Goal: Task Accomplishment & Management: Manage account settings

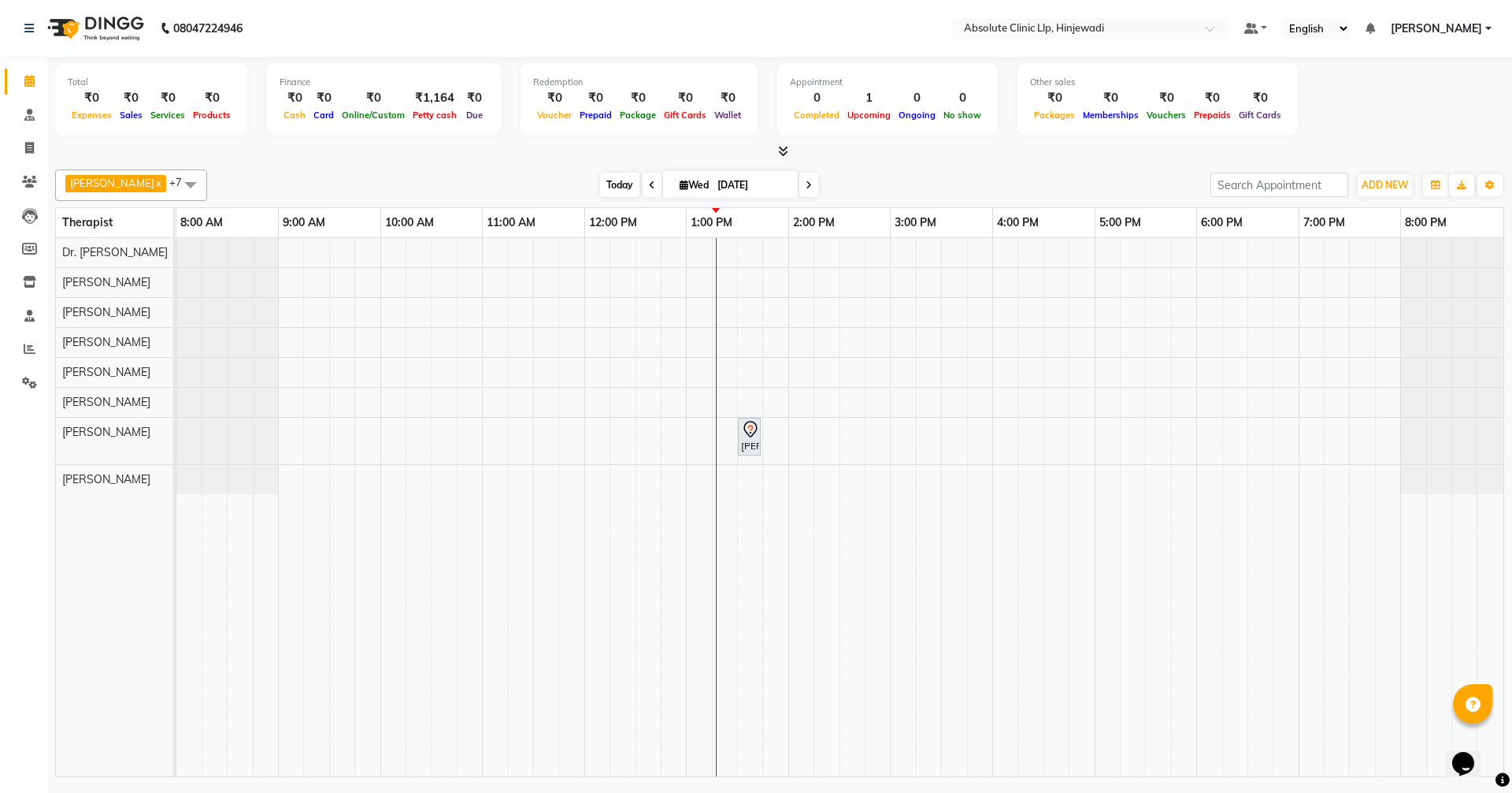
click at [639, 189] on span "Today" at bounding box center [620, 184] width 40 height 24
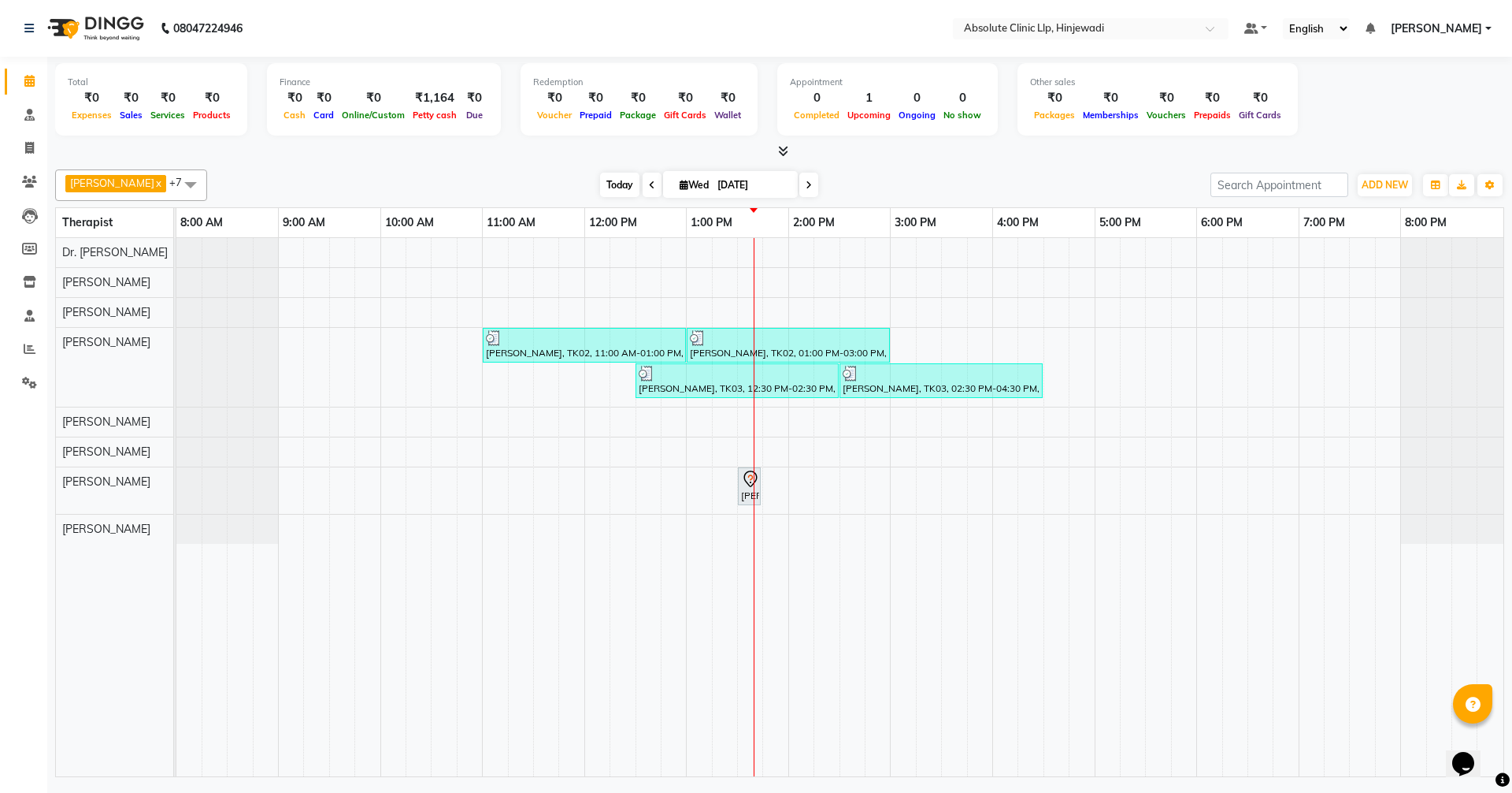
click at [639, 186] on span "Today" at bounding box center [620, 184] width 40 height 24
click at [29, 83] on icon at bounding box center [29, 80] width 10 height 12
click at [639, 185] on span "Today" at bounding box center [620, 184] width 40 height 24
click at [639, 174] on span "Today" at bounding box center [620, 184] width 40 height 24
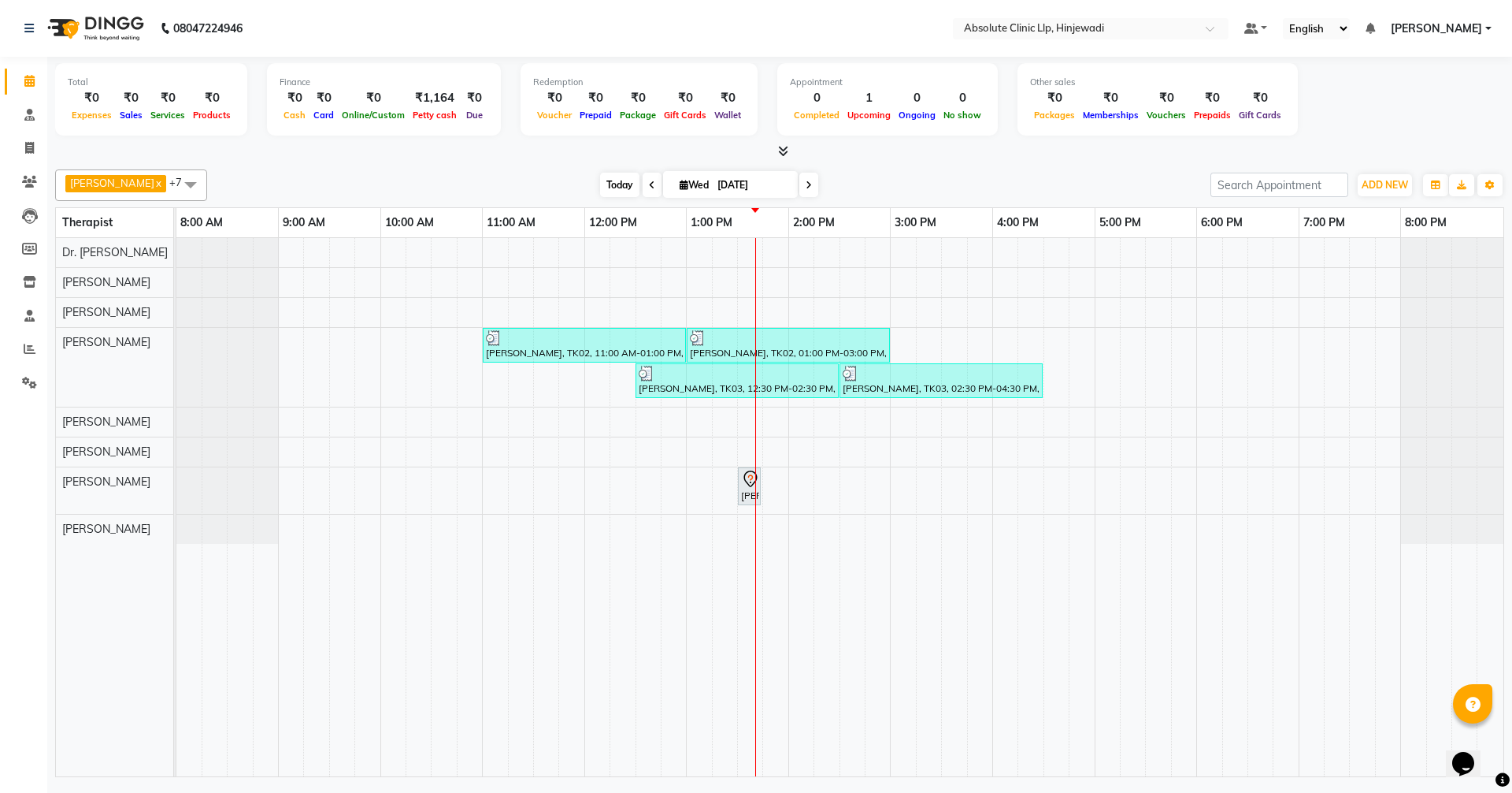
click at [639, 176] on span "Today" at bounding box center [620, 184] width 40 height 24
click at [1200, 516] on div "[PERSON_NAME], TK02, 11:00 AM-01:00 PM, Slimmimng Treatment - Wt Loss Per 1 Kg …" at bounding box center [840, 507] width 1327 height 539
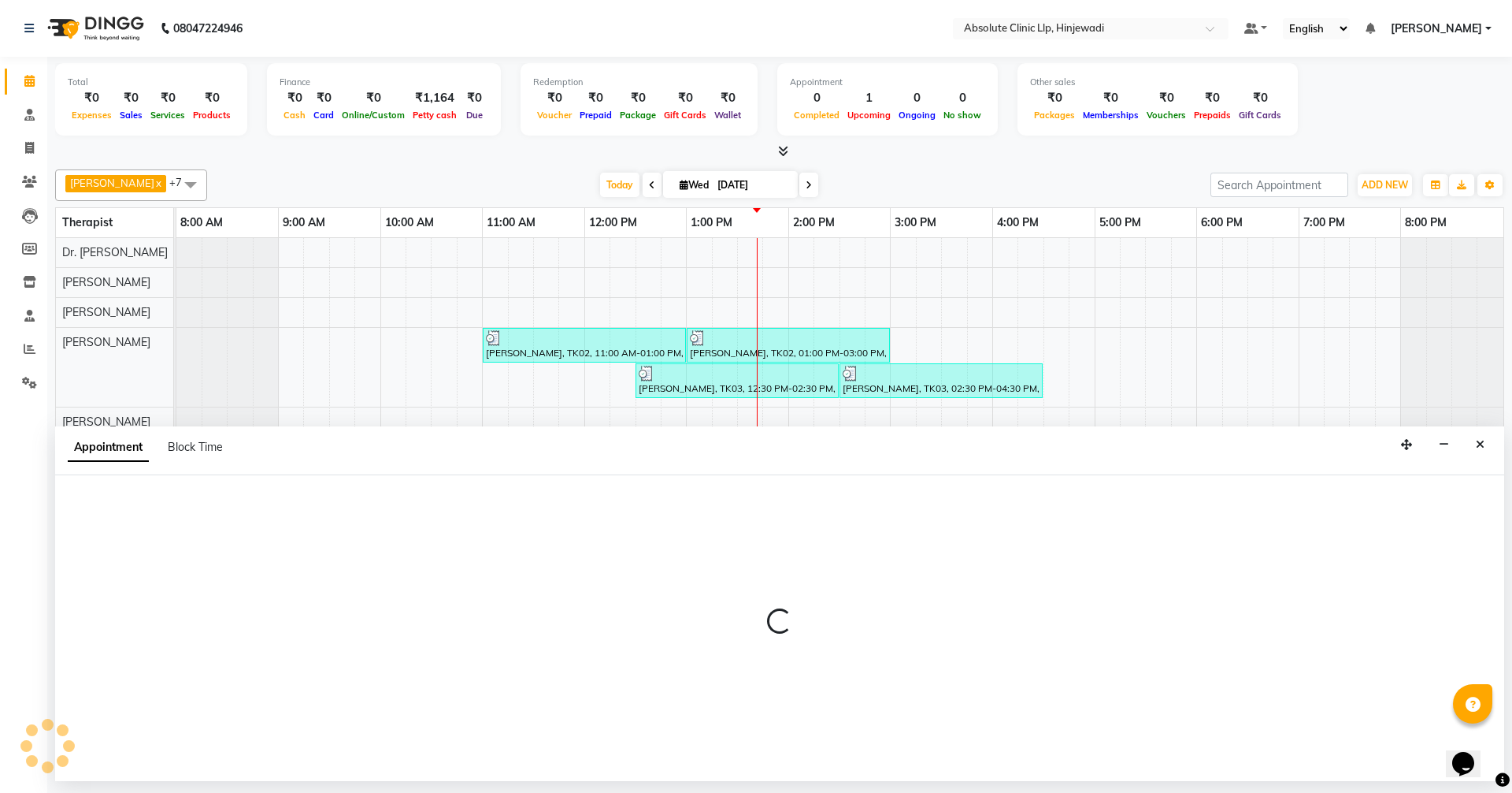
select select "77023"
select select "tentative"
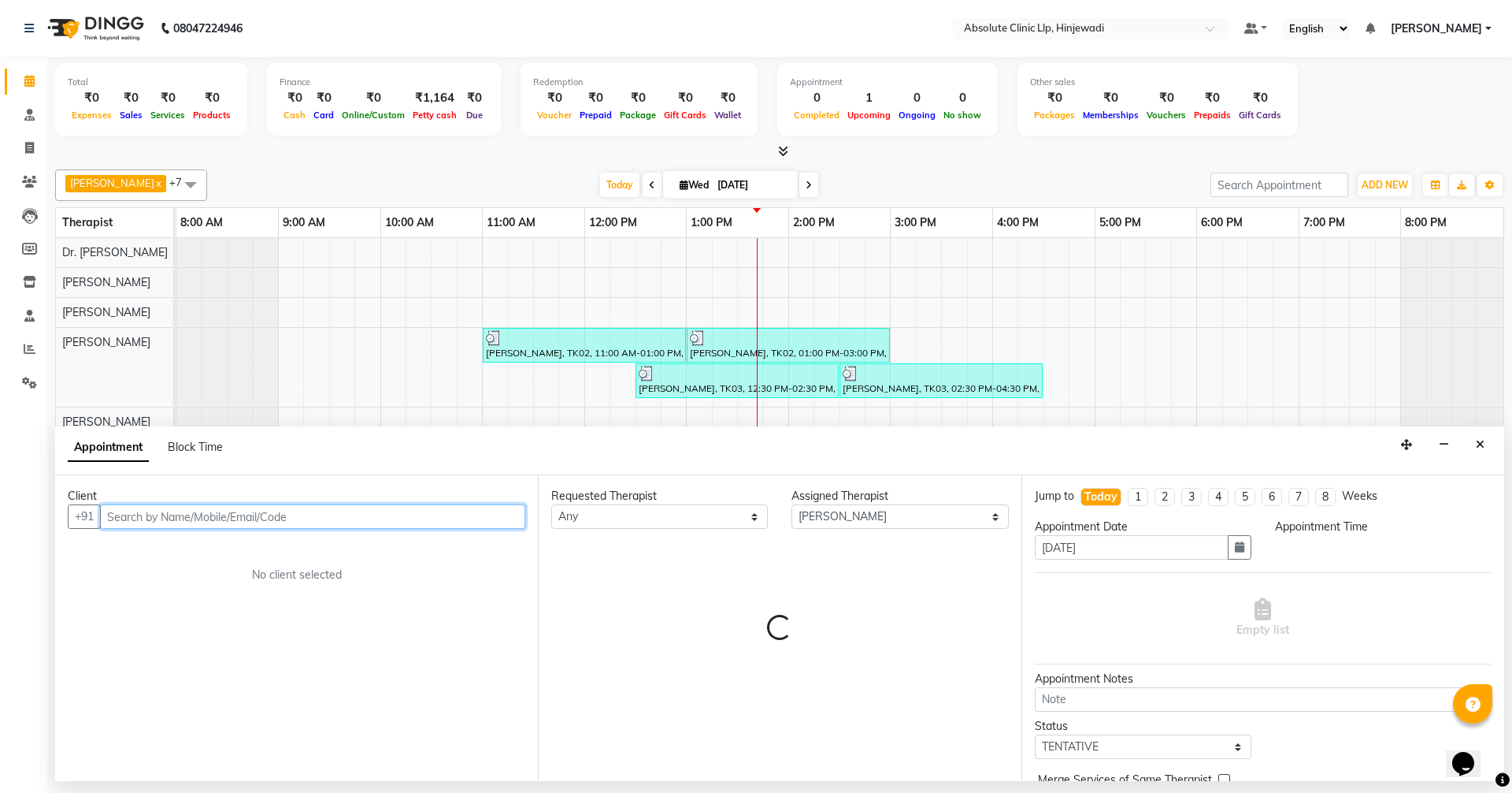
select select "1080"
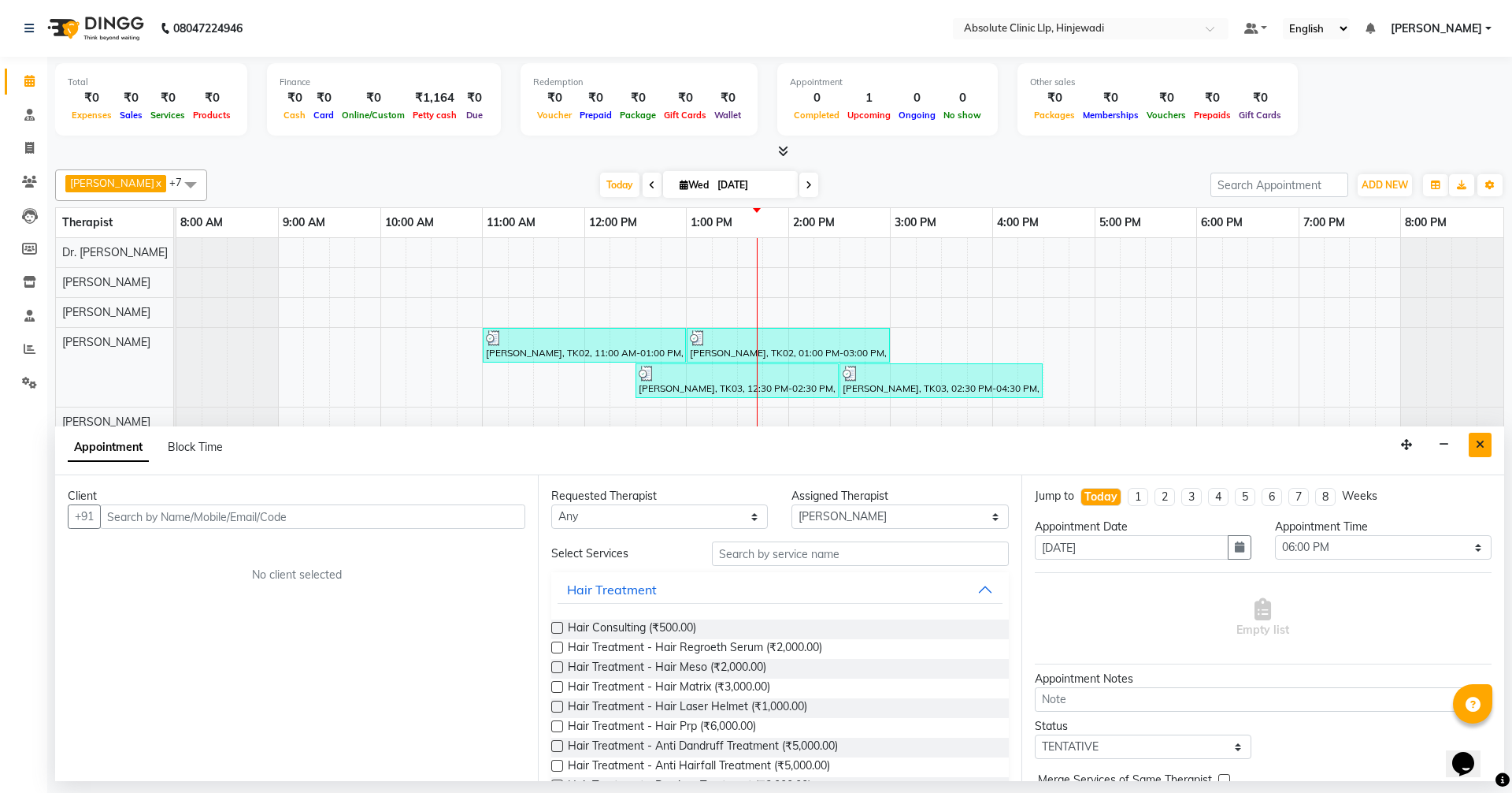
click at [1484, 450] on button "Close" at bounding box center [1480, 445] width 23 height 24
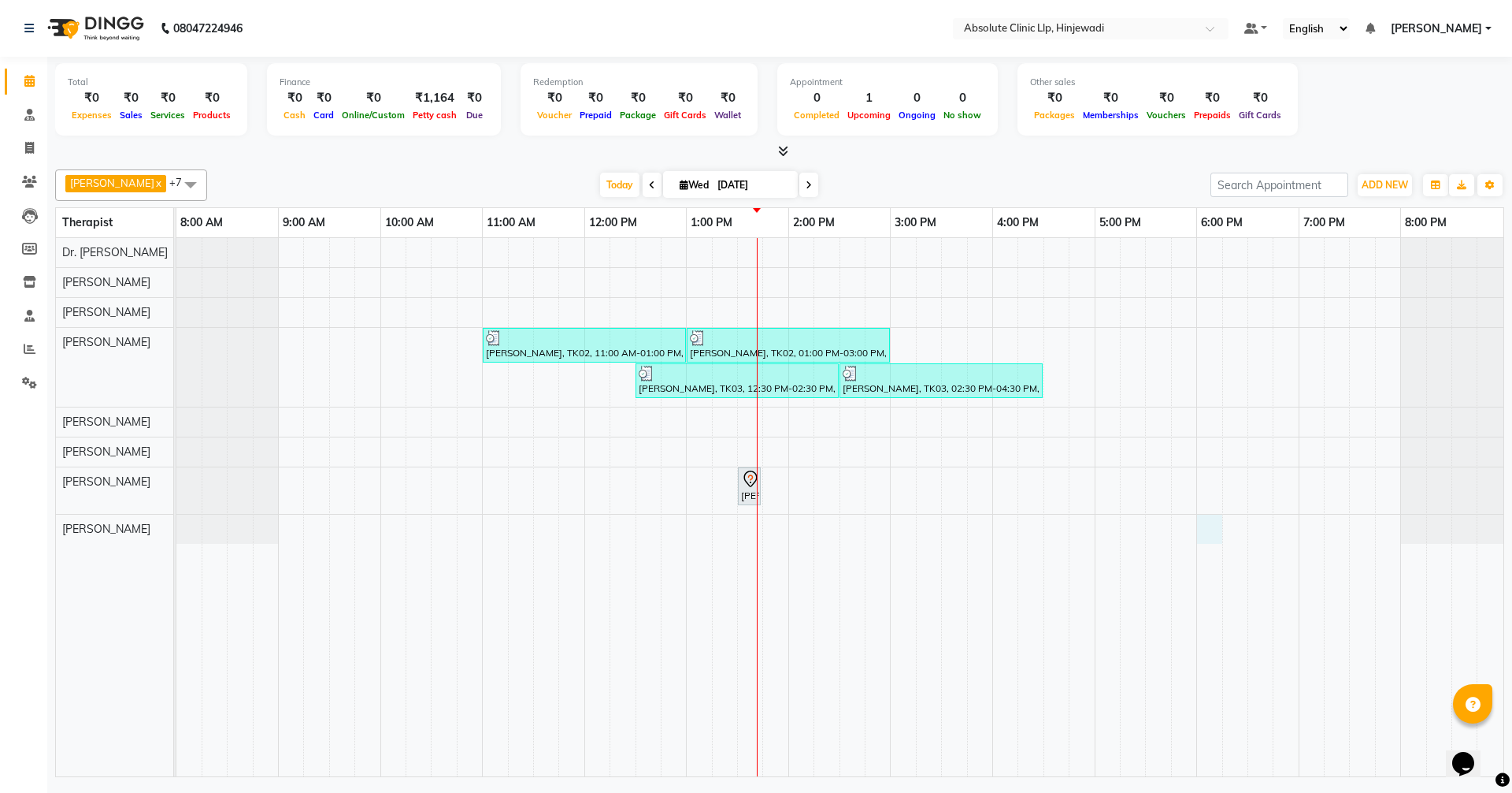
click at [1198, 521] on div "[PERSON_NAME], TK02, 11:00 AM-01:00 PM, Slimmimng Treatment - Wt Loss Per 1 Kg …" at bounding box center [840, 507] width 1327 height 539
select select "77023"
select select "1080"
select select "tentative"
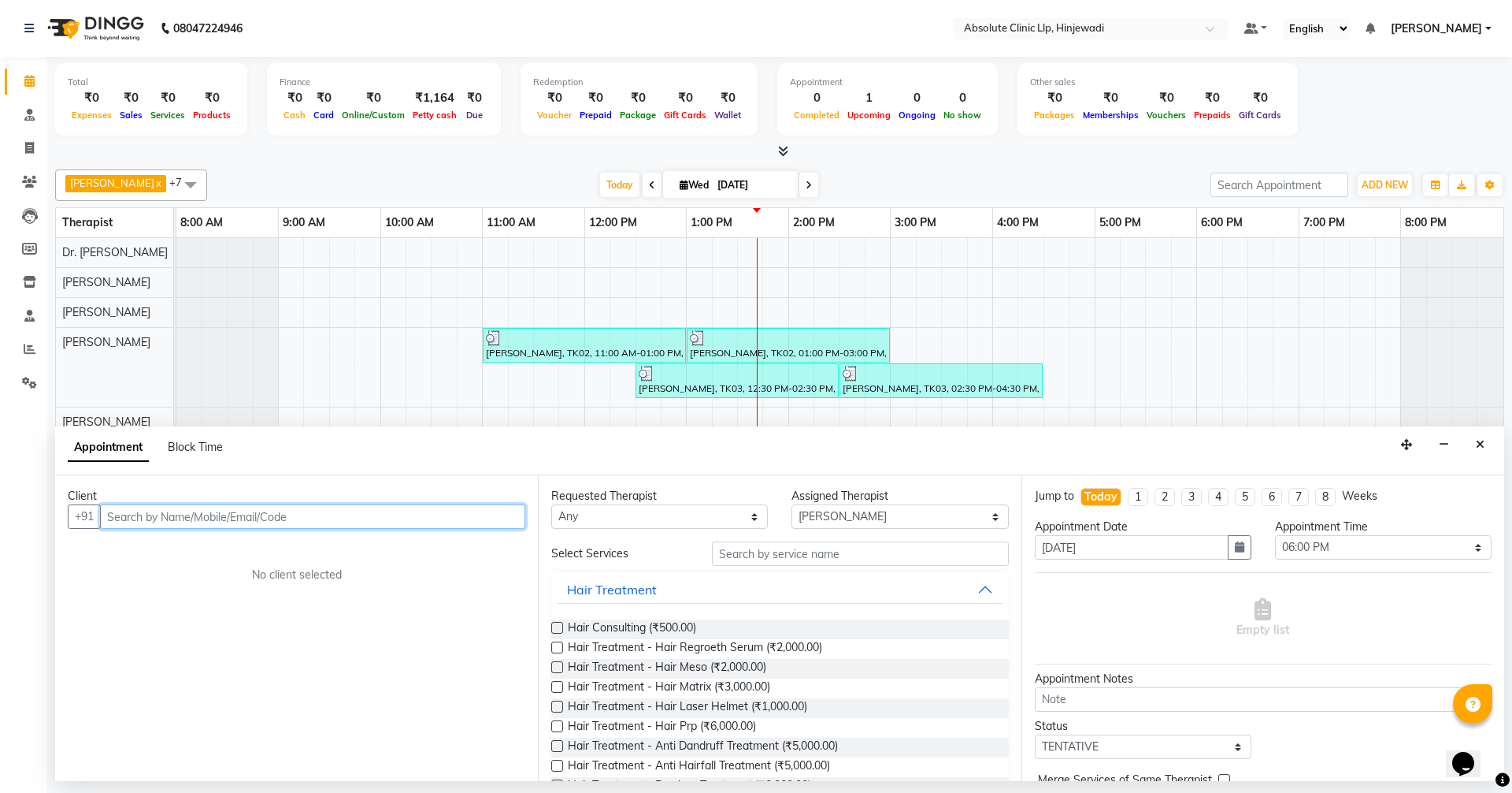
click at [479, 510] on input "text" at bounding box center [313, 516] width 426 height 24
click at [230, 556] on ngb-highlight "8421247126" at bounding box center [210, 549] width 78 height 15
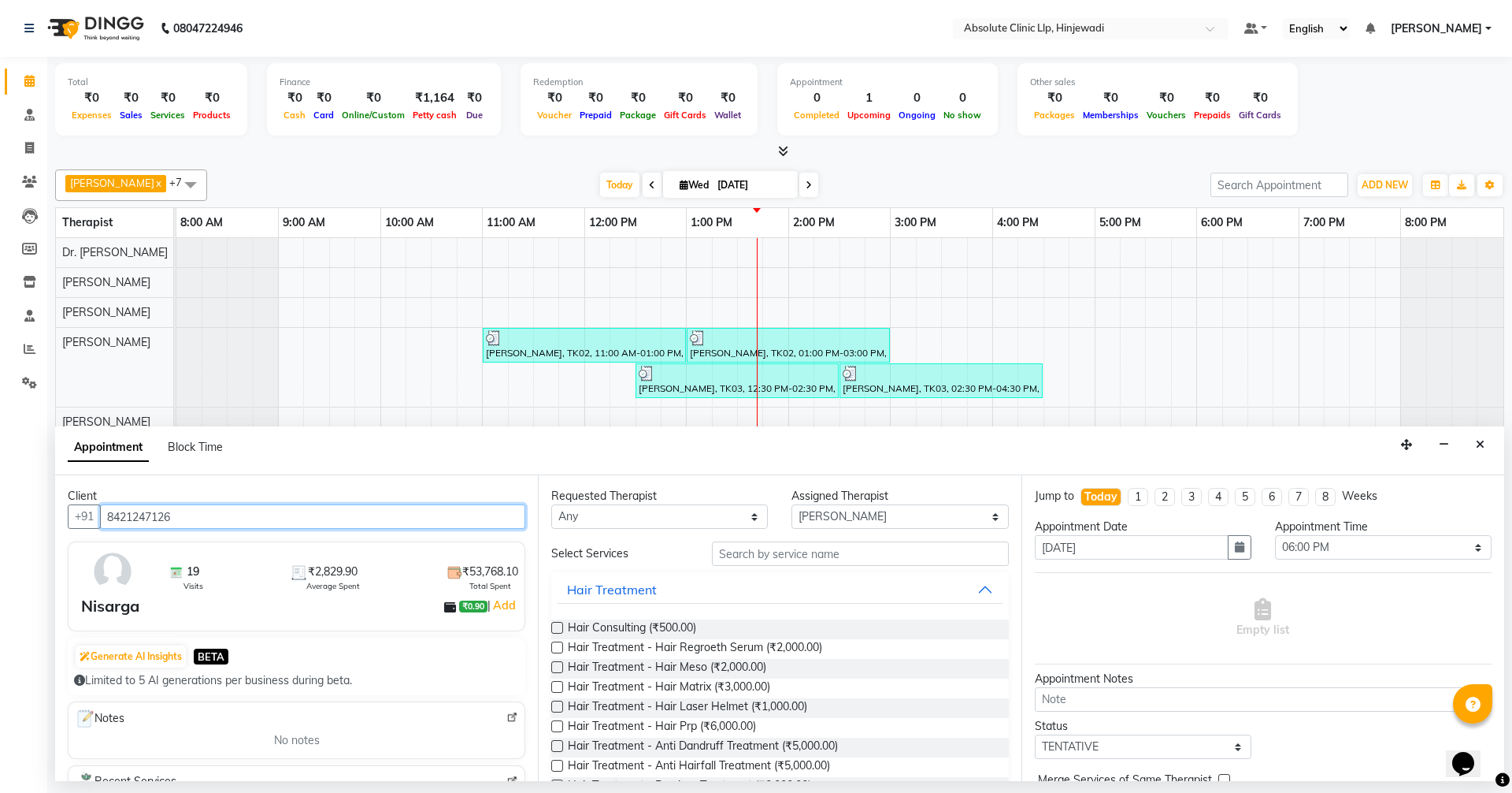
type input "8421247126"
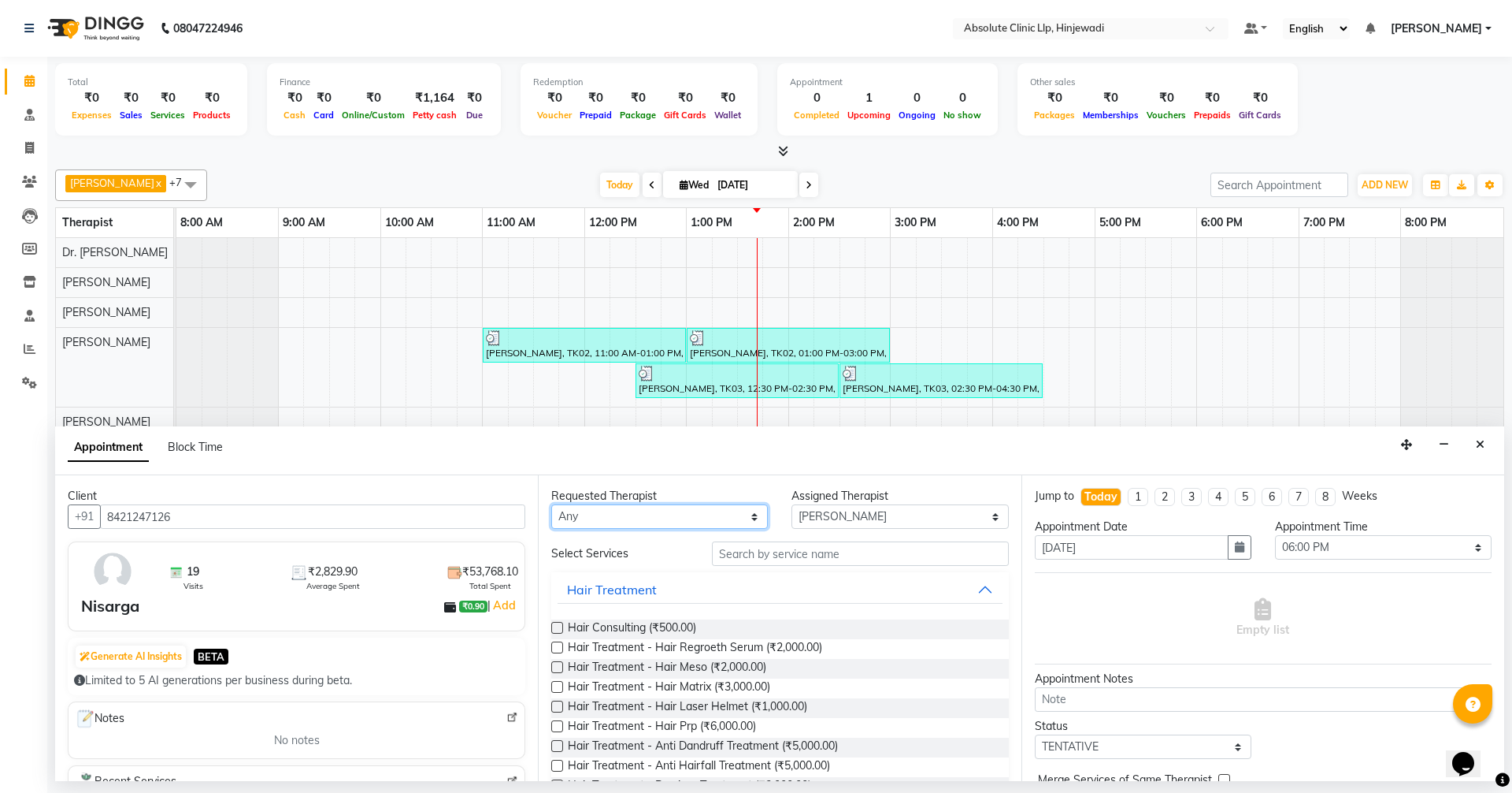
drag, startPoint x: 695, startPoint y: 521, endPoint x: 698, endPoint y: 507, distance: 14.3
click at [695, 521] on select "Any [PERSON_NAME] DHANANJAY [PERSON_NAME] Dr. [PERSON_NAME] [PERSON_NAME] [PERS…" at bounding box center [659, 516] width 216 height 24
select select "77023"
click at [551, 504] on select "Any [PERSON_NAME] DHANANJAY [PERSON_NAME] Dr. [PERSON_NAME] [PERSON_NAME] [PERS…" at bounding box center [659, 516] width 216 height 24
click at [800, 560] on input "text" at bounding box center [860, 553] width 297 height 24
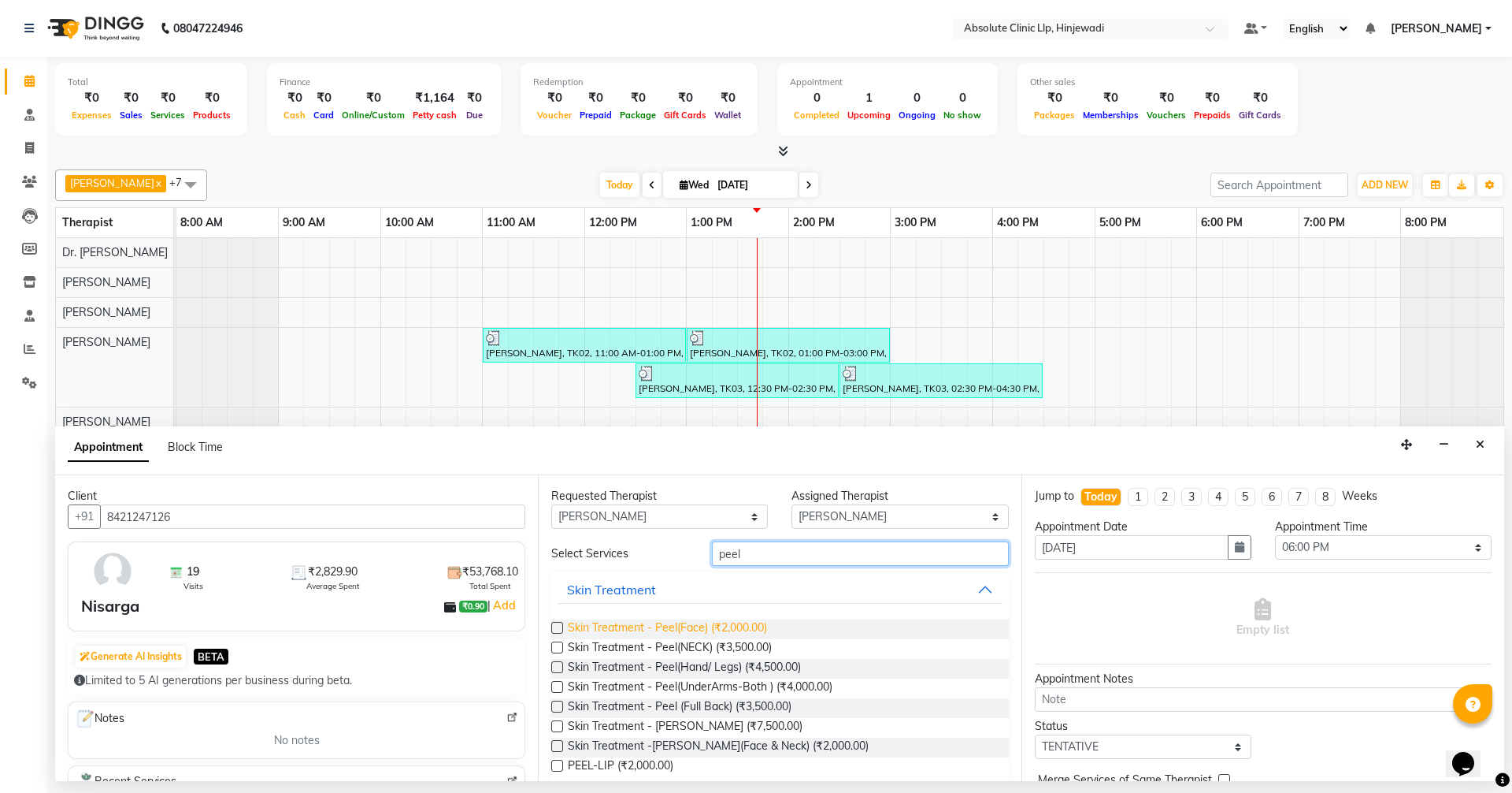
type input "peel"
click at [717, 623] on span "Skin Treatment - Peel(Face) (₹2,000.00)" at bounding box center [667, 630] width 199 height 20
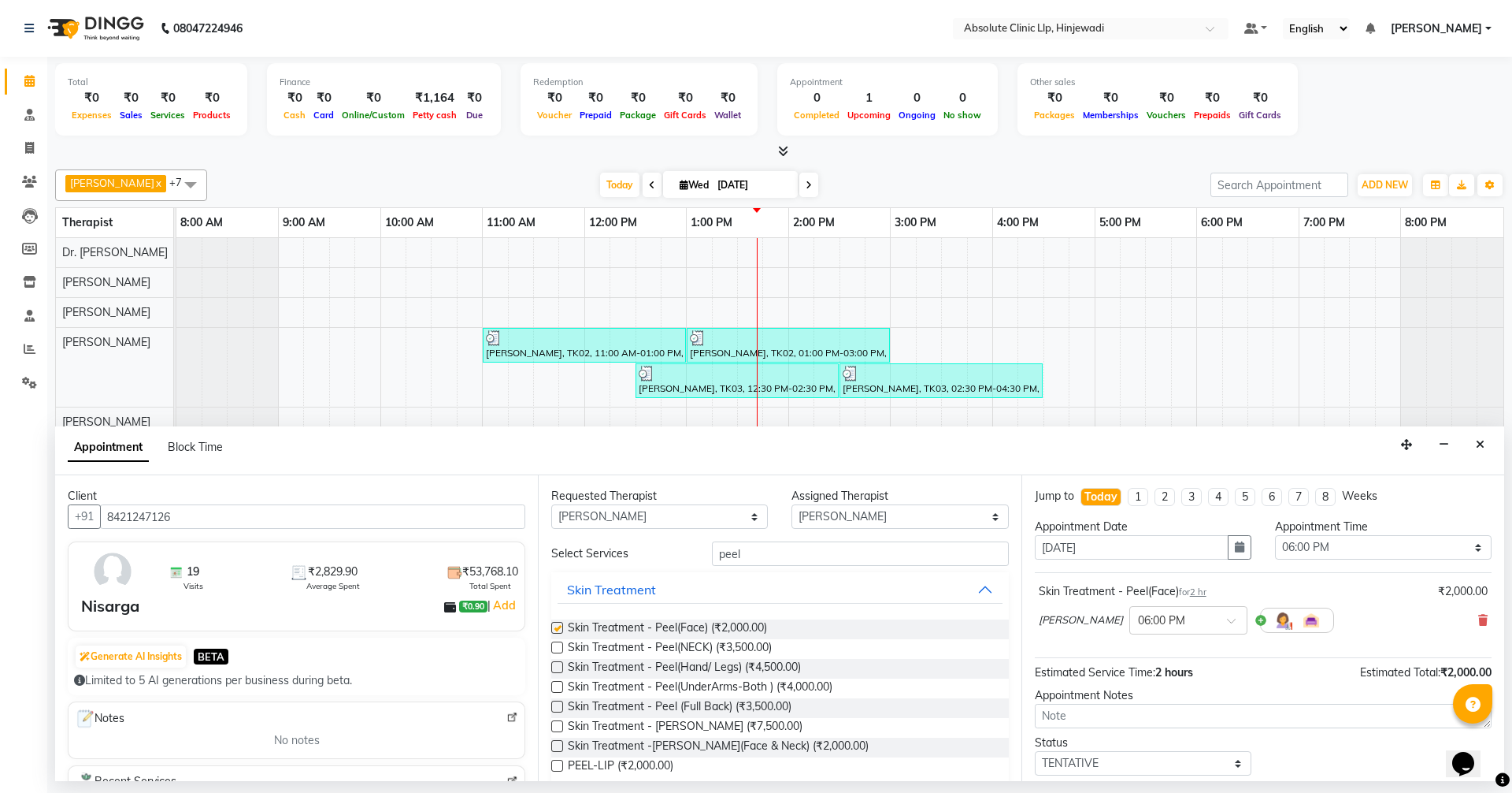
checkbox input "false"
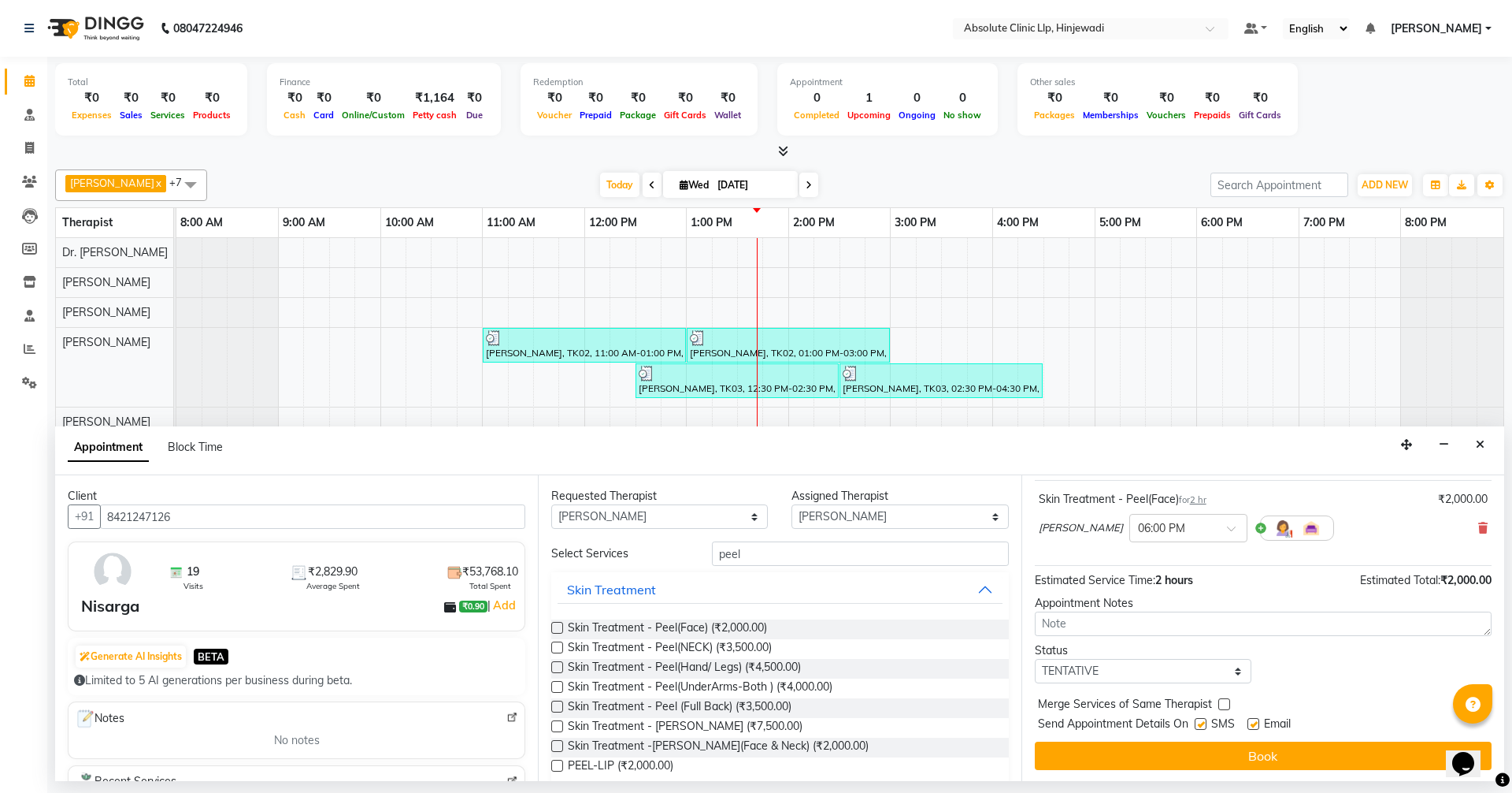
scroll to position [94, 0]
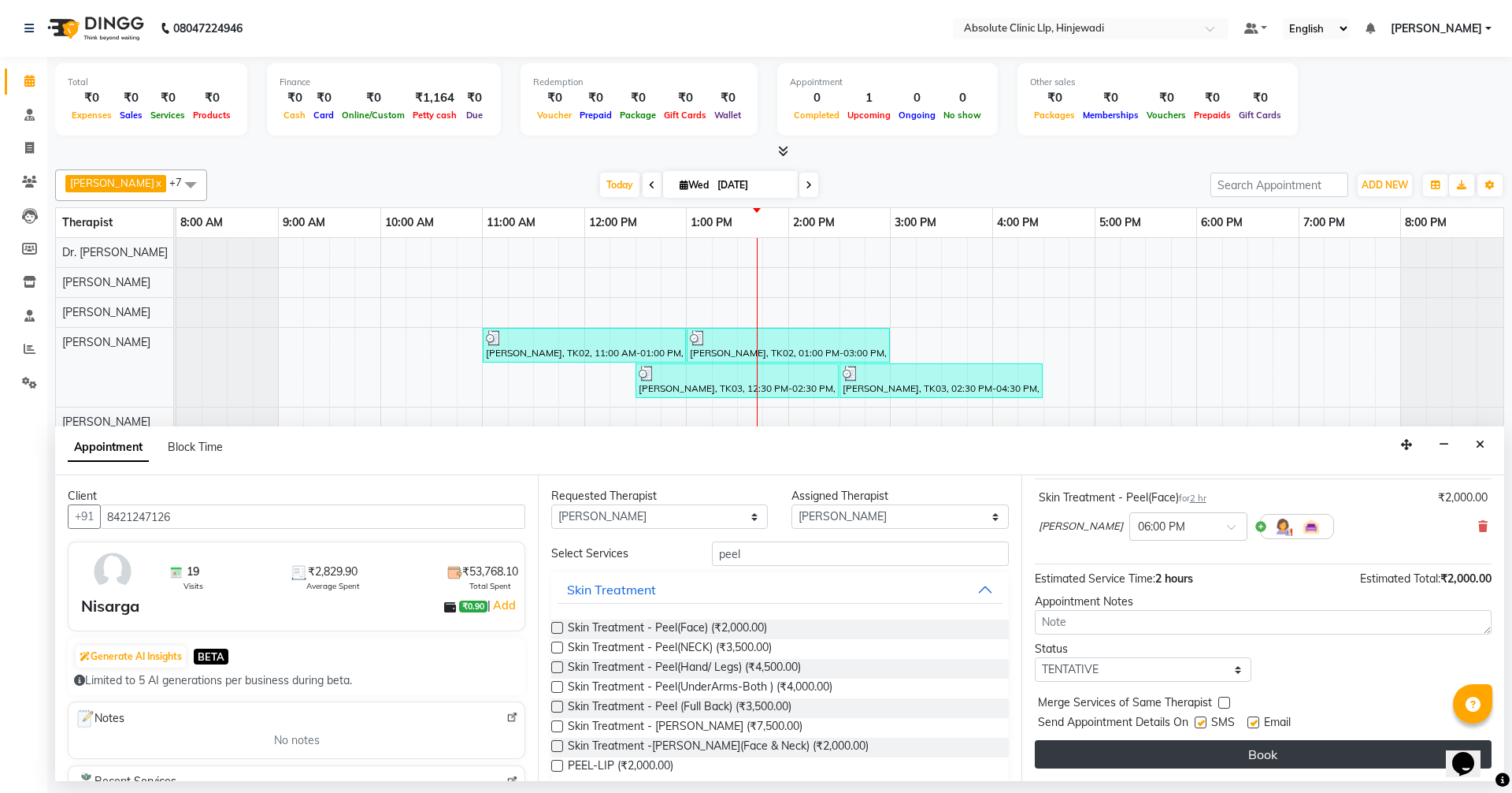
click at [1261, 756] on button "Book" at bounding box center [1263, 753] width 457 height 28
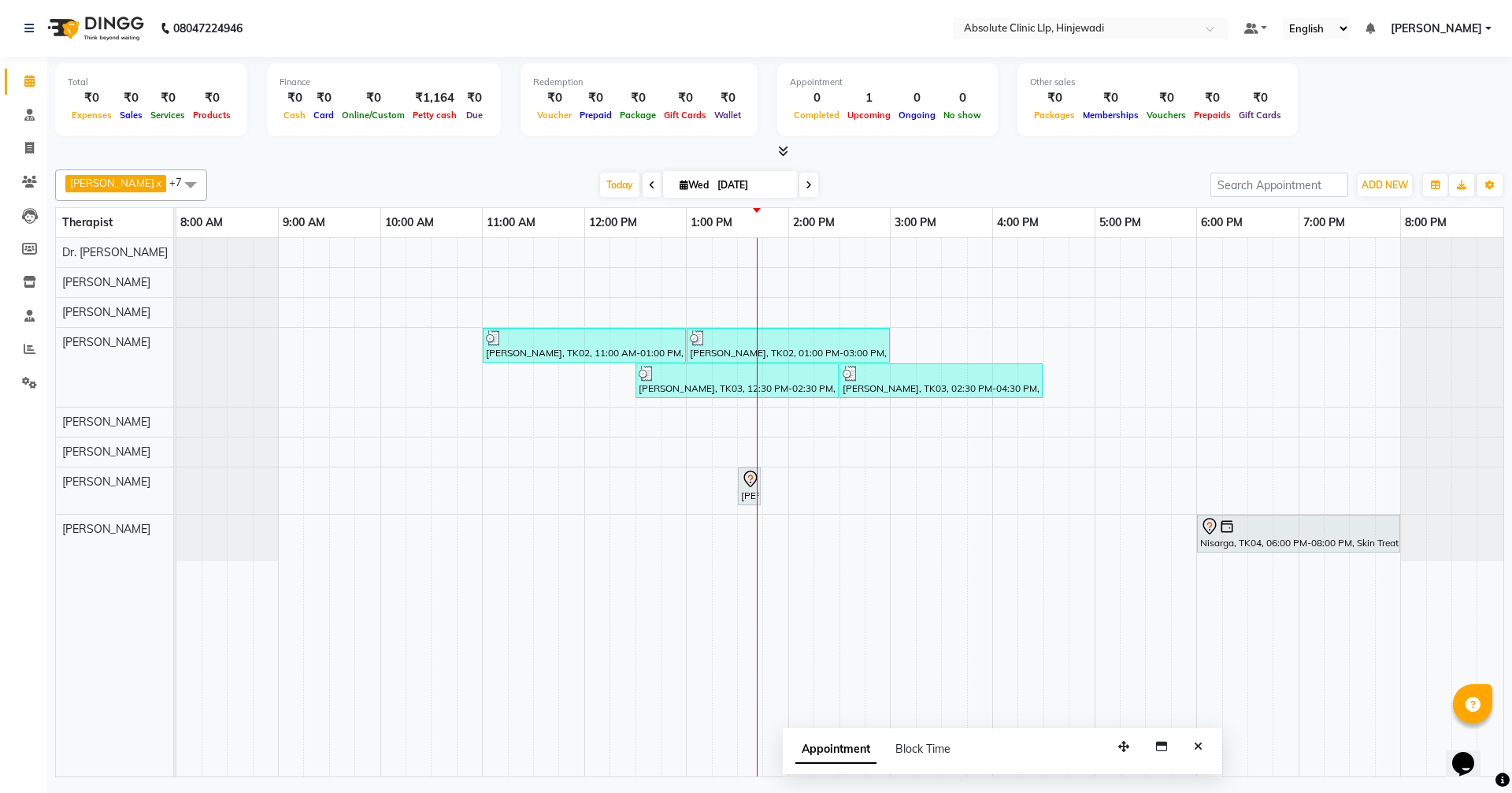
drag, startPoint x: 1396, startPoint y: 754, endPoint x: 1113, endPoint y: 759, distance: 283.0
click at [1112, 745] on button "button" at bounding box center [1124, 746] width 25 height 24
click at [1182, 748] on icon "Close" at bounding box center [1178, 744] width 9 height 11
click at [639, 186] on span "Today" at bounding box center [620, 184] width 40 height 24
click at [639, 187] on span "Today" at bounding box center [620, 184] width 40 height 24
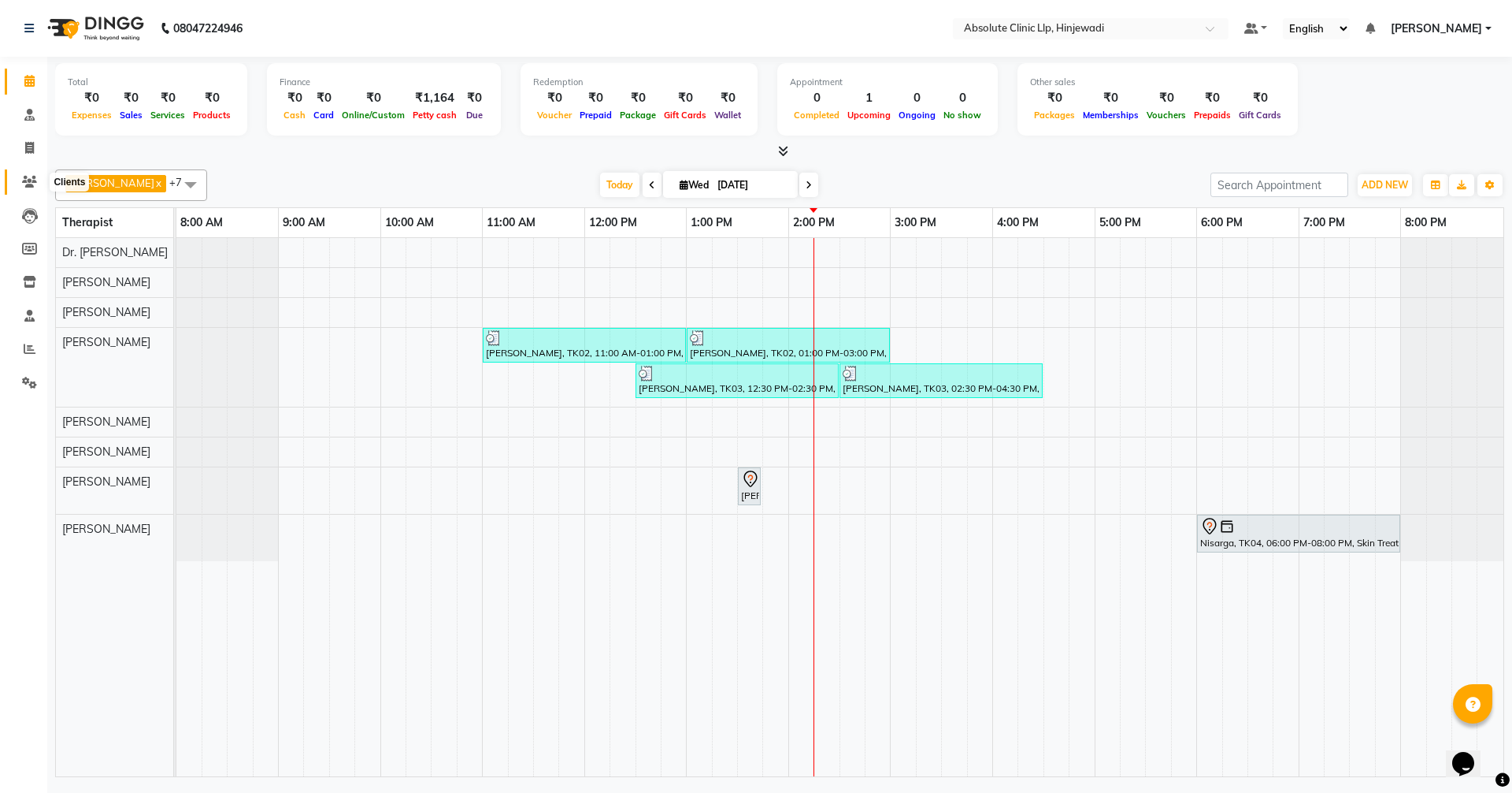
click at [32, 186] on icon at bounding box center [29, 181] width 15 height 12
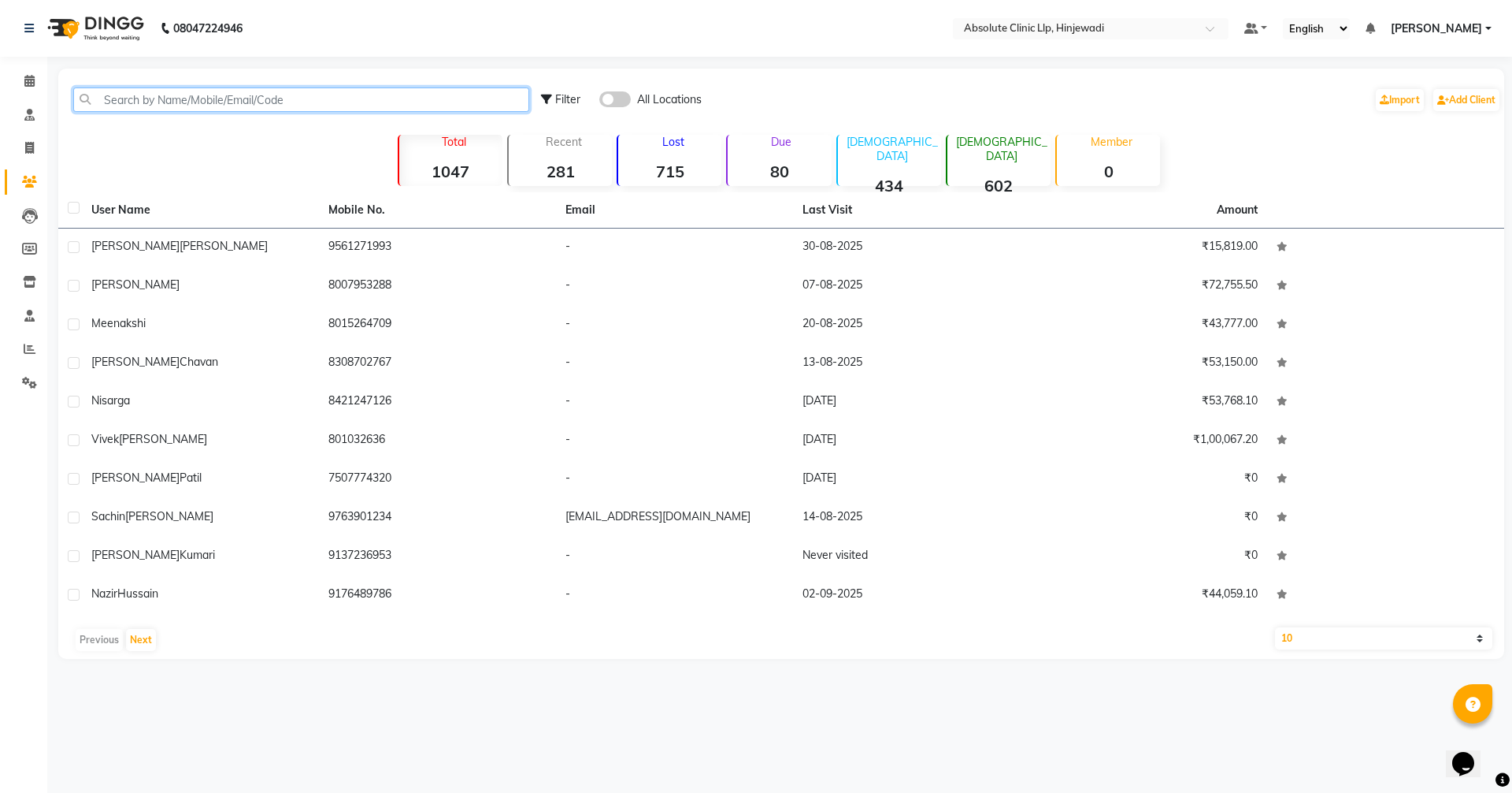
click at [206, 104] on input "text" at bounding box center [301, 99] width 456 height 24
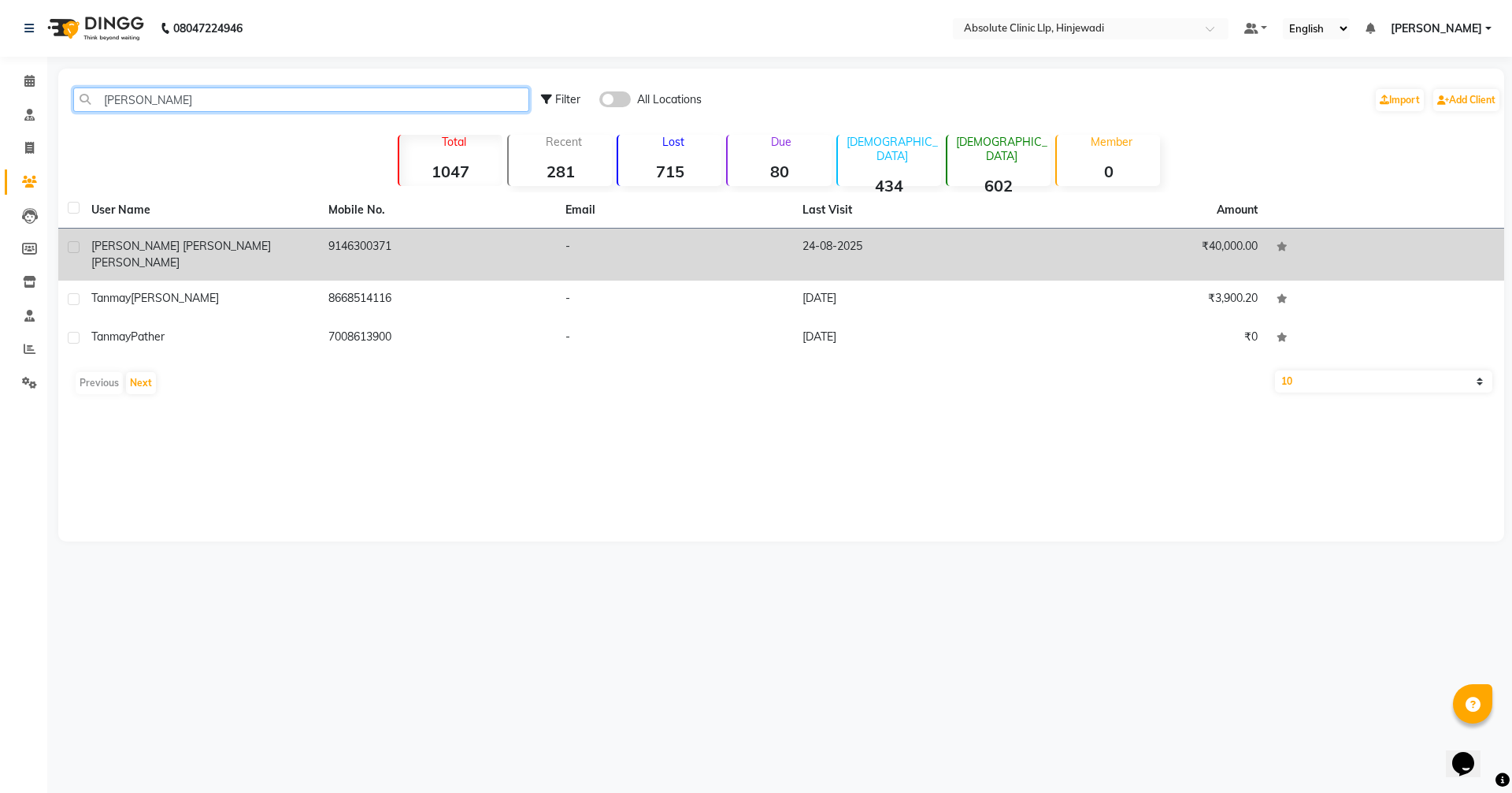
type input "[PERSON_NAME]"
click at [179, 255] on span "[PERSON_NAME]" at bounding box center [135, 263] width 88 height 14
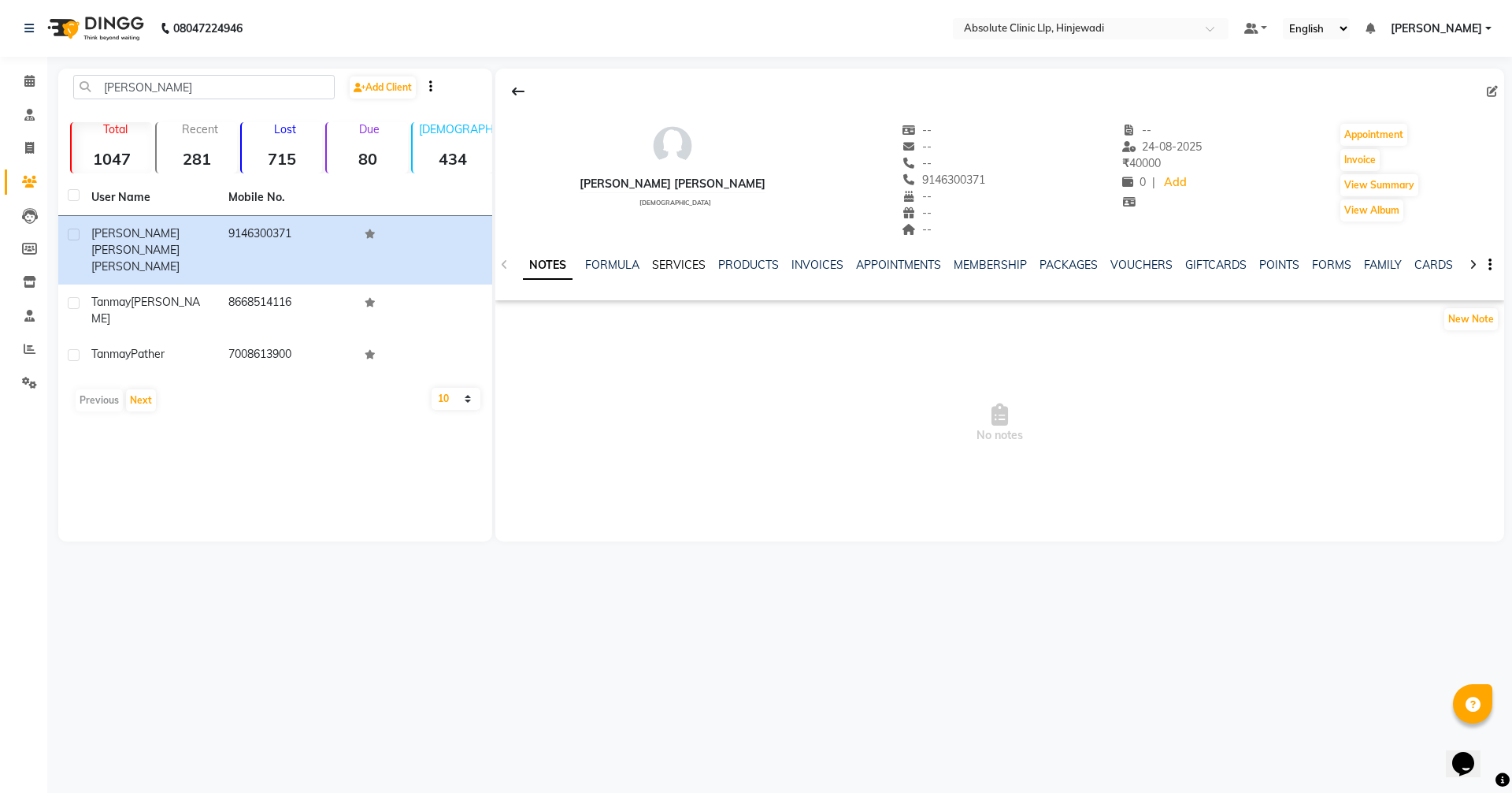
click at [658, 261] on link "SERVICES" at bounding box center [678, 265] width 53 height 14
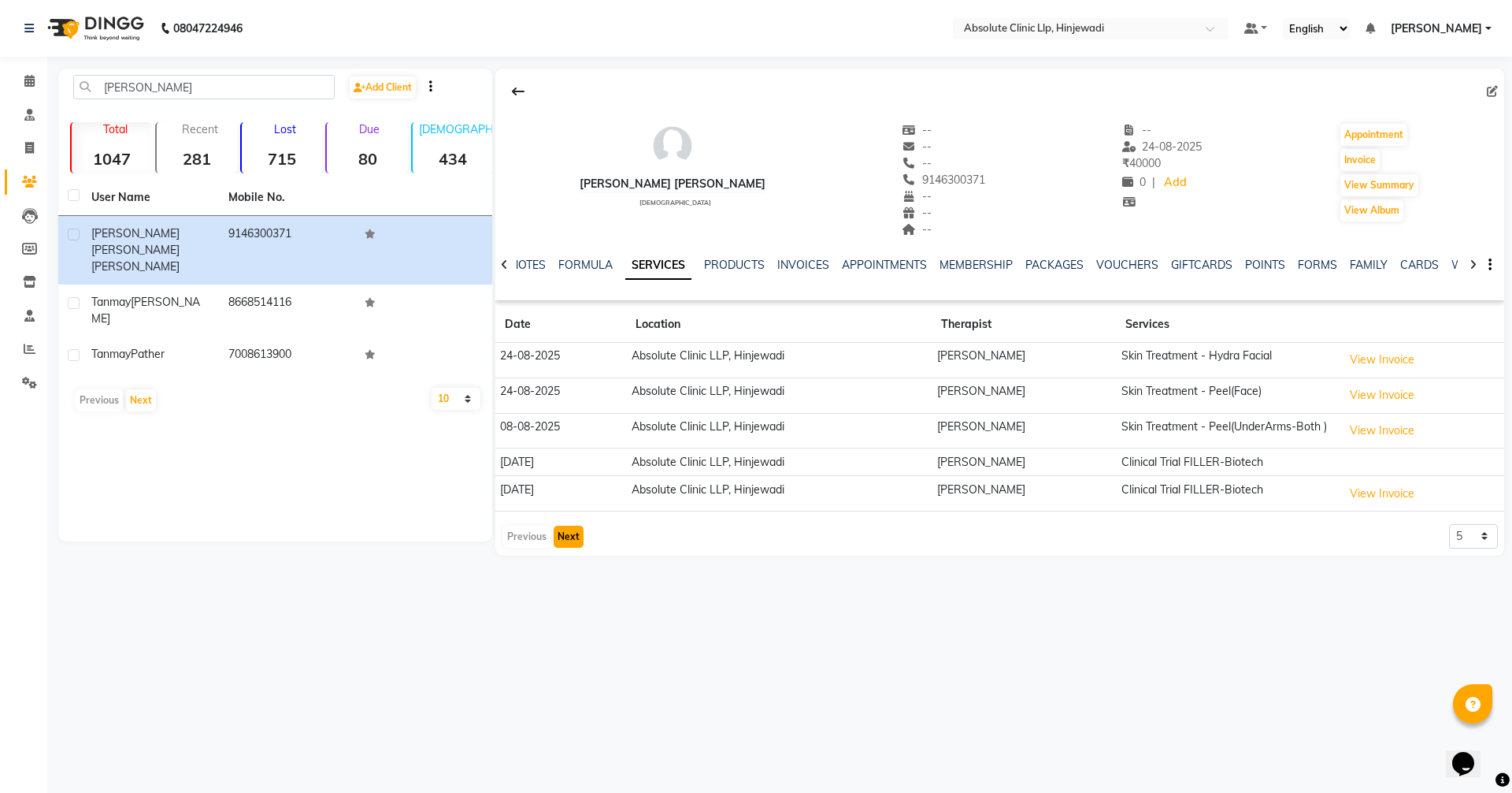
click at [571, 543] on button "Next" at bounding box center [568, 537] width 30 height 22
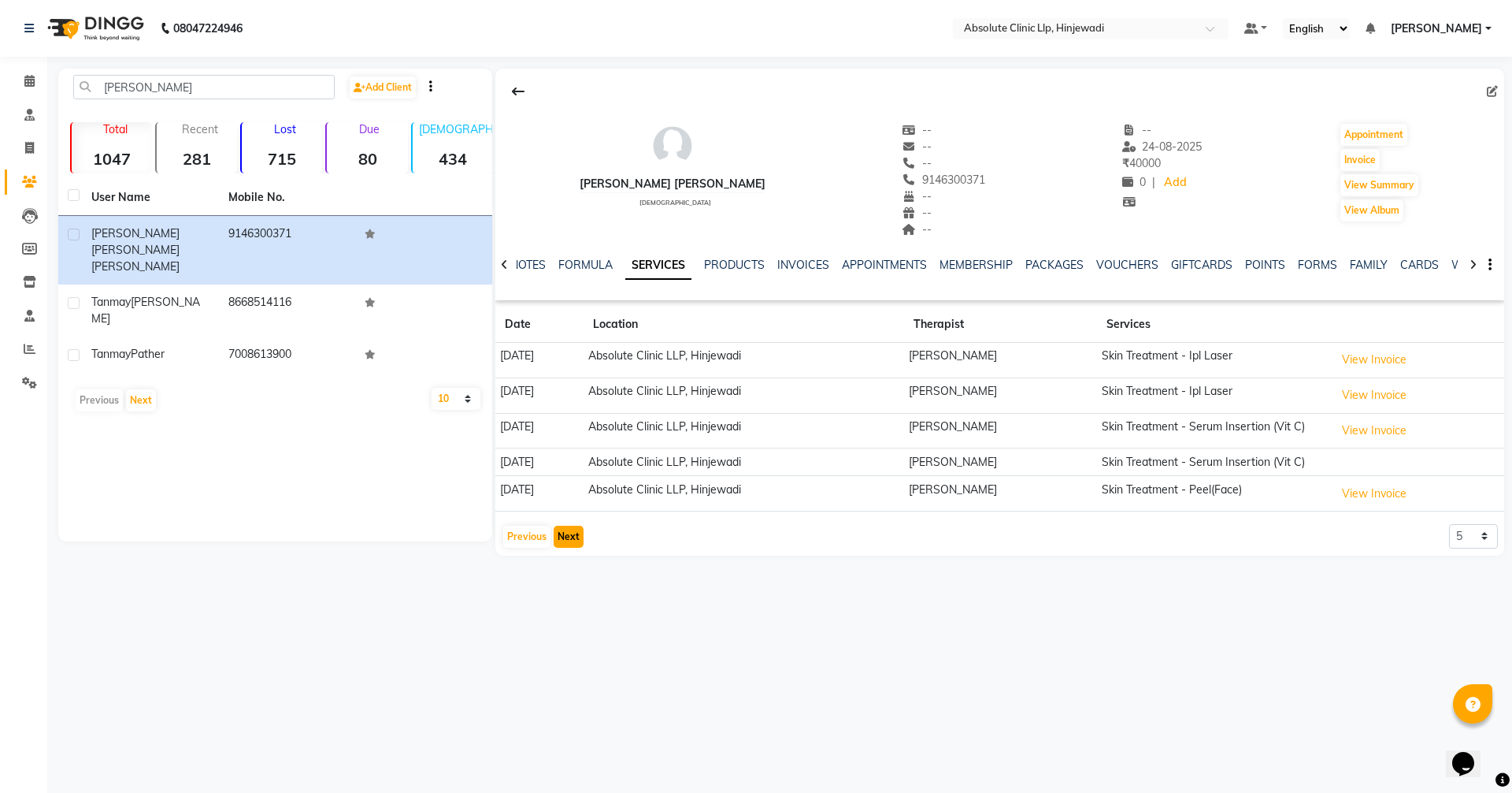
click at [569, 548] on button "Next" at bounding box center [568, 537] width 30 height 22
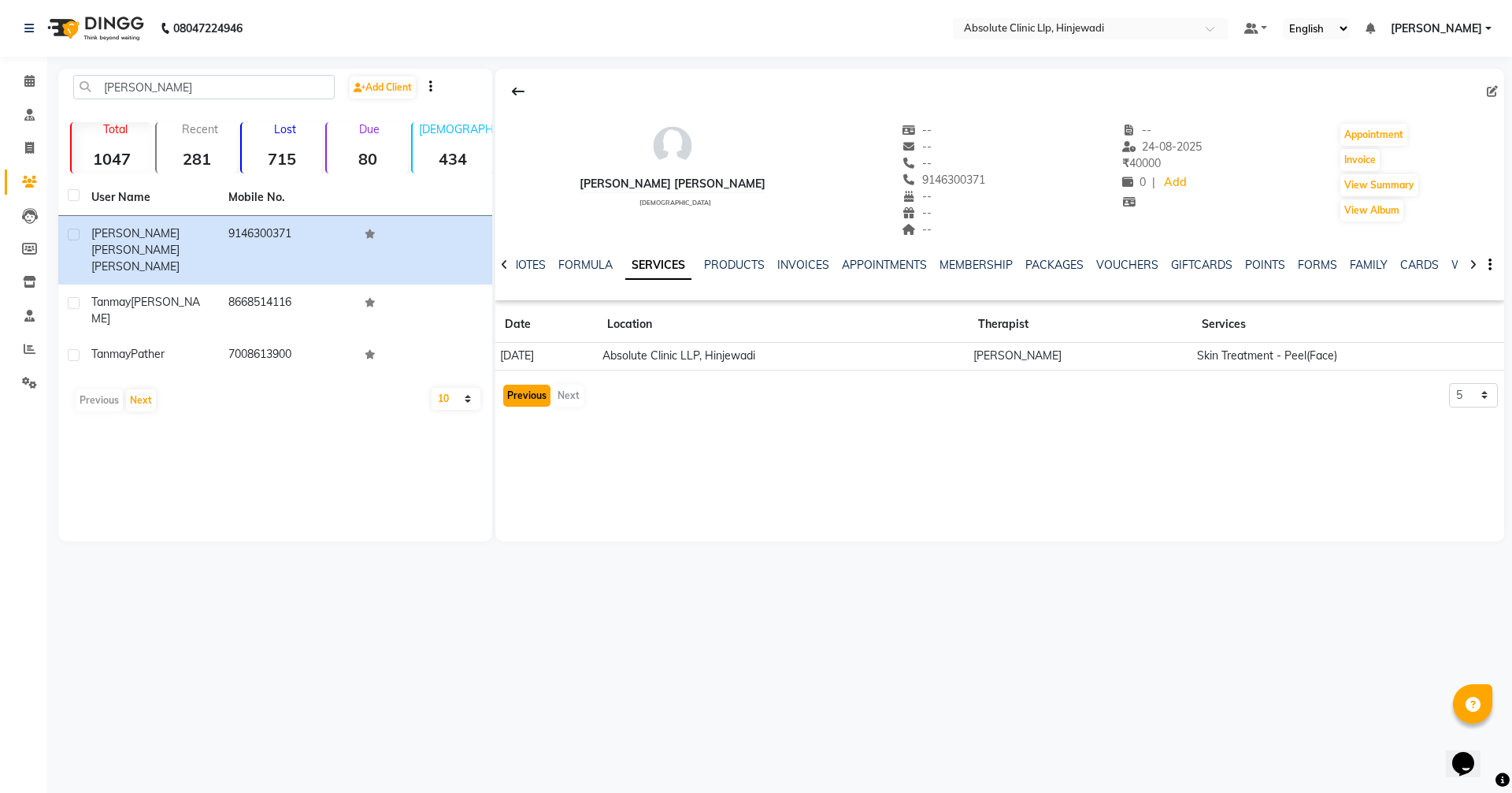
click at [517, 396] on button "Previous" at bounding box center [527, 395] width 47 height 22
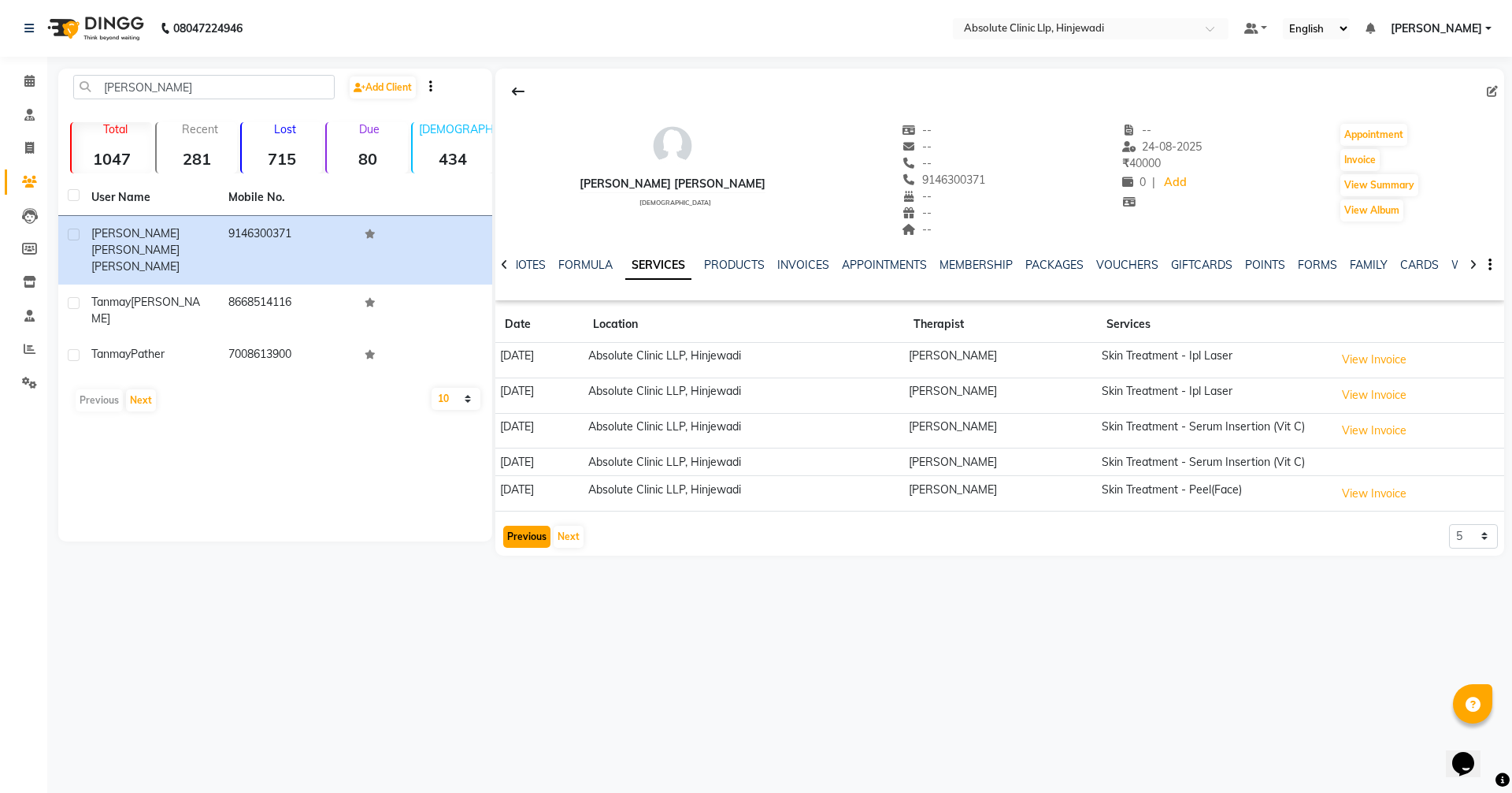
click at [525, 548] on button "Previous" at bounding box center [527, 537] width 47 height 22
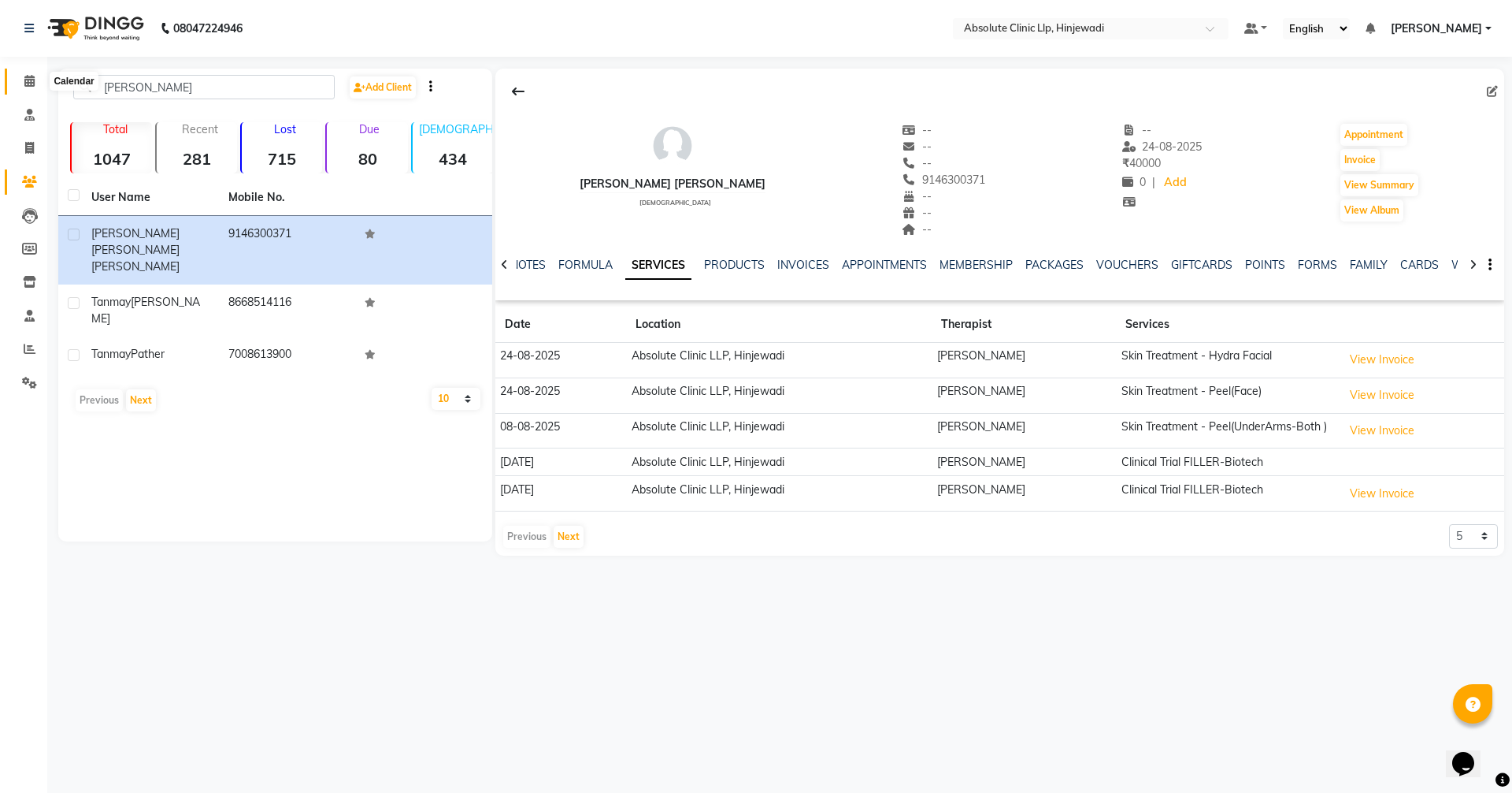
drag, startPoint x: 27, startPoint y: 82, endPoint x: 41, endPoint y: 90, distance: 16.1
click at [27, 82] on icon at bounding box center [29, 80] width 10 height 12
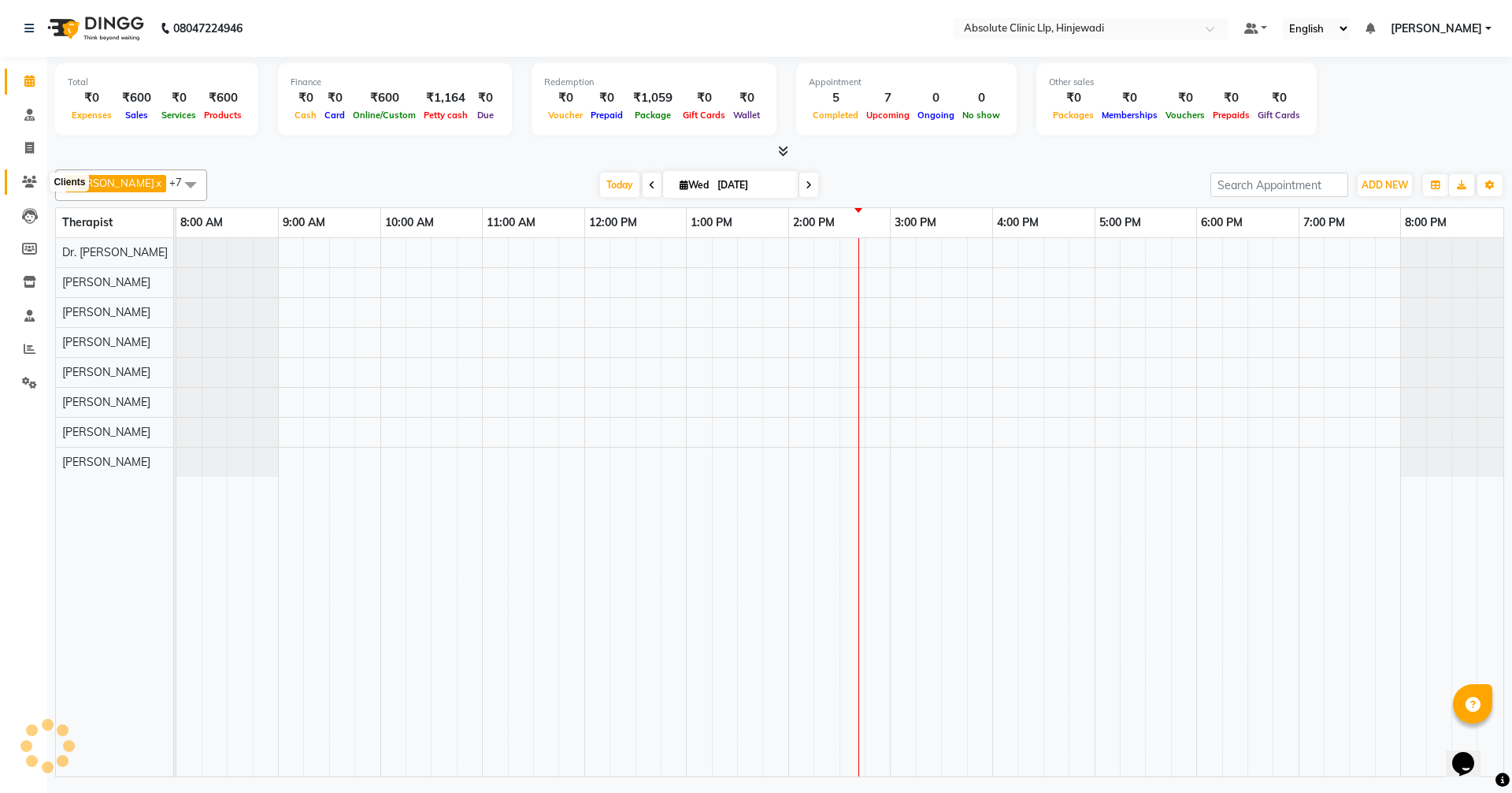
click at [34, 182] on icon at bounding box center [29, 181] width 15 height 12
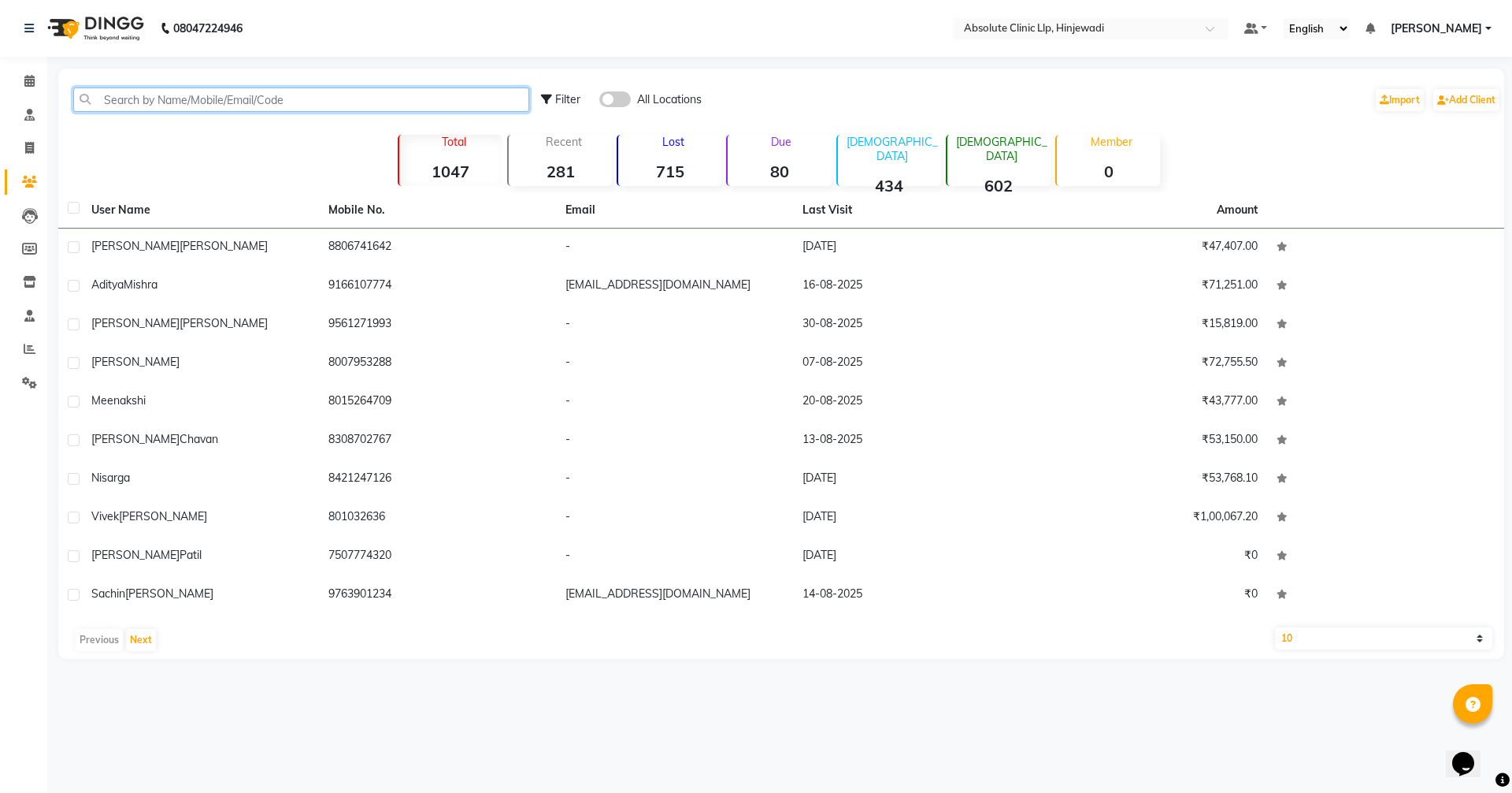
click at [190, 100] on input "text" at bounding box center [301, 99] width 456 height 24
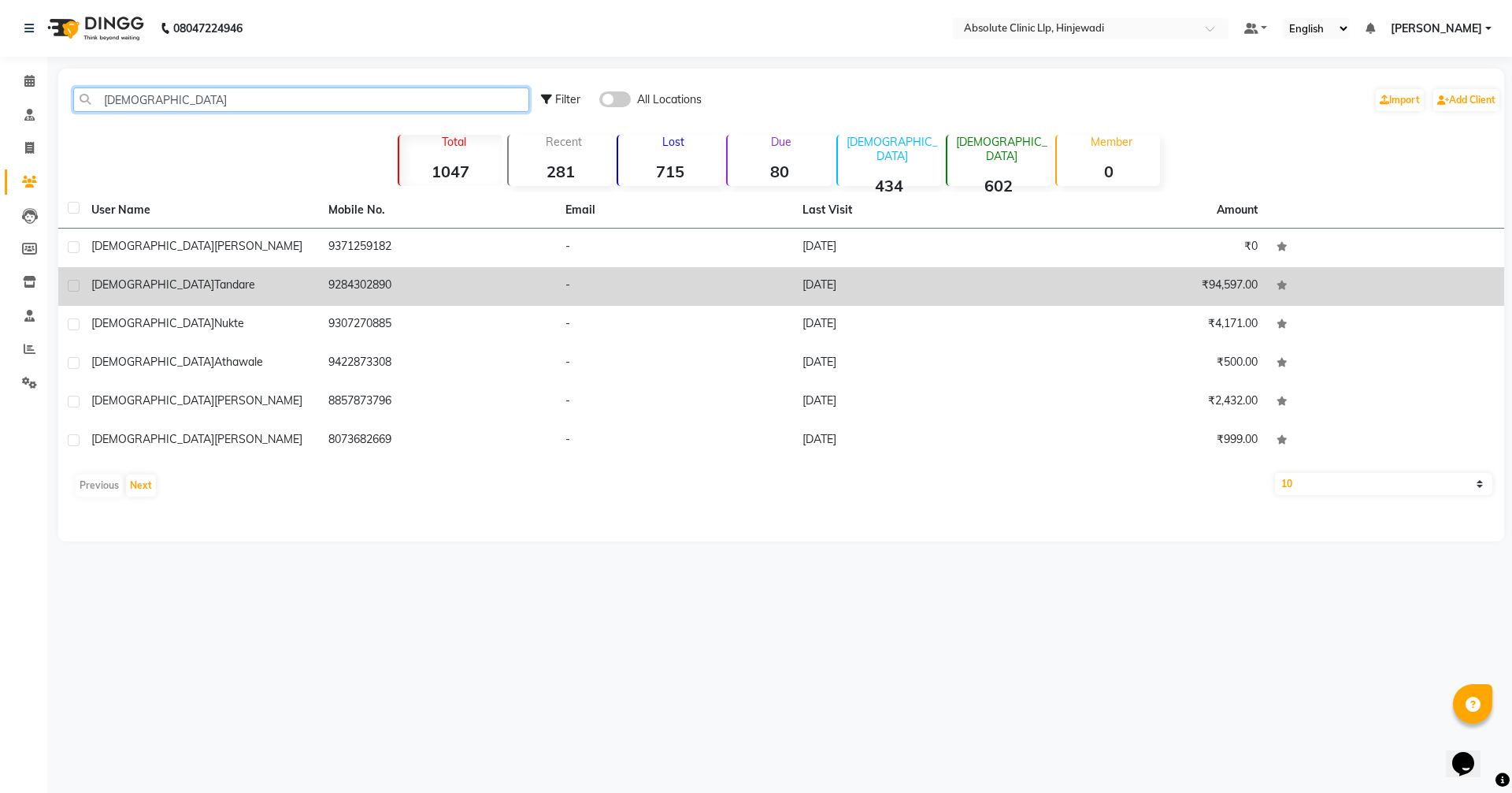
type input "[DEMOGRAPHIC_DATA]"
click at [201, 270] on td "[DEMOGRAPHIC_DATA][PERSON_NAME]" at bounding box center [200, 286] width 237 height 39
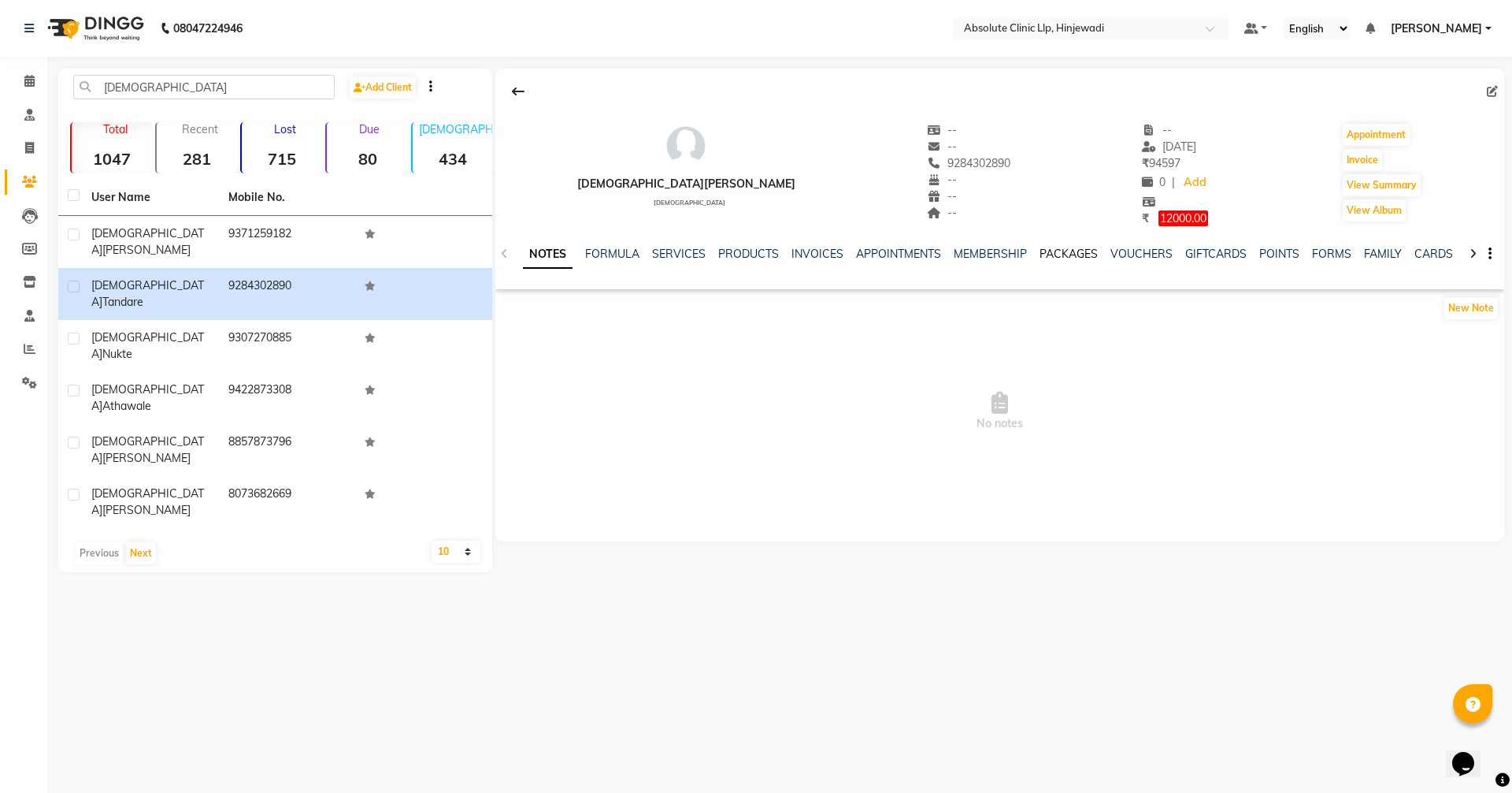
click at [1055, 258] on link "PACKAGES" at bounding box center [1068, 254] width 59 height 14
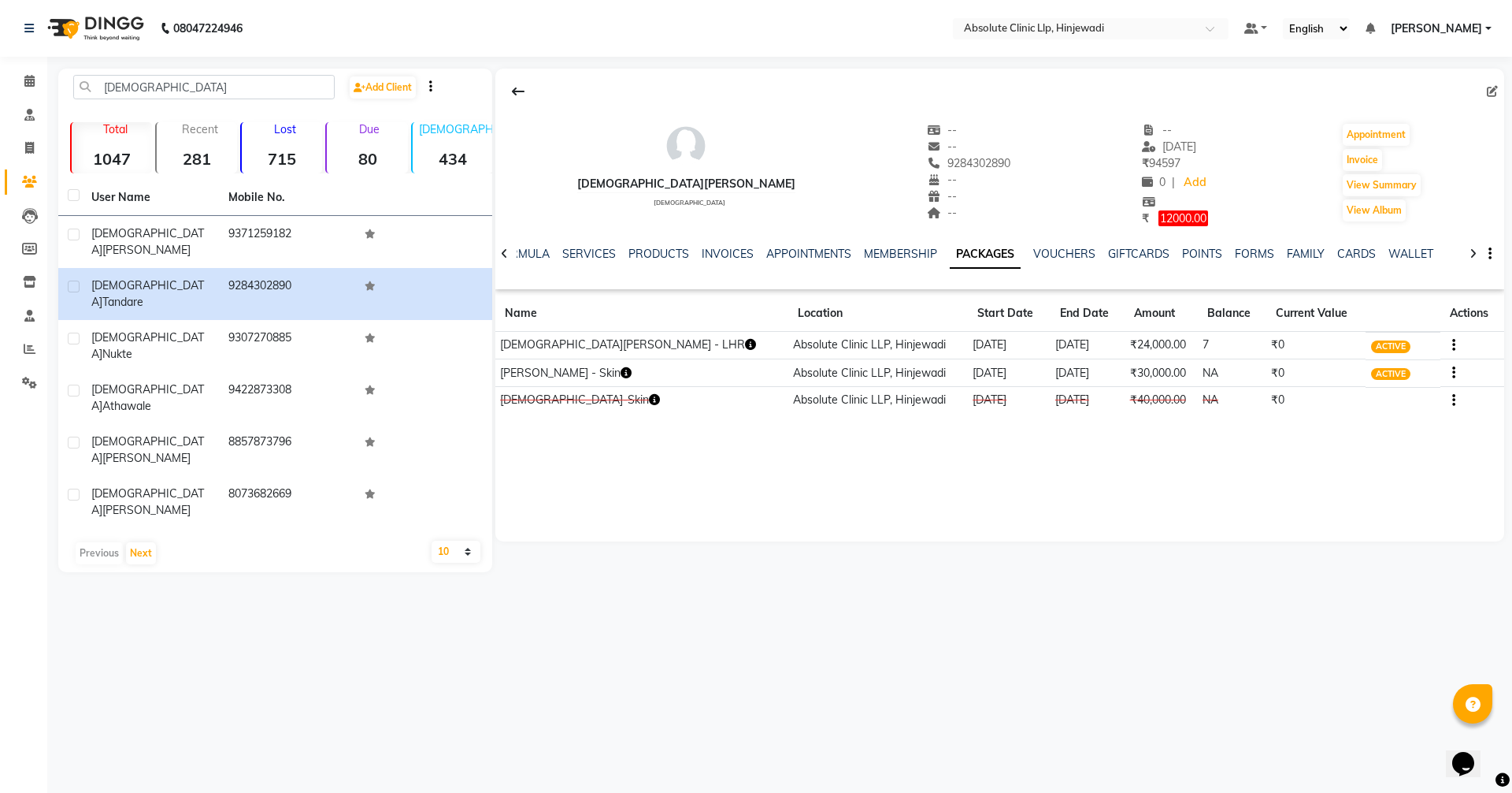
click at [745, 345] on icon "button" at bounding box center [750, 345] width 11 height 11
click at [676, 438] on div "[PERSON_NAME] Tandare [DEMOGRAPHIC_DATA] -- -- 9284302890 -- -- -- -- [DATE] ₹ …" at bounding box center [999, 305] width 1009 height 473
click at [32, 81] on icon at bounding box center [29, 80] width 10 height 12
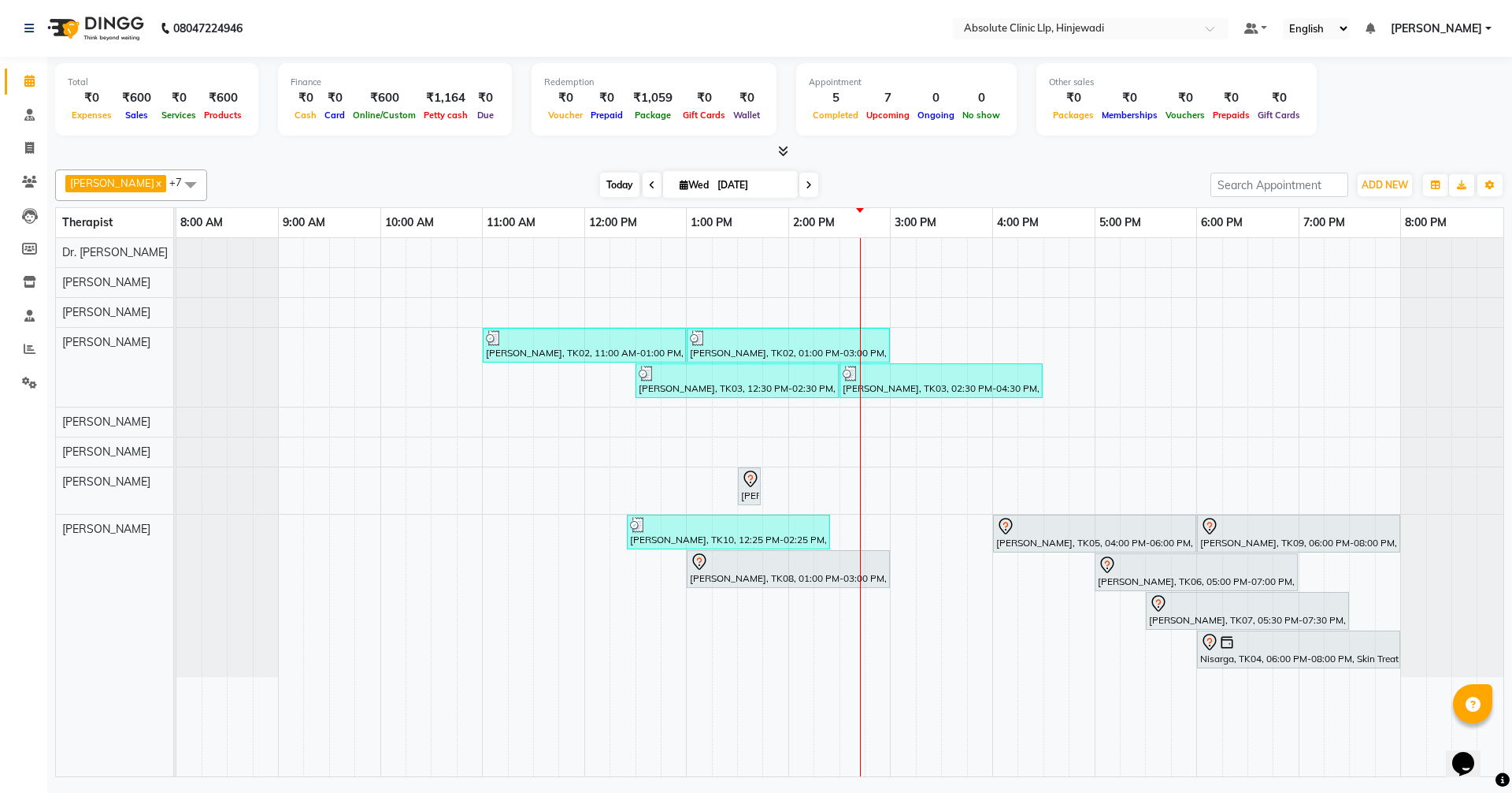
click at [639, 184] on span "Today" at bounding box center [620, 184] width 40 height 24
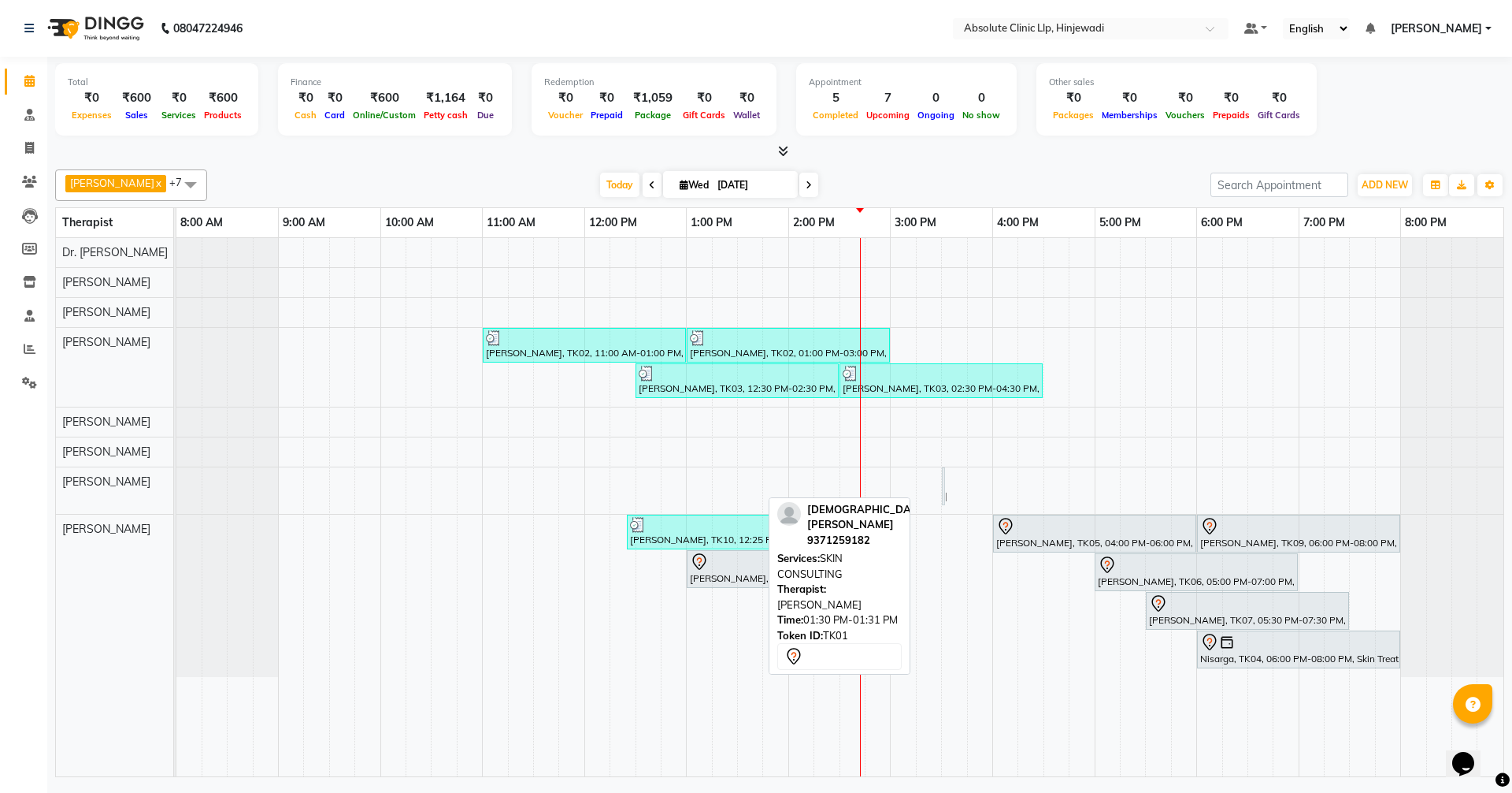
drag, startPoint x: 754, startPoint y: 480, endPoint x: 970, endPoint y: 483, distance: 216.0
click at [970, 483] on div "[PERSON_NAME], TK02, 11:00 AM-01:00 PM, Slimmimng Treatment - Wt Loss Per 1 Kg …" at bounding box center [840, 507] width 1327 height 539
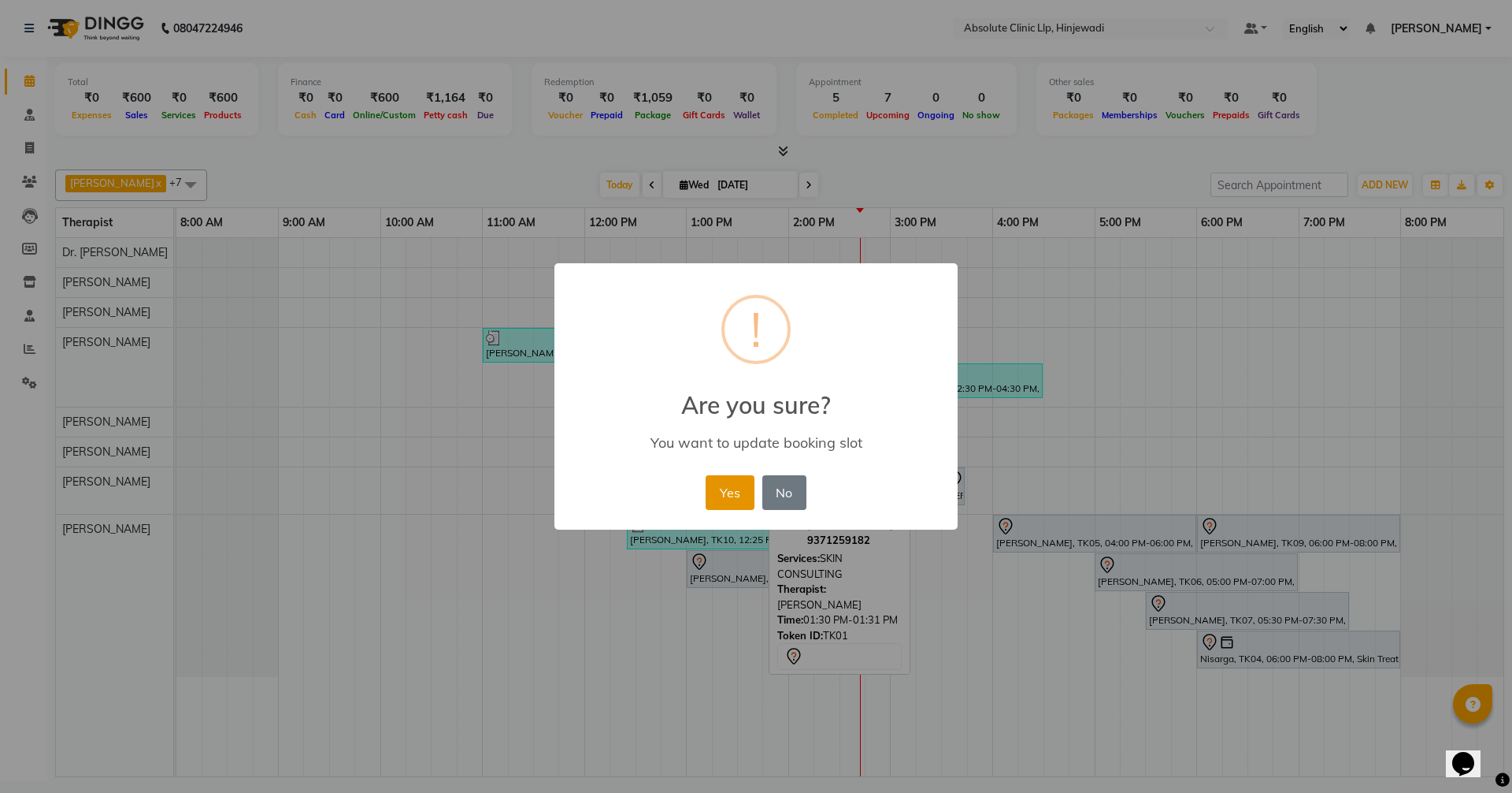
click at [736, 496] on button "Yes" at bounding box center [729, 493] width 48 height 34
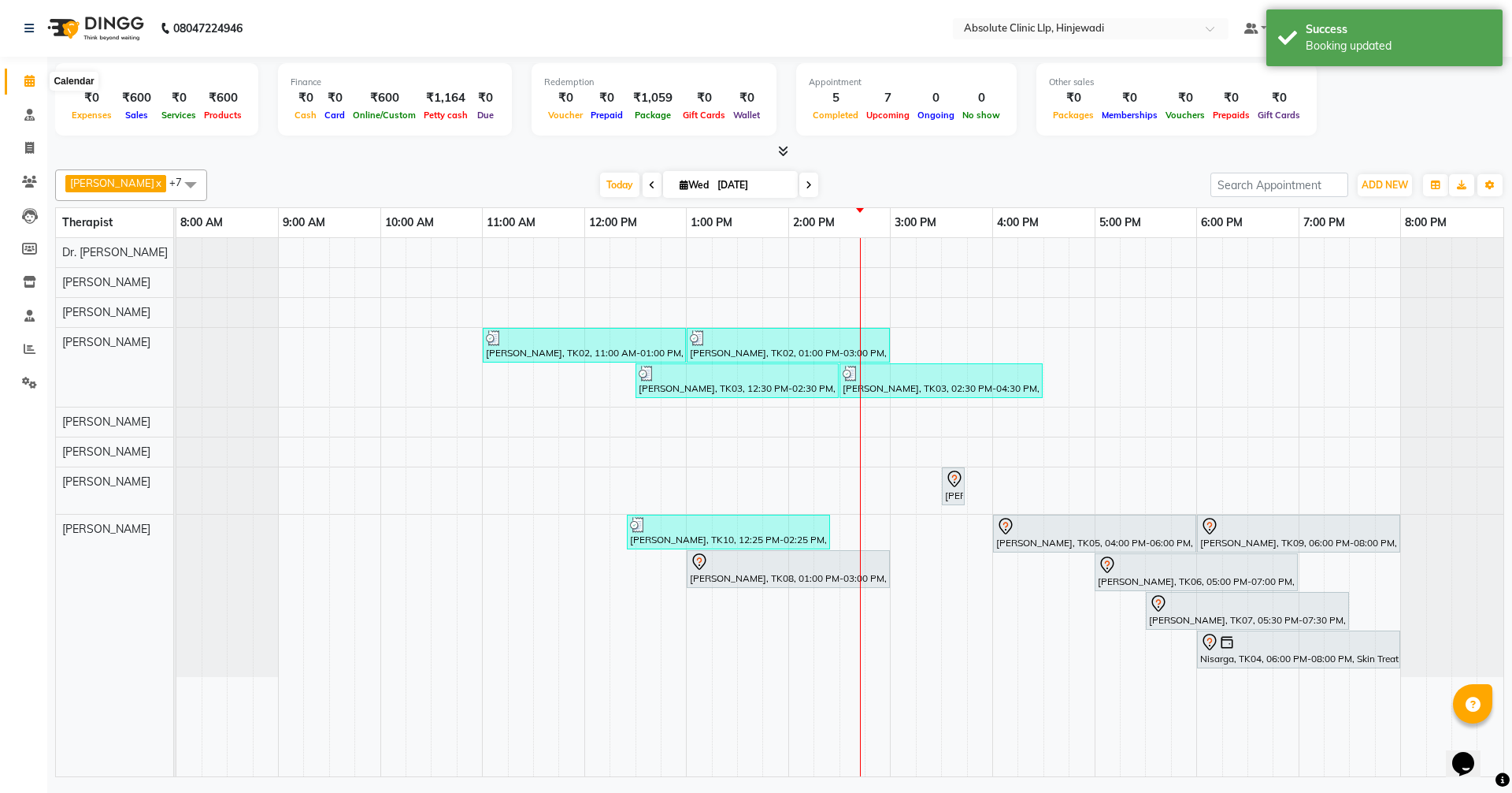
click at [29, 80] on icon at bounding box center [29, 80] width 10 height 12
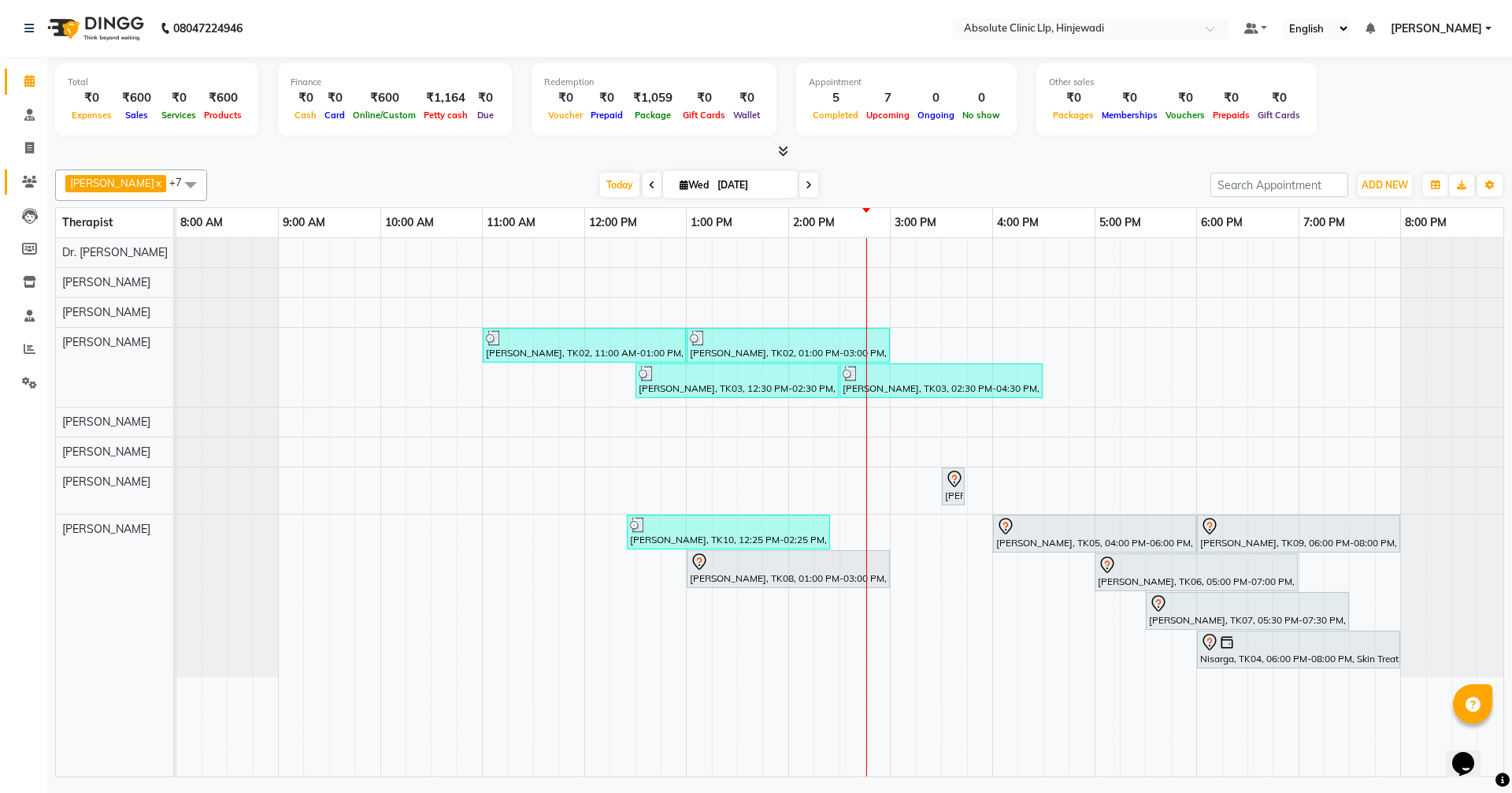
click at [28, 189] on span at bounding box center [29, 182] width 28 height 18
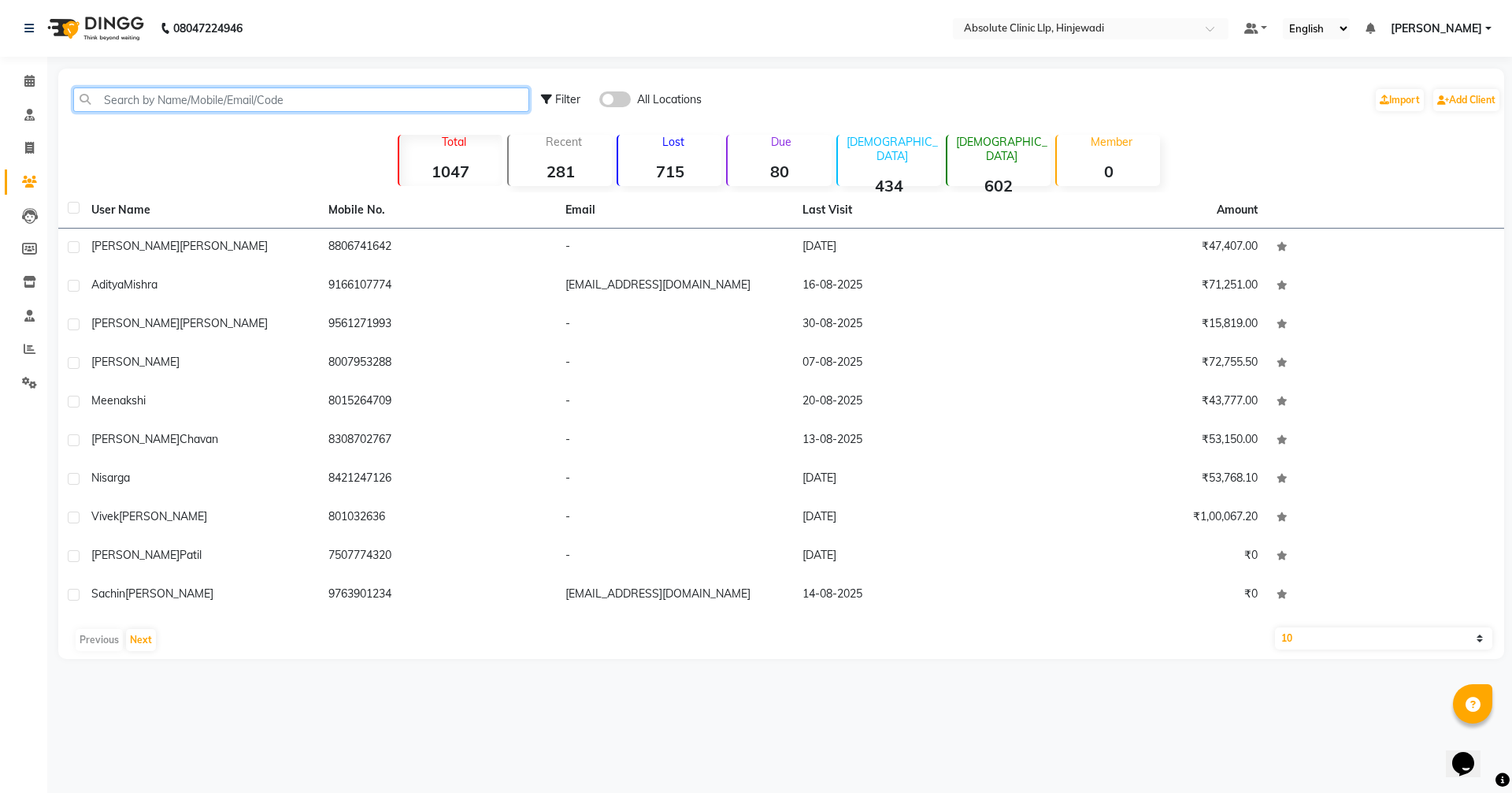
click at [334, 99] on input "text" at bounding box center [301, 99] width 456 height 24
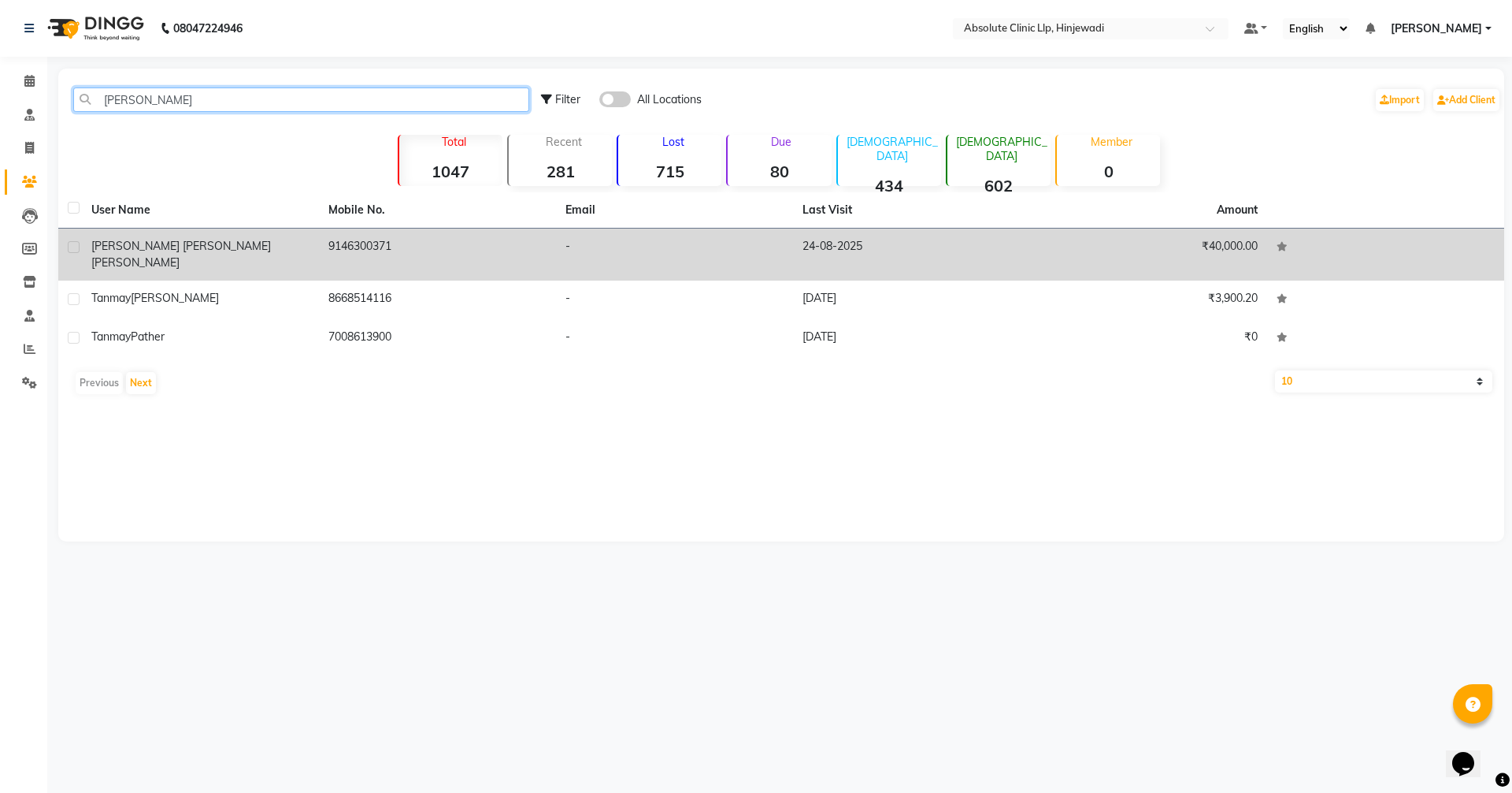
type input "[PERSON_NAME]"
click at [532, 261] on td "9146300371" at bounding box center [437, 254] width 237 height 52
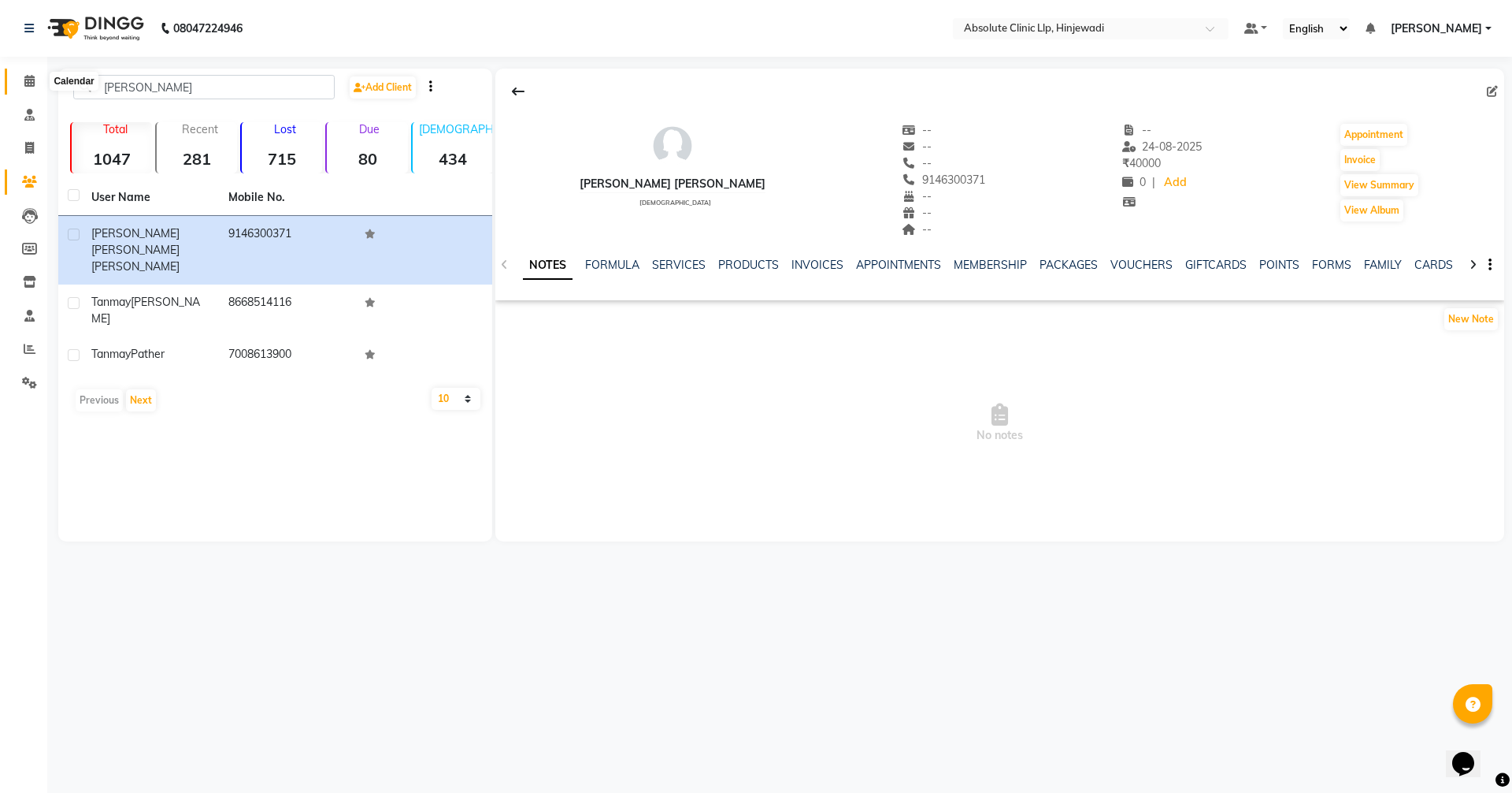
click at [23, 73] on span at bounding box center [29, 81] width 28 height 18
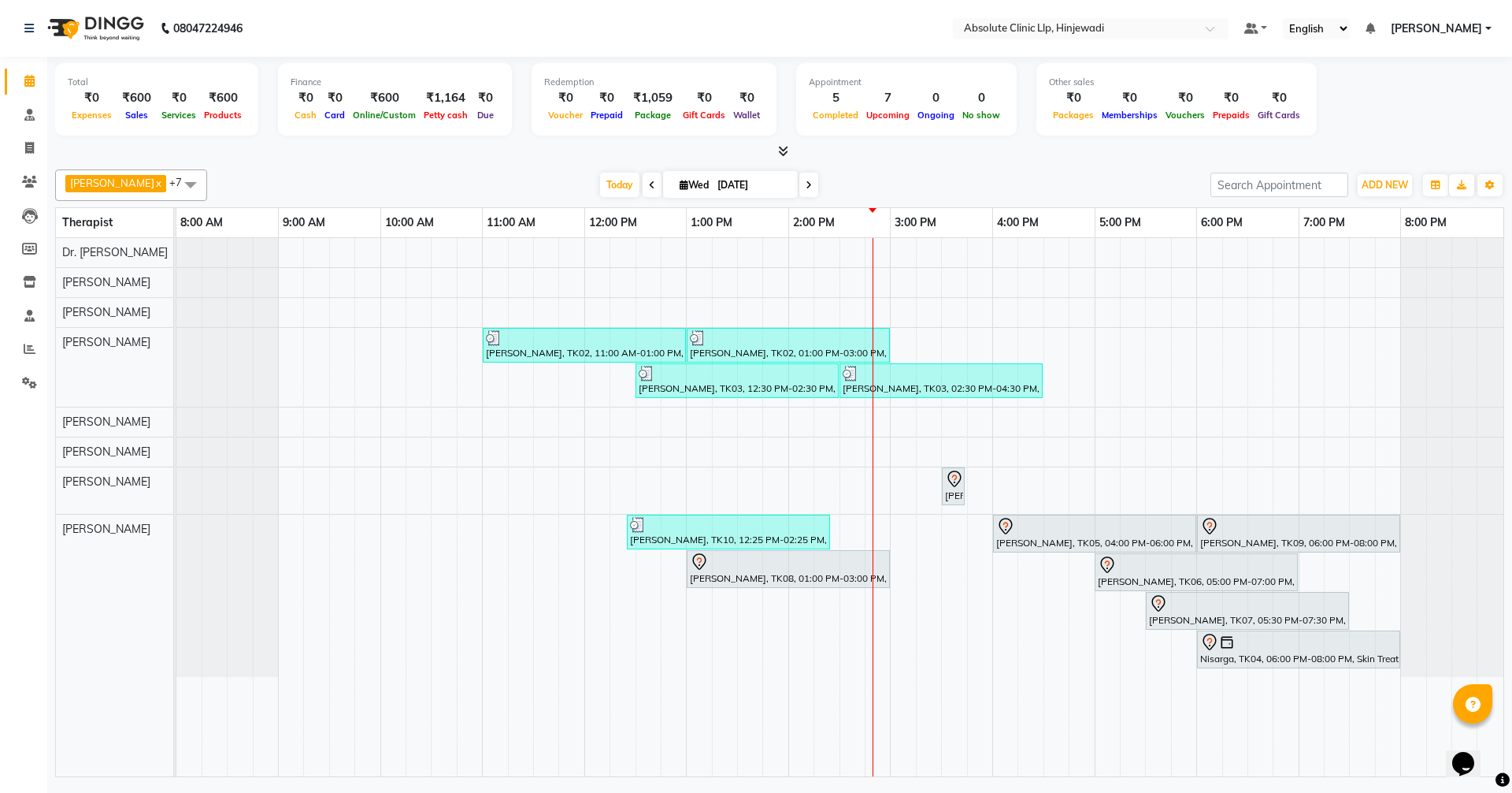
click at [693, 591] on div "[PERSON_NAME], TK02, 11:00 AM-01:00 PM, Slimmimng Treatment - Wt Loss Per 1 Kg …" at bounding box center [840, 507] width 1327 height 539
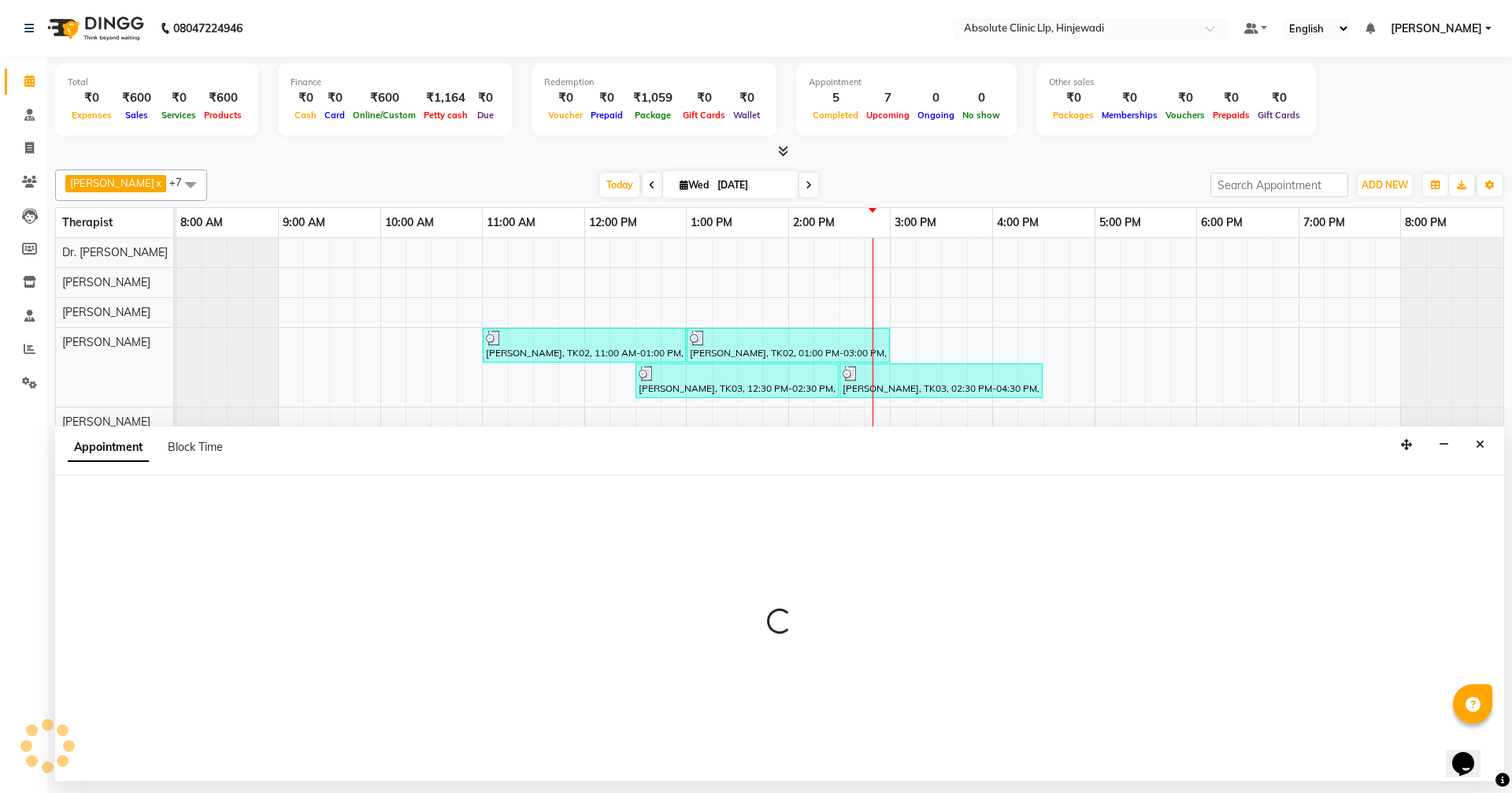
select select "77023"
select select "tentative"
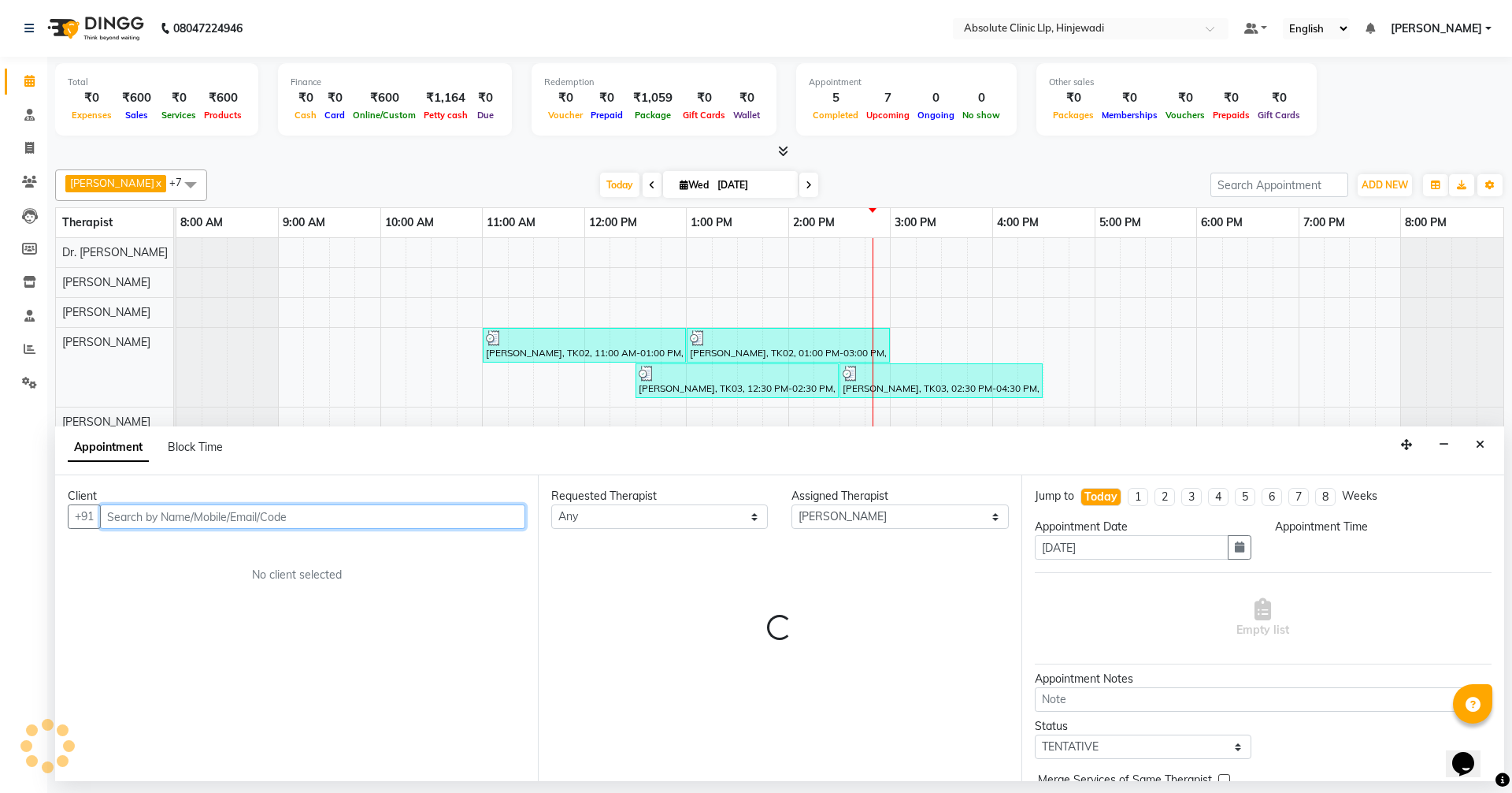
select select "780"
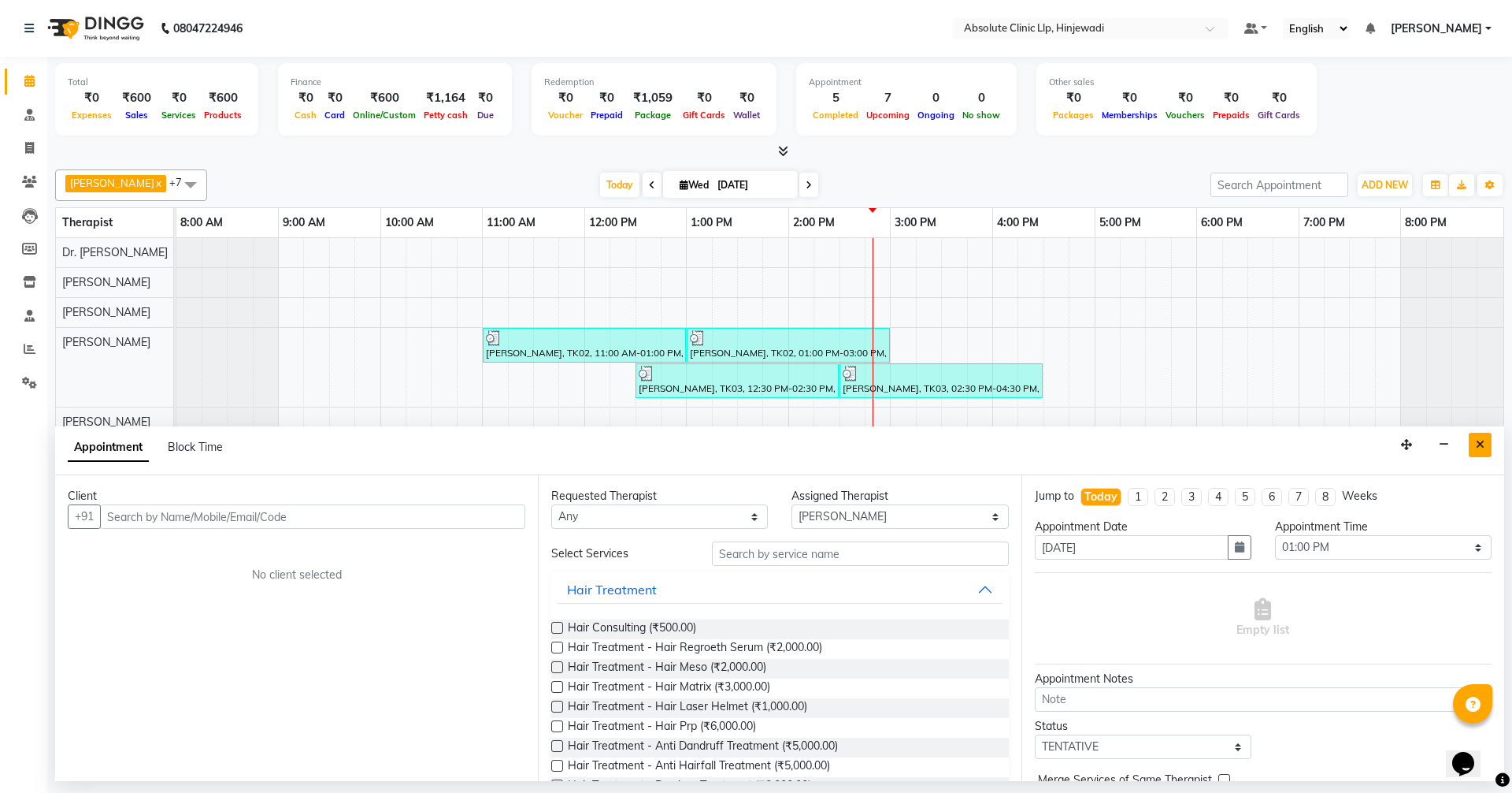
click at [1474, 446] on button "Close" at bounding box center [1480, 445] width 23 height 24
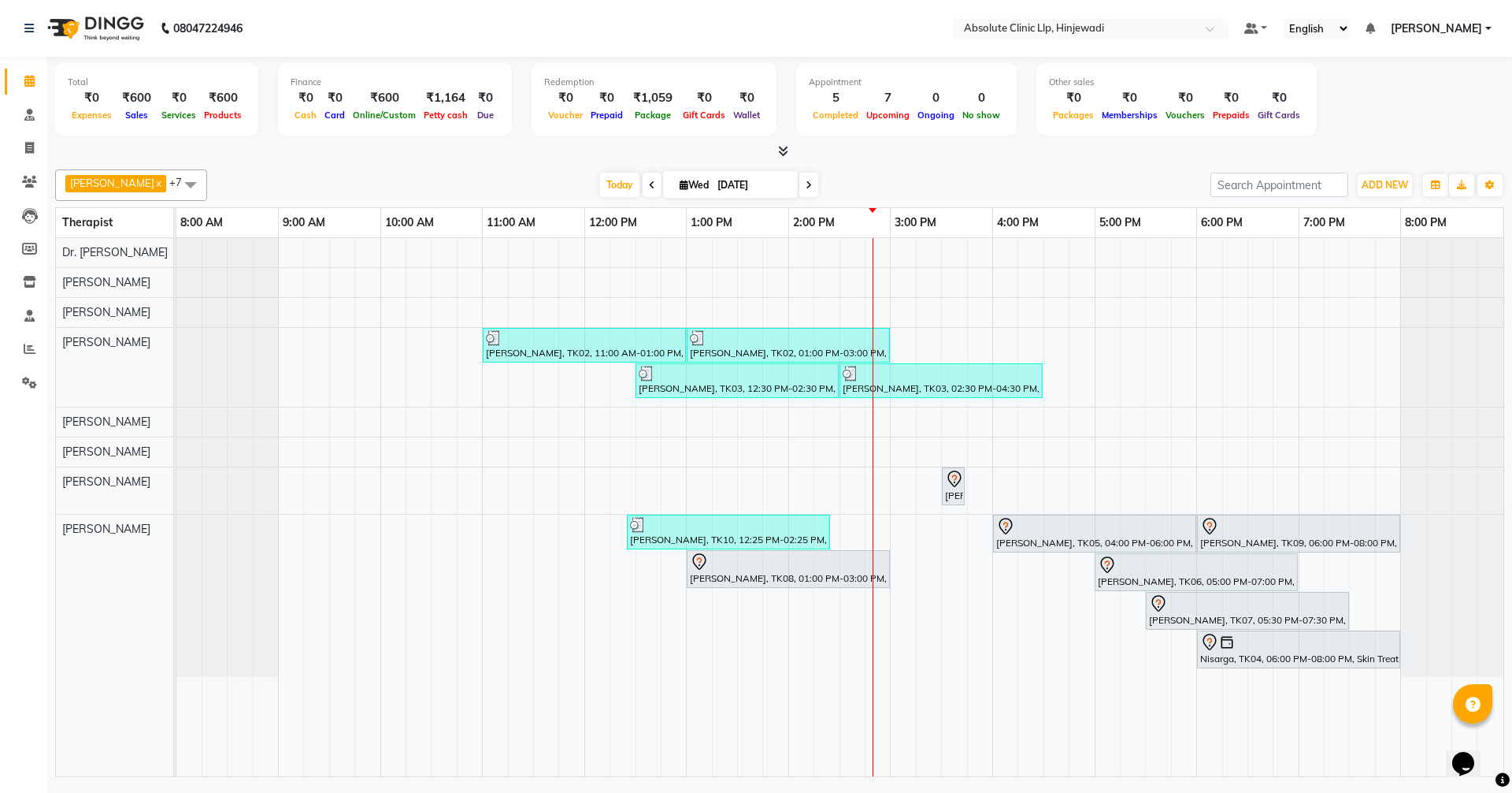
click at [694, 592] on div "[PERSON_NAME], TK02, 11:00 AM-01:00 PM, Slimmimng Treatment - Wt Loss Per 1 Kg …" at bounding box center [840, 507] width 1327 height 539
select select "77023"
select select "tentative"
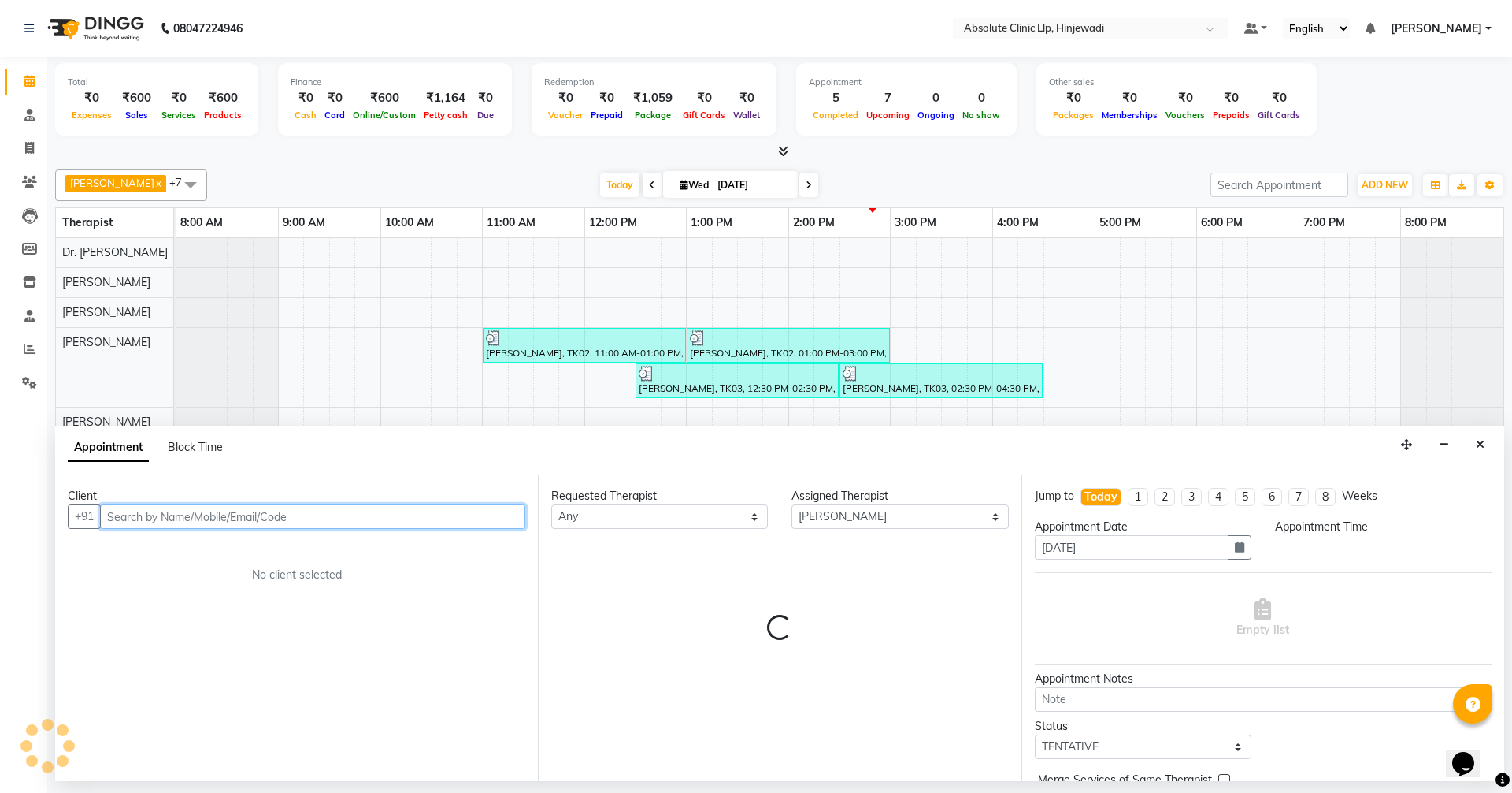
select select "780"
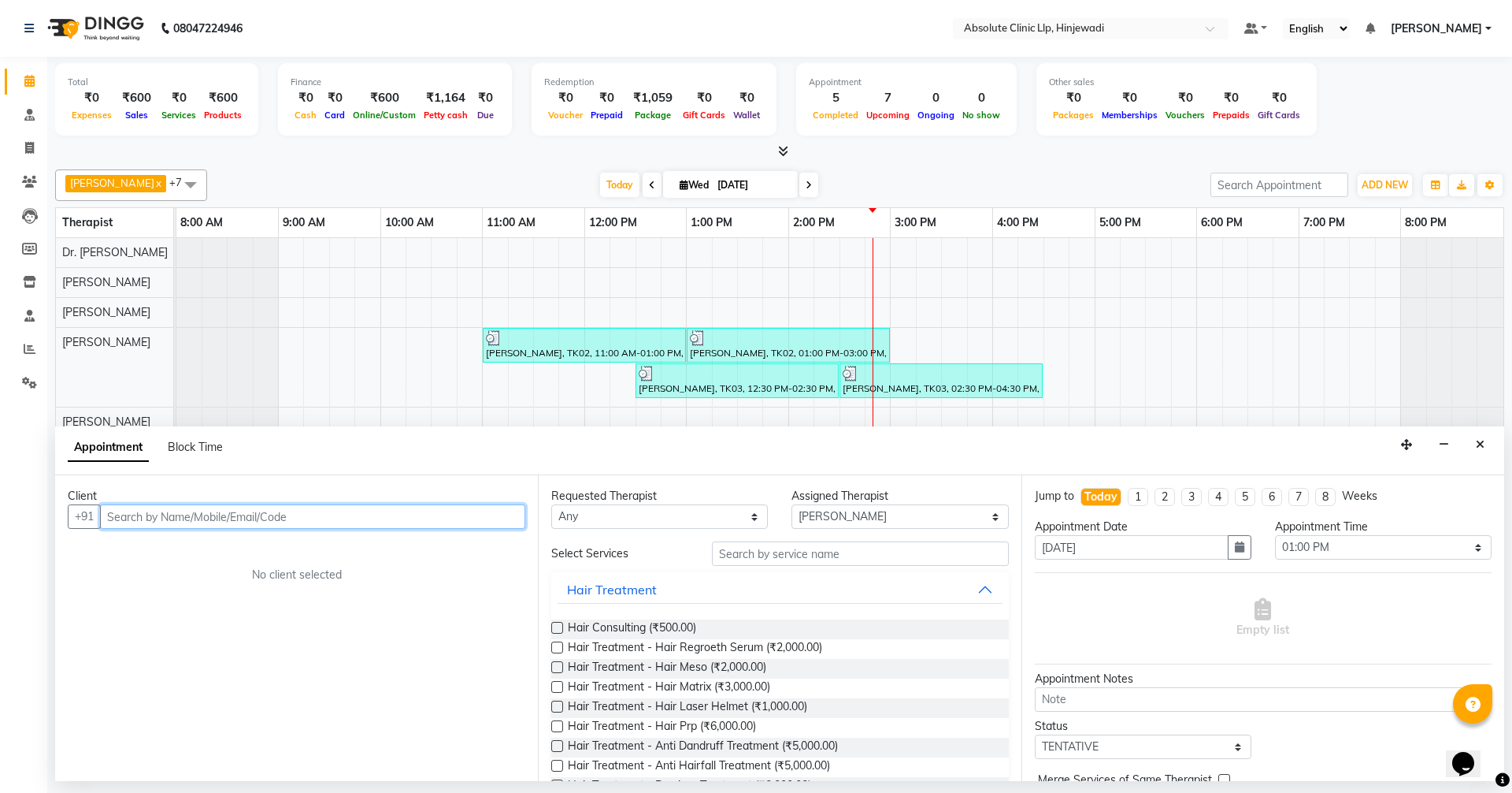
click at [481, 509] on input "text" at bounding box center [313, 516] width 426 height 24
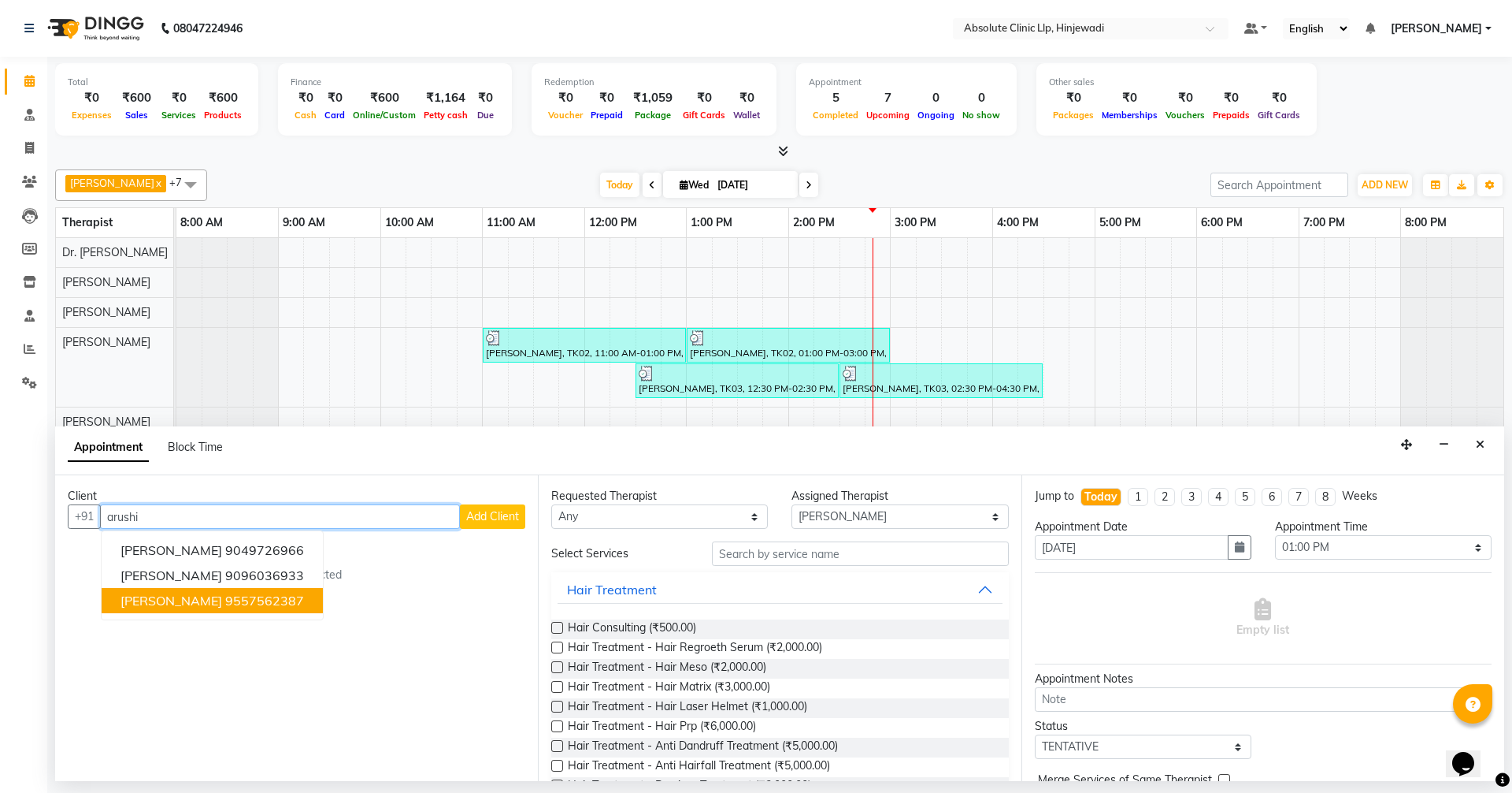
click at [285, 609] on button "[PERSON_NAME] 9557562387" at bounding box center [212, 601] width 221 height 25
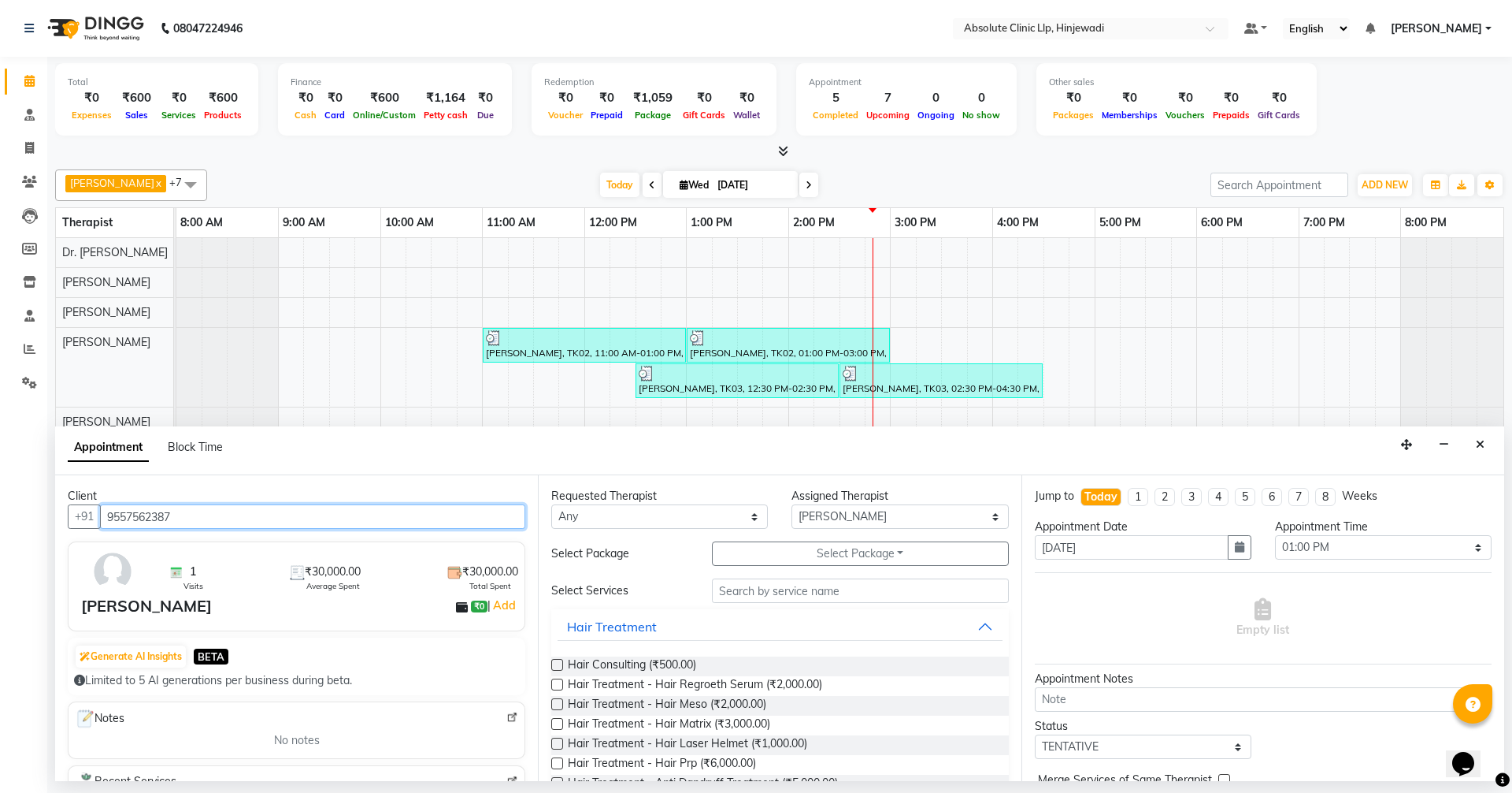
type input "9557562387"
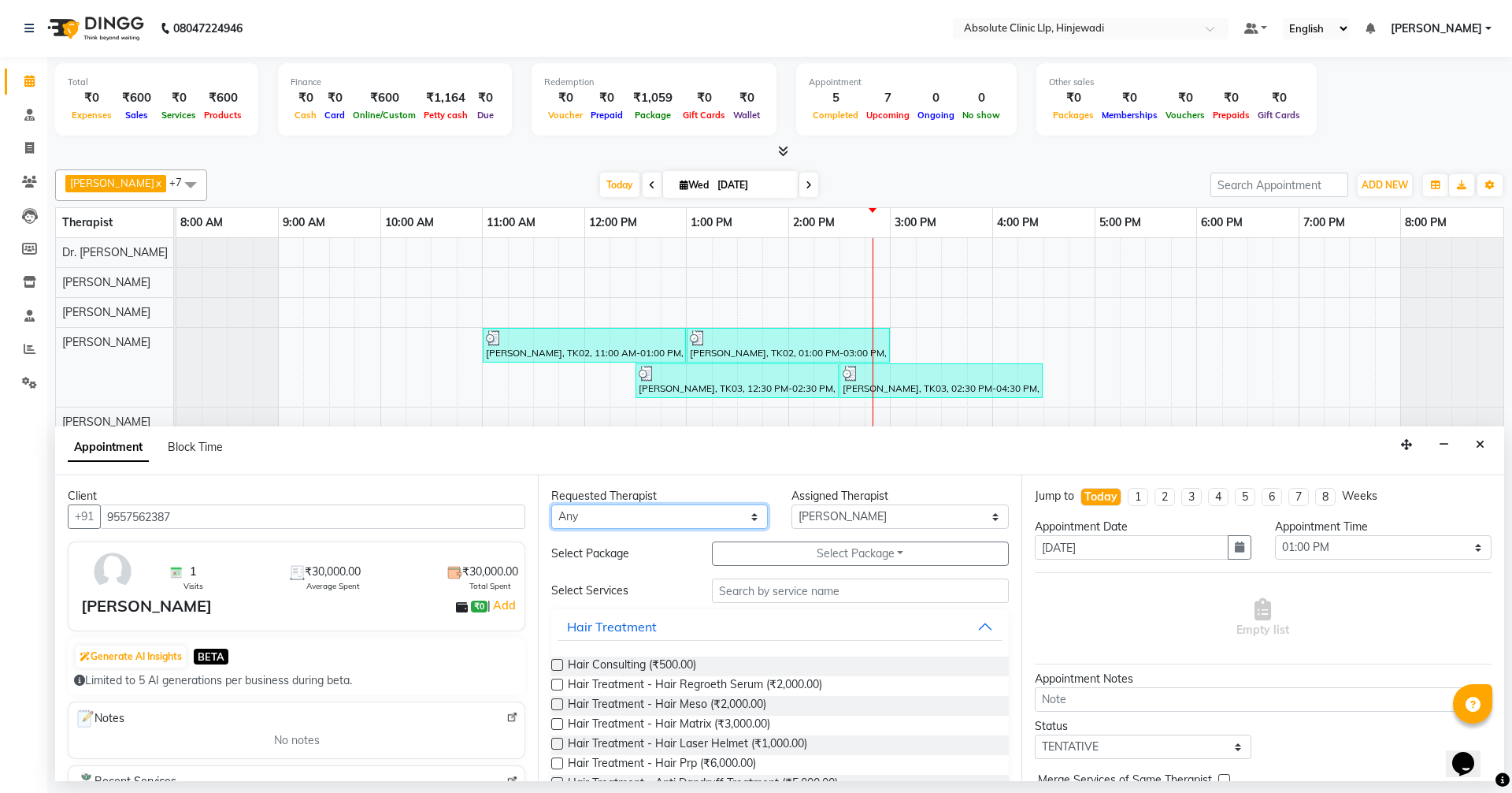
click at [649, 513] on select "Any [PERSON_NAME] DHANANJAY [PERSON_NAME] Dr. [PERSON_NAME] [PERSON_NAME] [PERS…" at bounding box center [659, 516] width 216 height 24
select select "77023"
click at [551, 504] on select "Any [PERSON_NAME] DHANANJAY [PERSON_NAME] Dr. [PERSON_NAME] [PERSON_NAME] [PERS…" at bounding box center [659, 516] width 216 height 24
click at [763, 580] on input "text" at bounding box center [860, 590] width 297 height 24
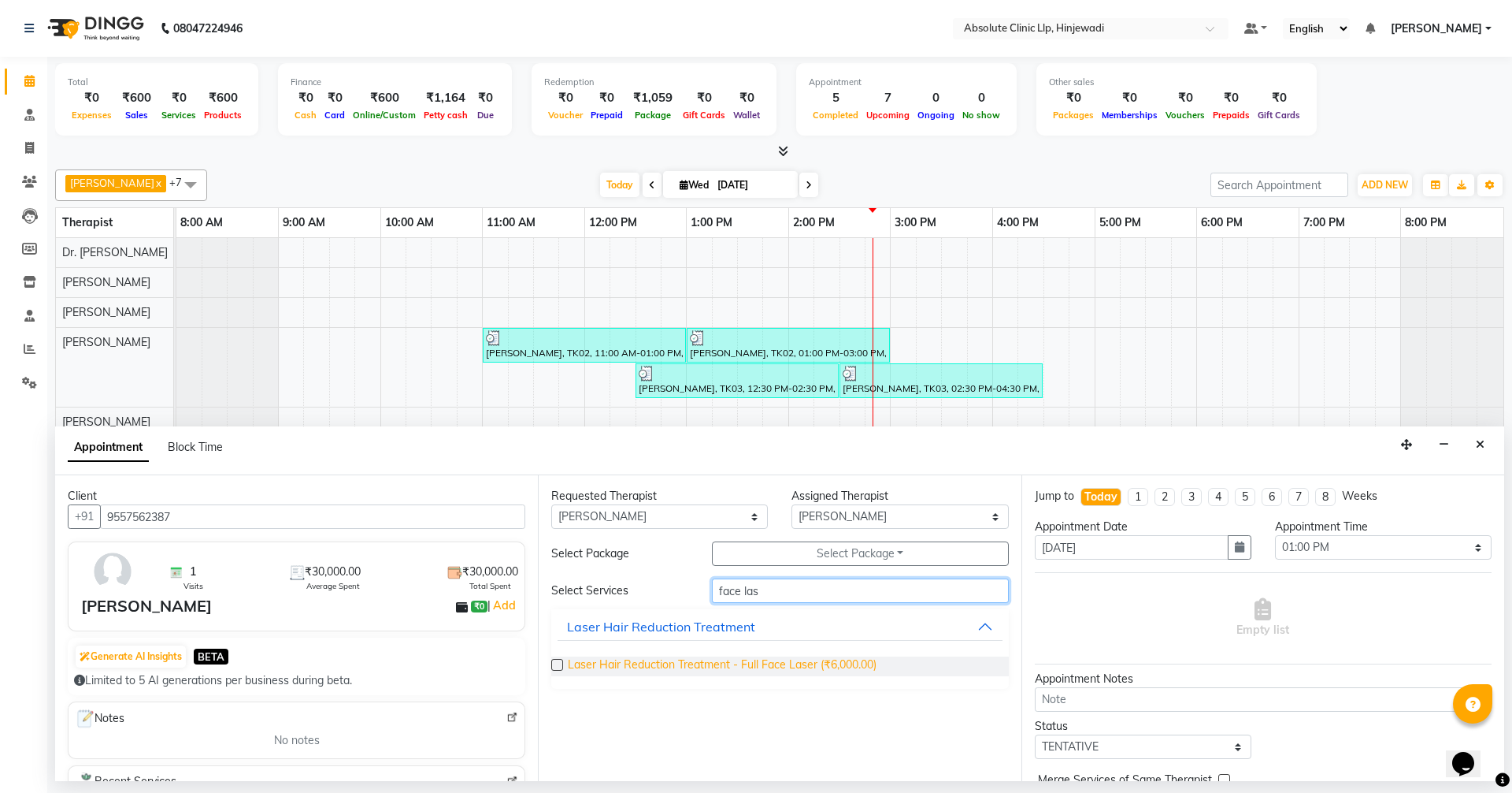
type input "face las"
click at [757, 666] on span "Laser Hair Reduction Treatment - Full Face Laser (₹6,000.00)" at bounding box center [722, 667] width 308 height 20
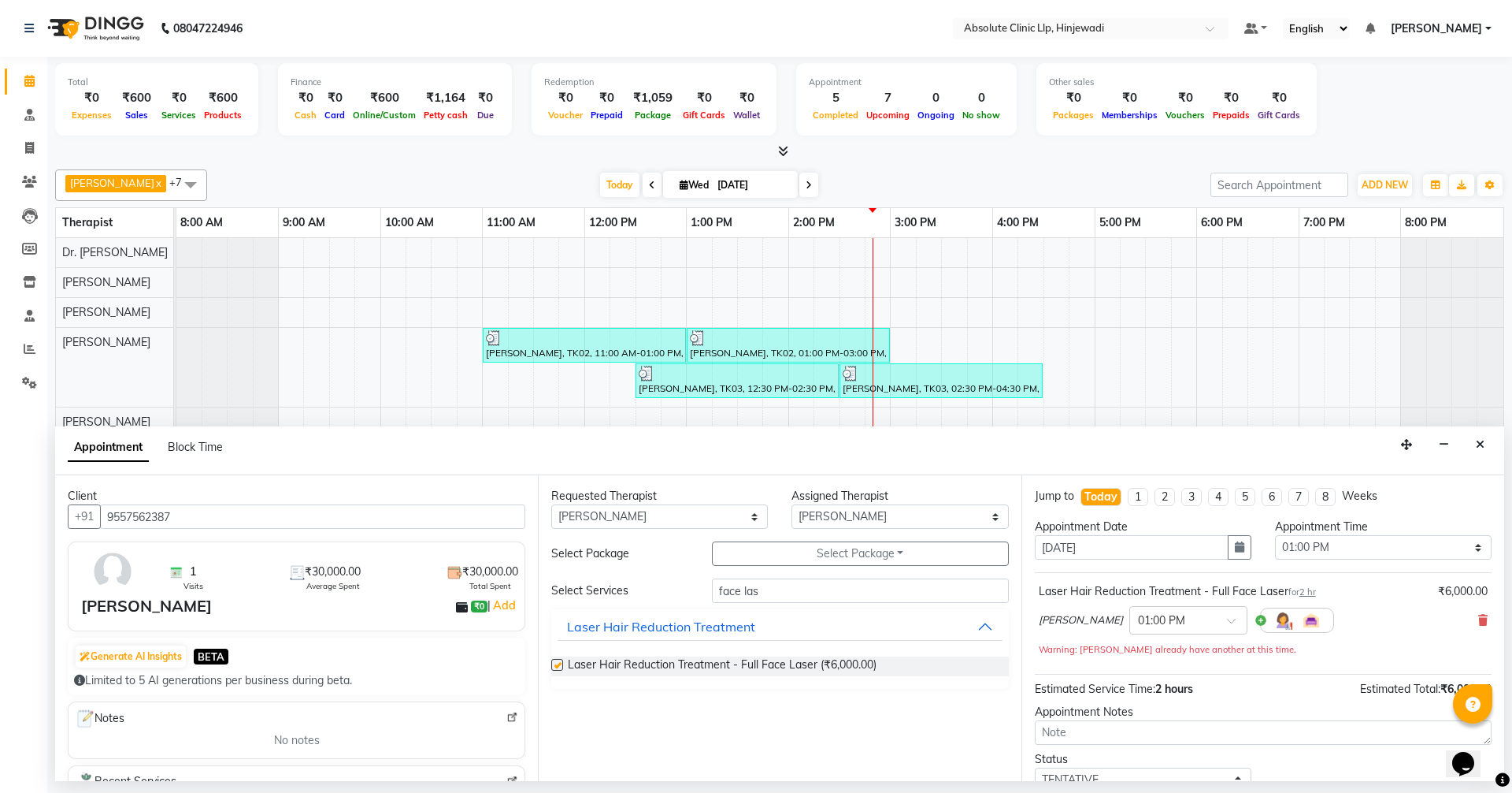
checkbox input "false"
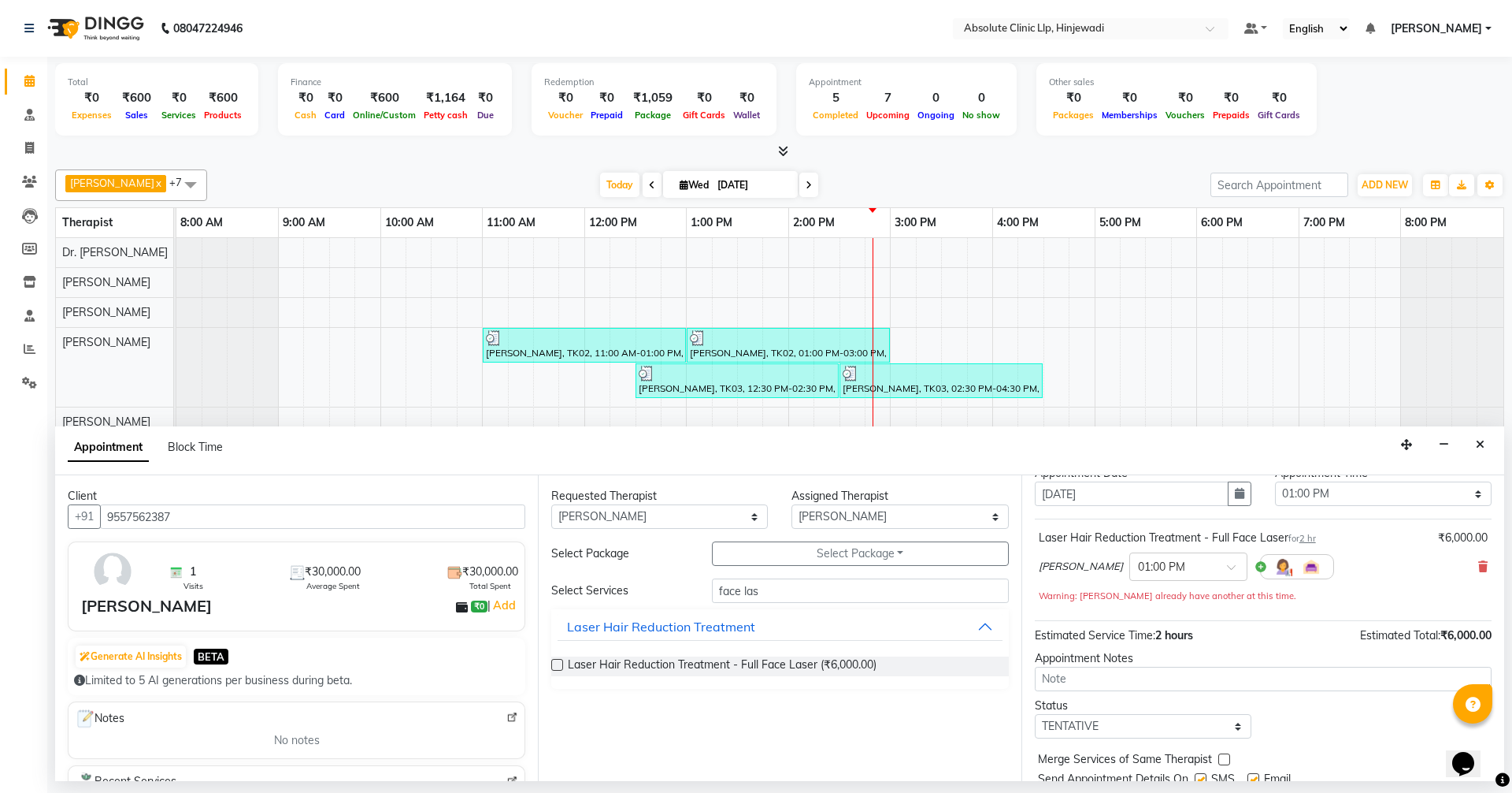
scroll to position [110, 0]
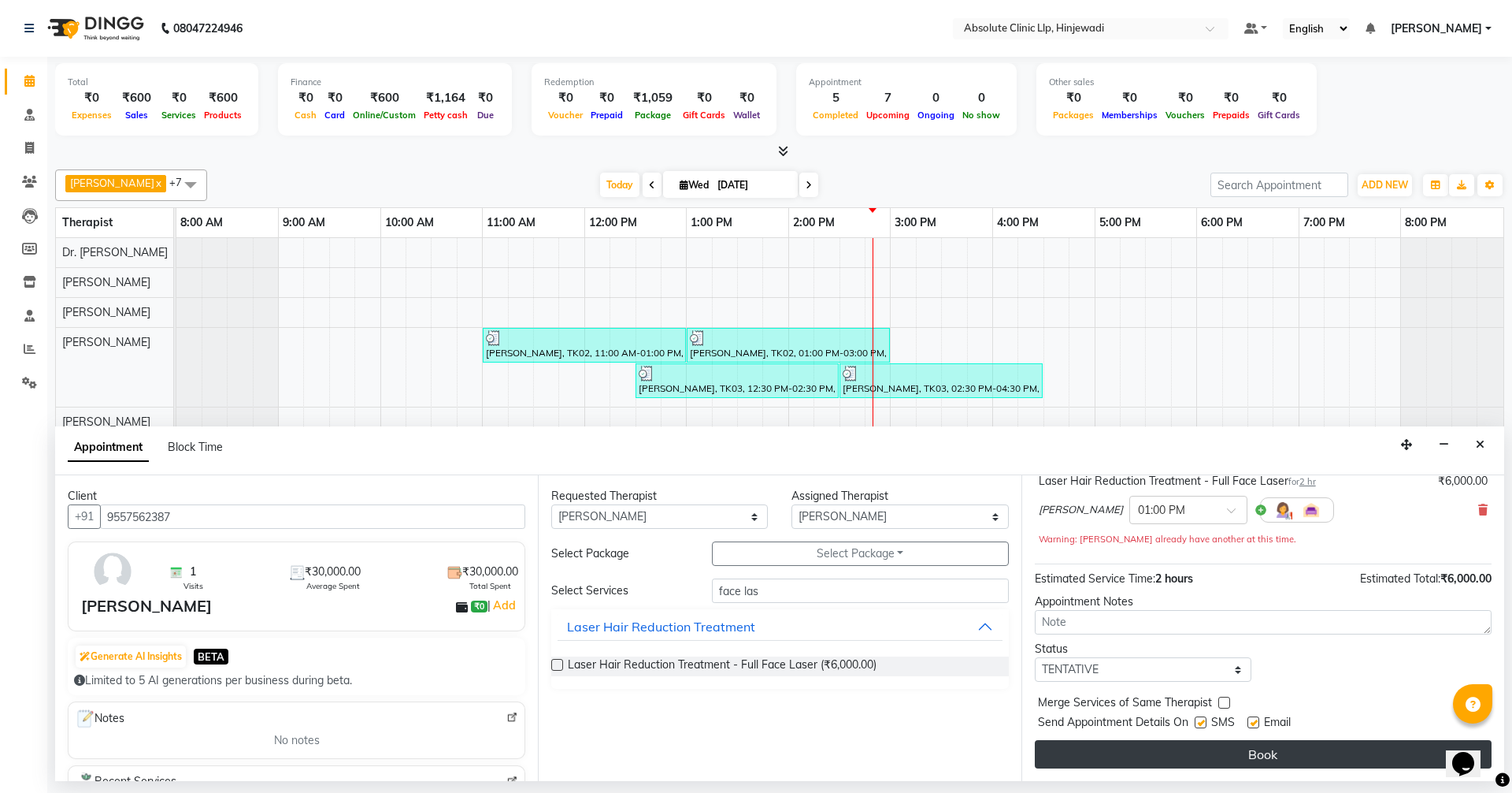
click at [1229, 754] on button "Book" at bounding box center [1263, 753] width 457 height 28
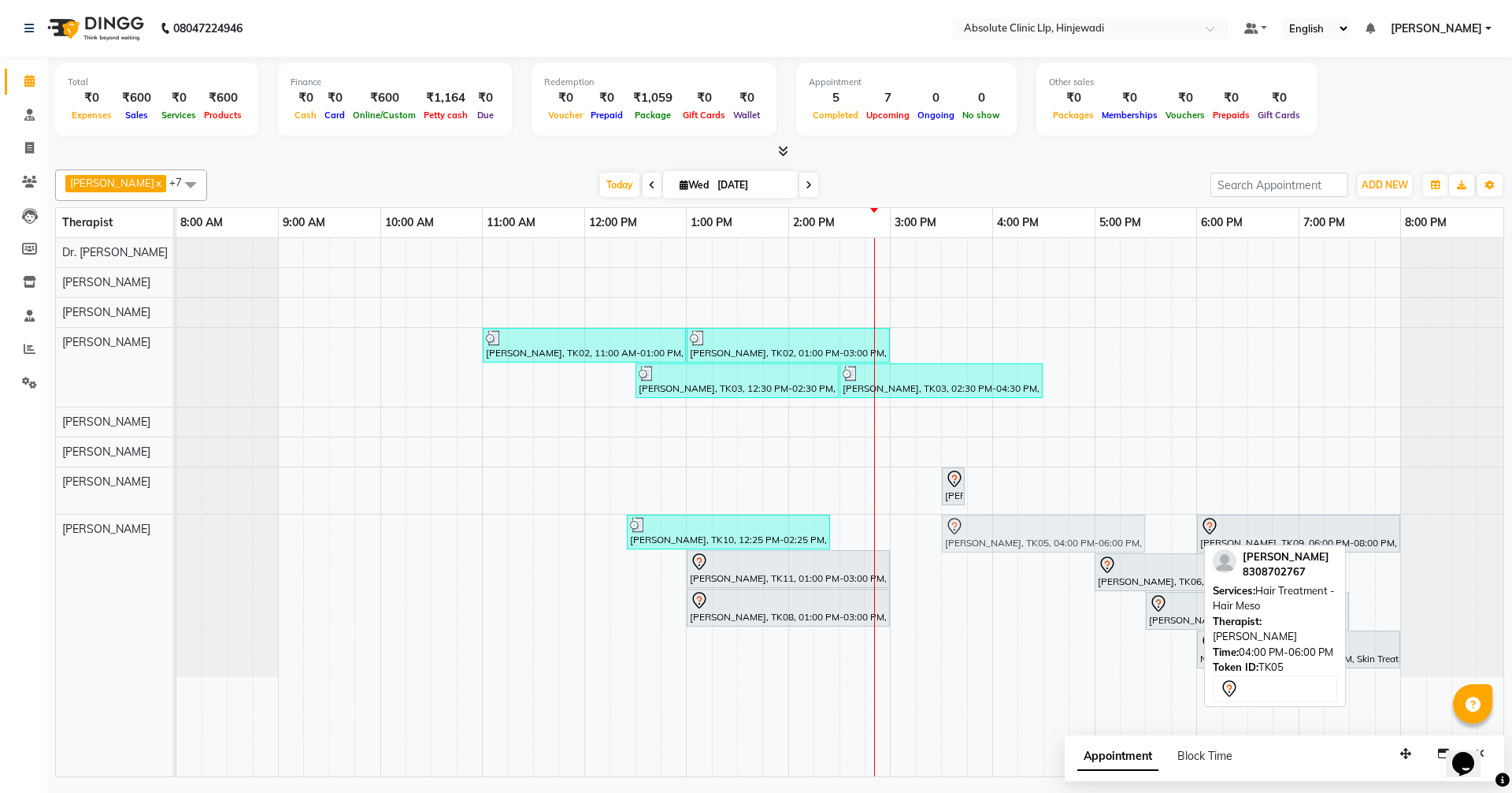
drag, startPoint x: 1013, startPoint y: 524, endPoint x: 968, endPoint y: 519, distance: 45.3
click at [177, 519] on div "[PERSON_NAME], TK10, 12:25 PM-02:25 PM, Hair Treatment - Hair Meso (₹2000) [PER…" at bounding box center [177, 595] width 0 height 162
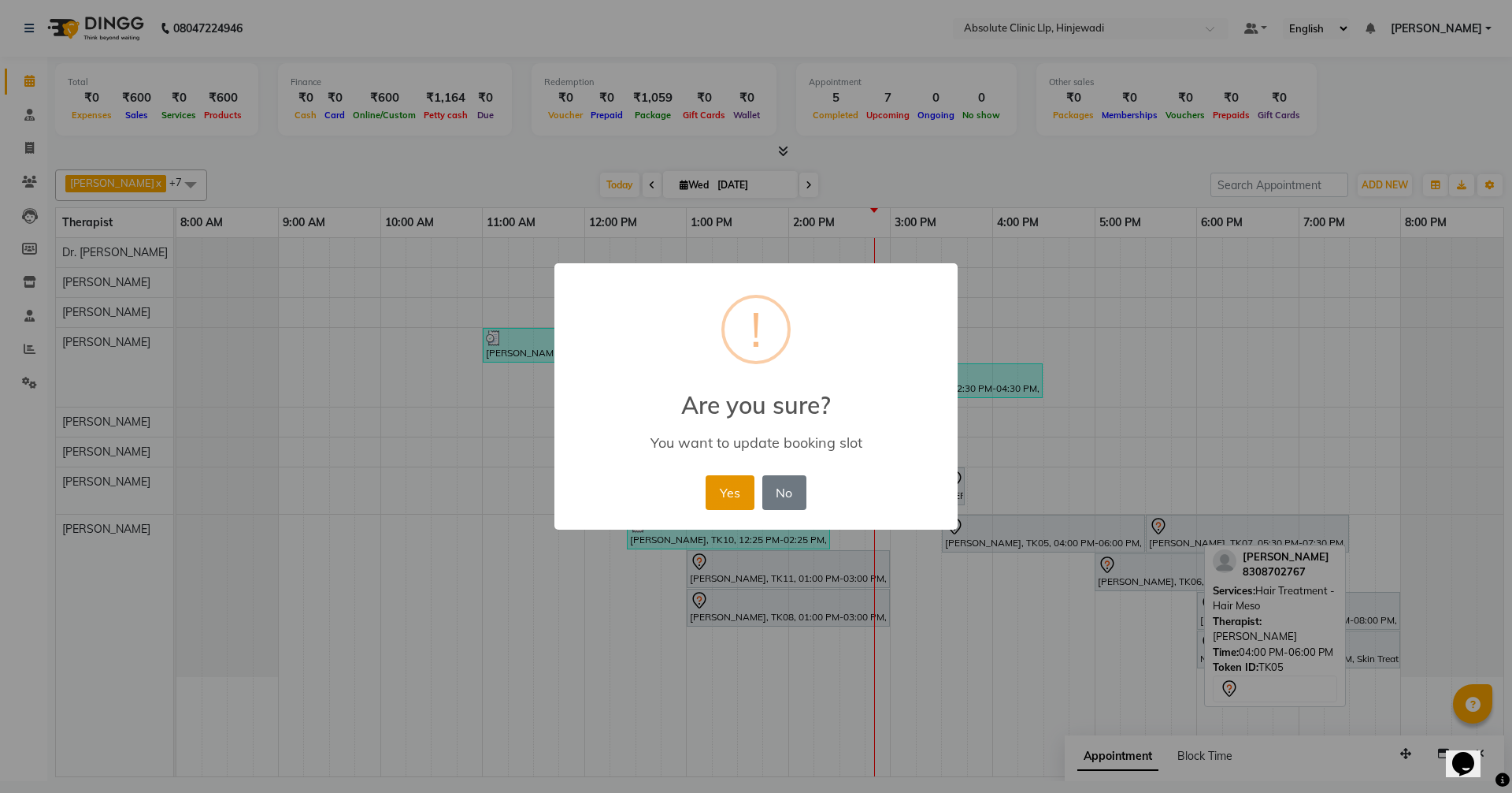
click at [724, 494] on button "Yes" at bounding box center [729, 493] width 48 height 34
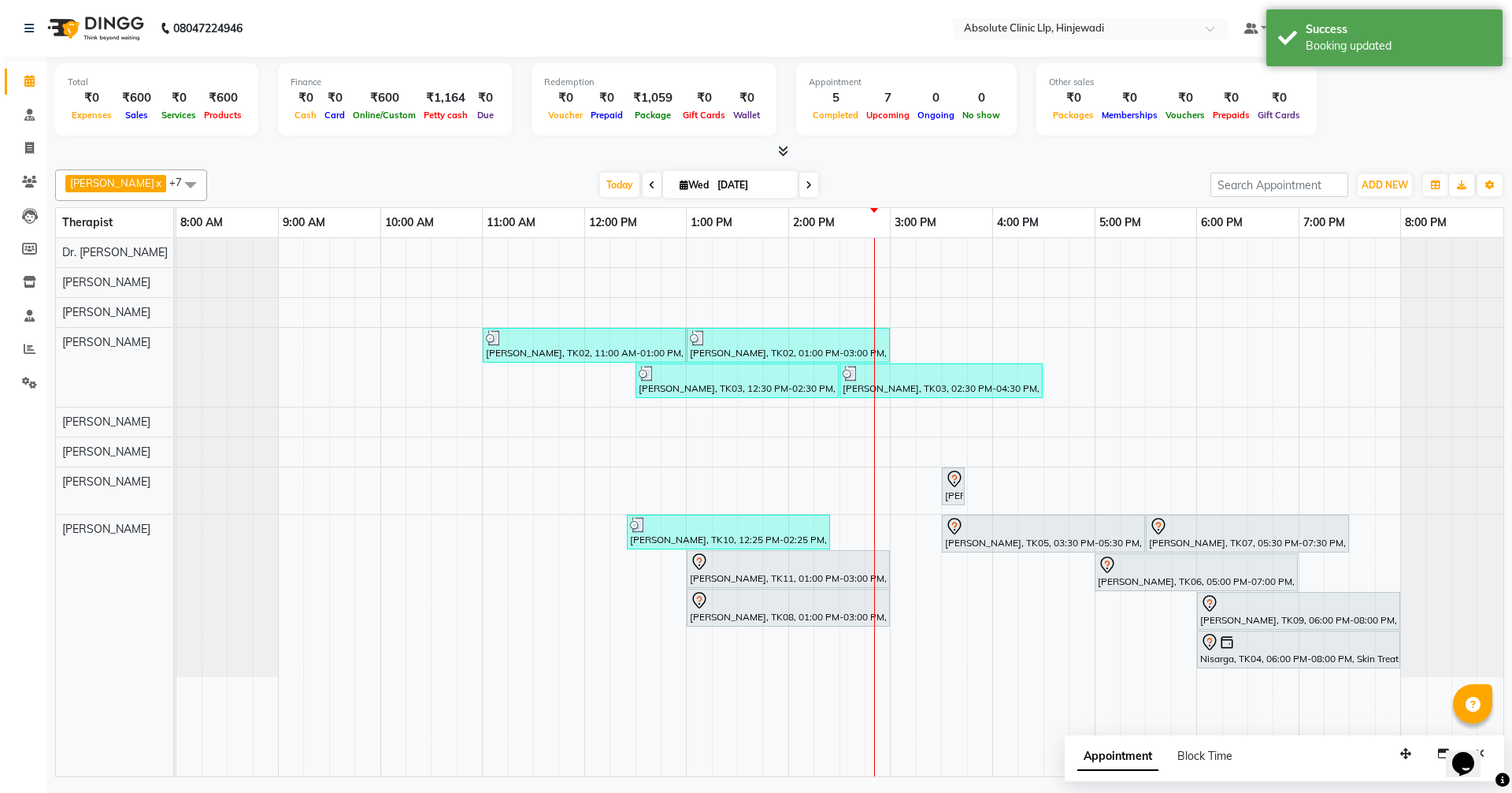
click at [671, 37] on nav "08047224946 Select Location × Absolute Clinic Llp, Hinjewadi Default Panel My P…" at bounding box center [756, 28] width 1512 height 57
drag, startPoint x: 1401, startPoint y: 755, endPoint x: 986, endPoint y: 703, distance: 418.2
click at [1344, 737] on icon "button" at bounding box center [1350, 742] width 11 height 11
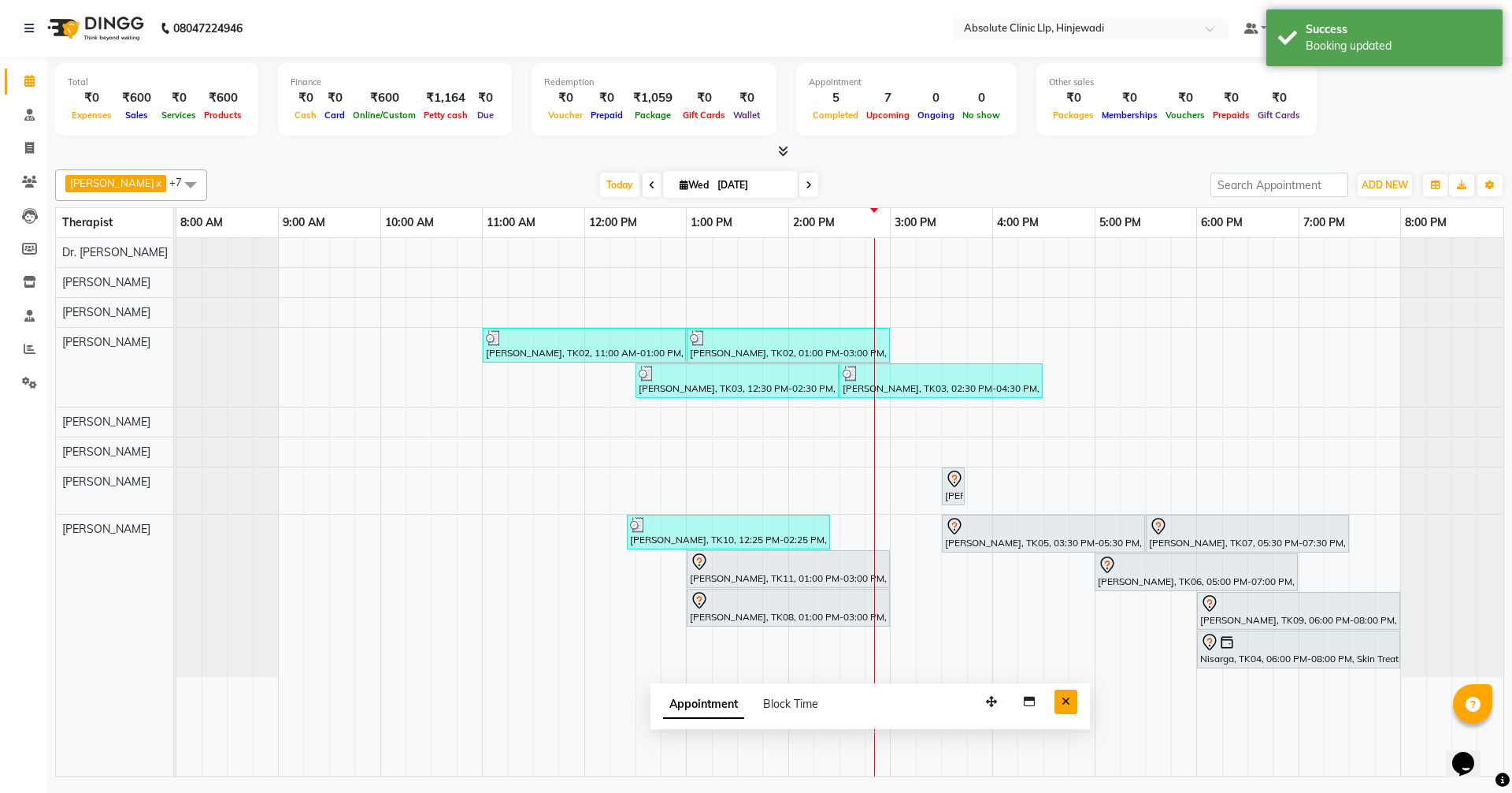
click at [1074, 703] on button "Close" at bounding box center [1066, 701] width 23 height 24
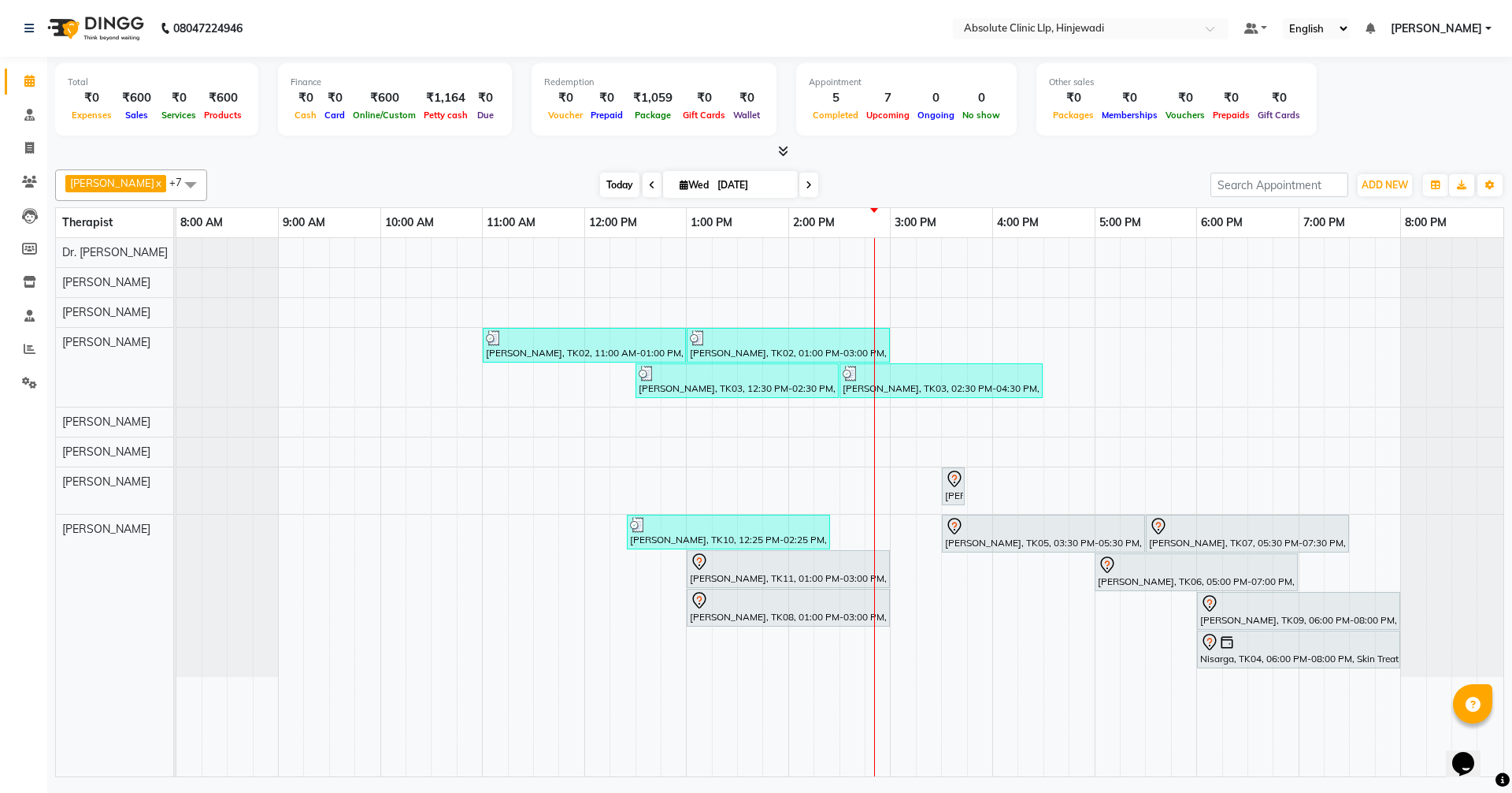
click at [639, 181] on span "Today" at bounding box center [620, 184] width 40 height 24
click at [24, 78] on icon at bounding box center [29, 80] width 10 height 12
click at [639, 179] on span "Today" at bounding box center [620, 184] width 40 height 24
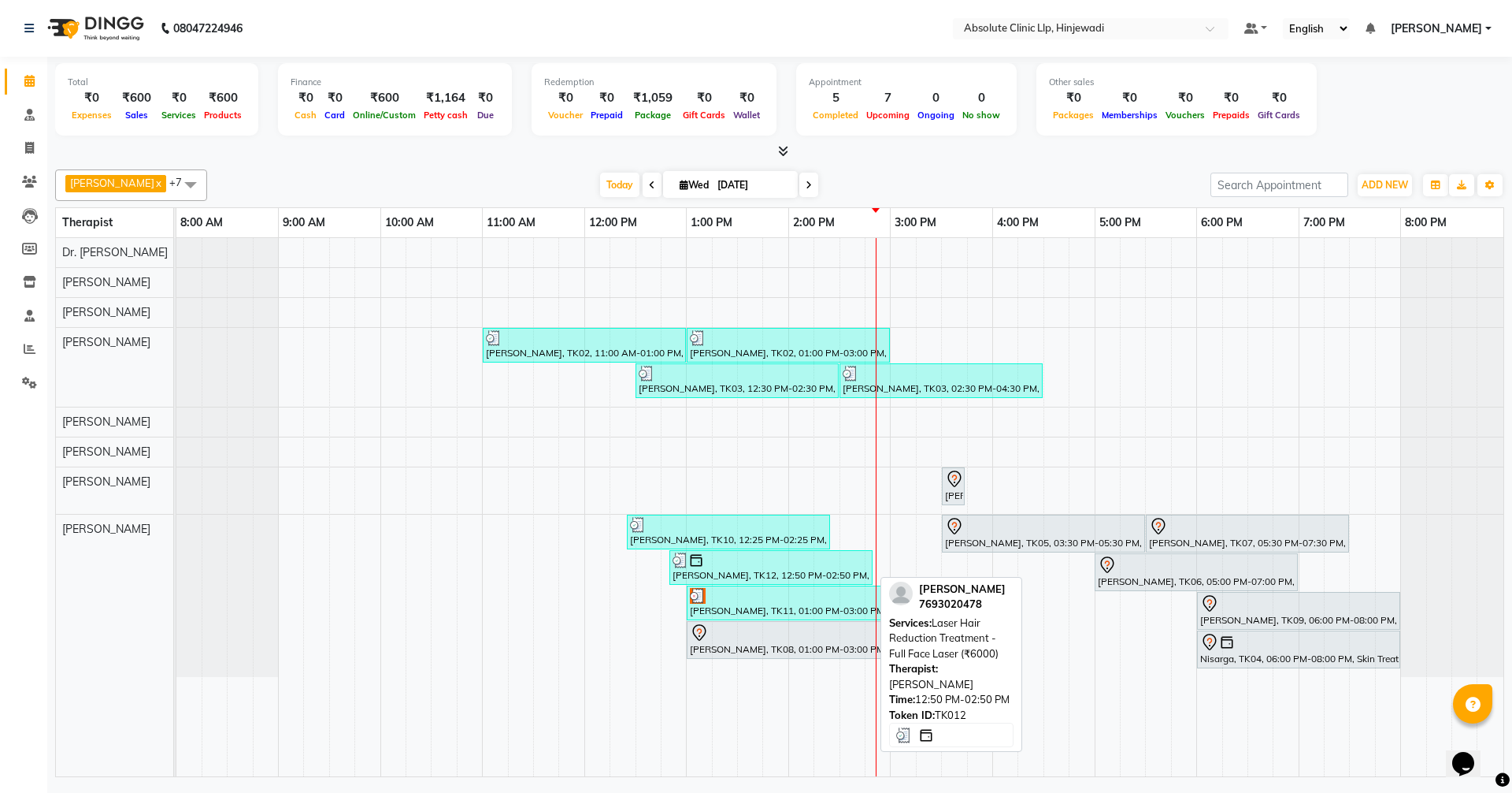
click at [708, 564] on div at bounding box center [771, 559] width 197 height 15
select select "3"
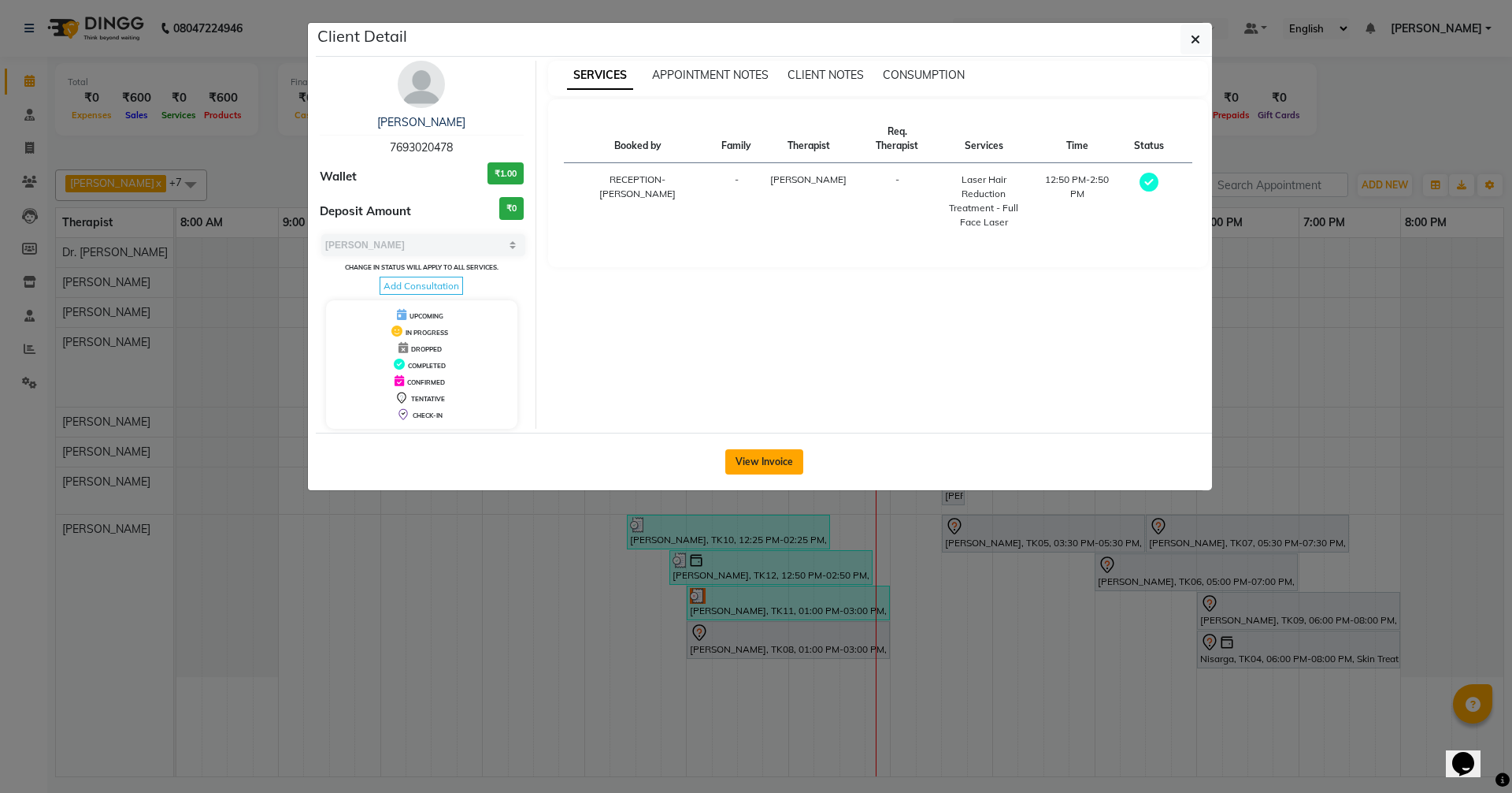
click at [763, 468] on button "View Invoice" at bounding box center [764, 462] width 78 height 25
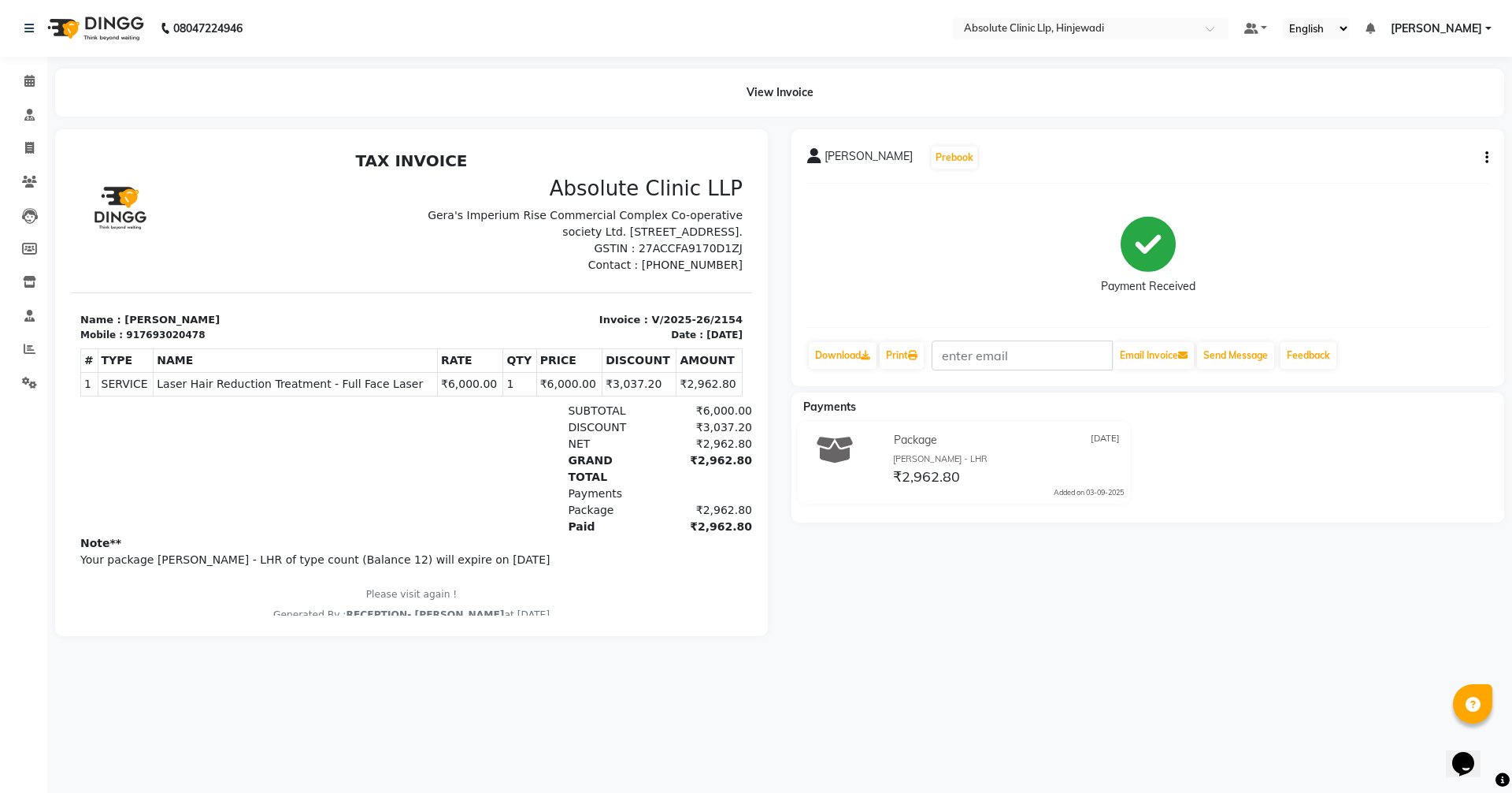
click at [1488, 158] on icon "button" at bounding box center [1486, 158] width 3 height 1
click at [1395, 146] on div "Cancel Invoice" at bounding box center [1408, 148] width 108 height 20
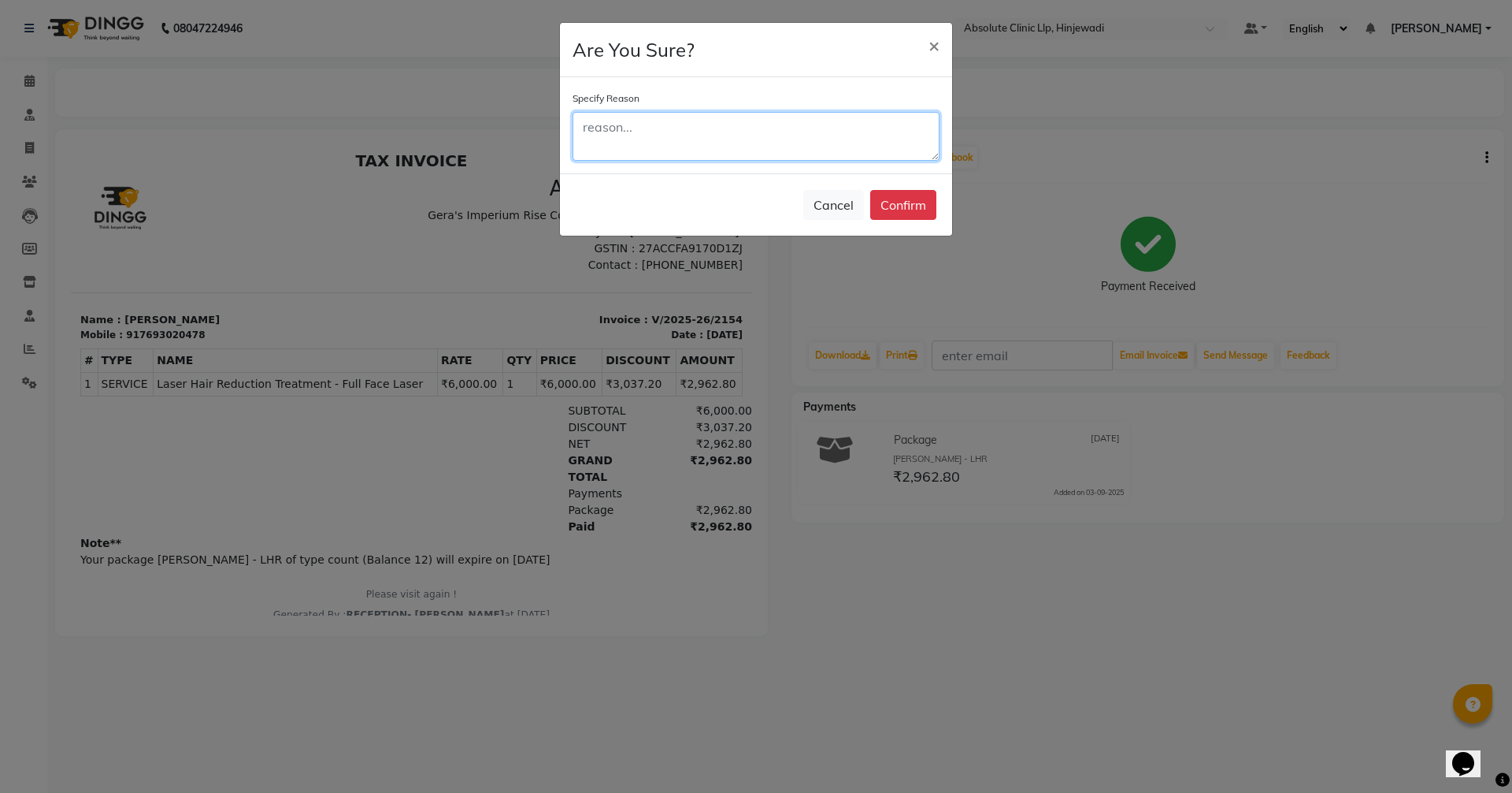
click at [750, 124] on textarea at bounding box center [756, 136] width 367 height 49
type textarea "wrong entry"
click at [893, 204] on button "Confirm" at bounding box center [903, 205] width 66 height 30
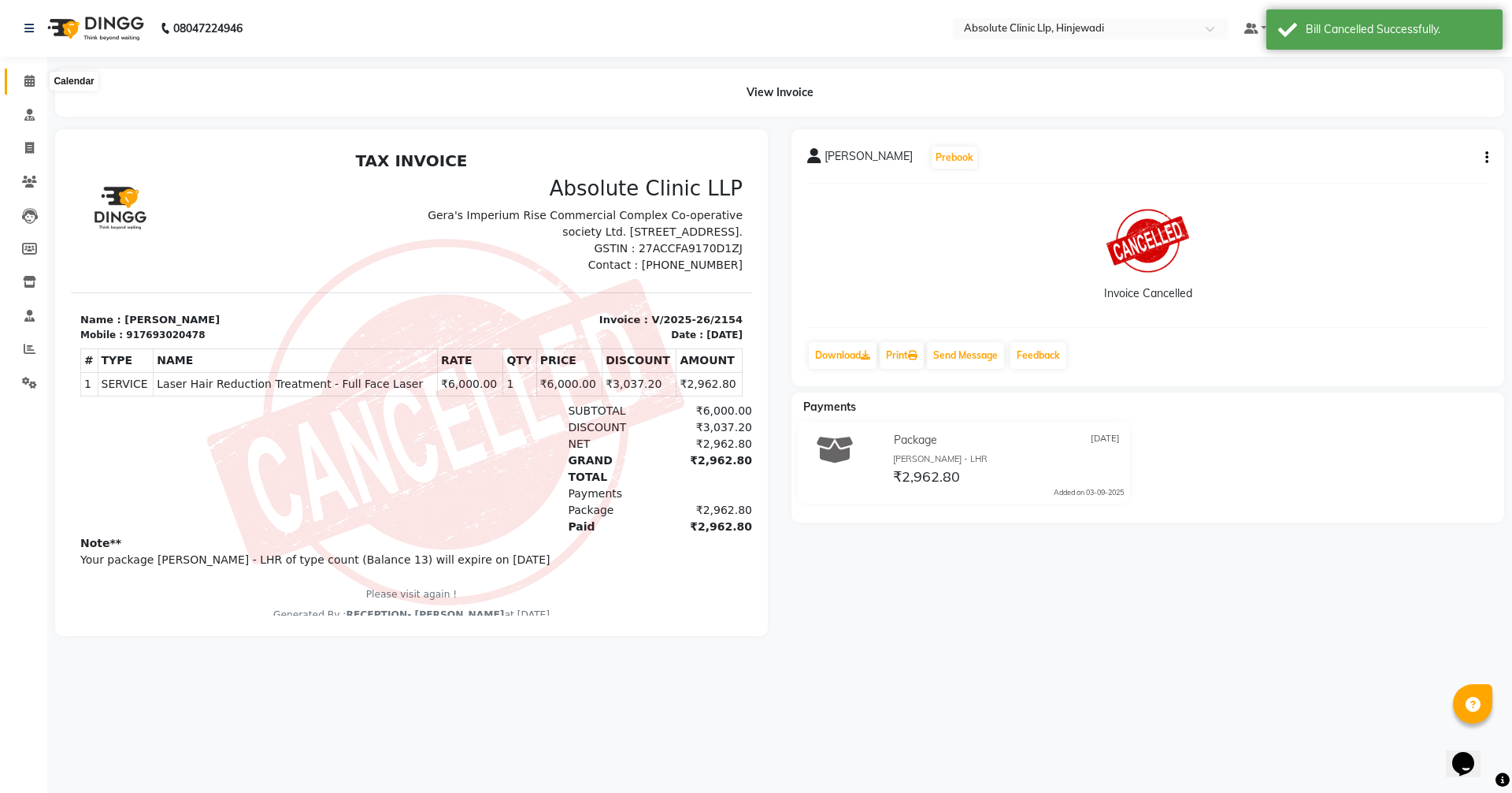
click at [31, 78] on icon at bounding box center [29, 80] width 10 height 12
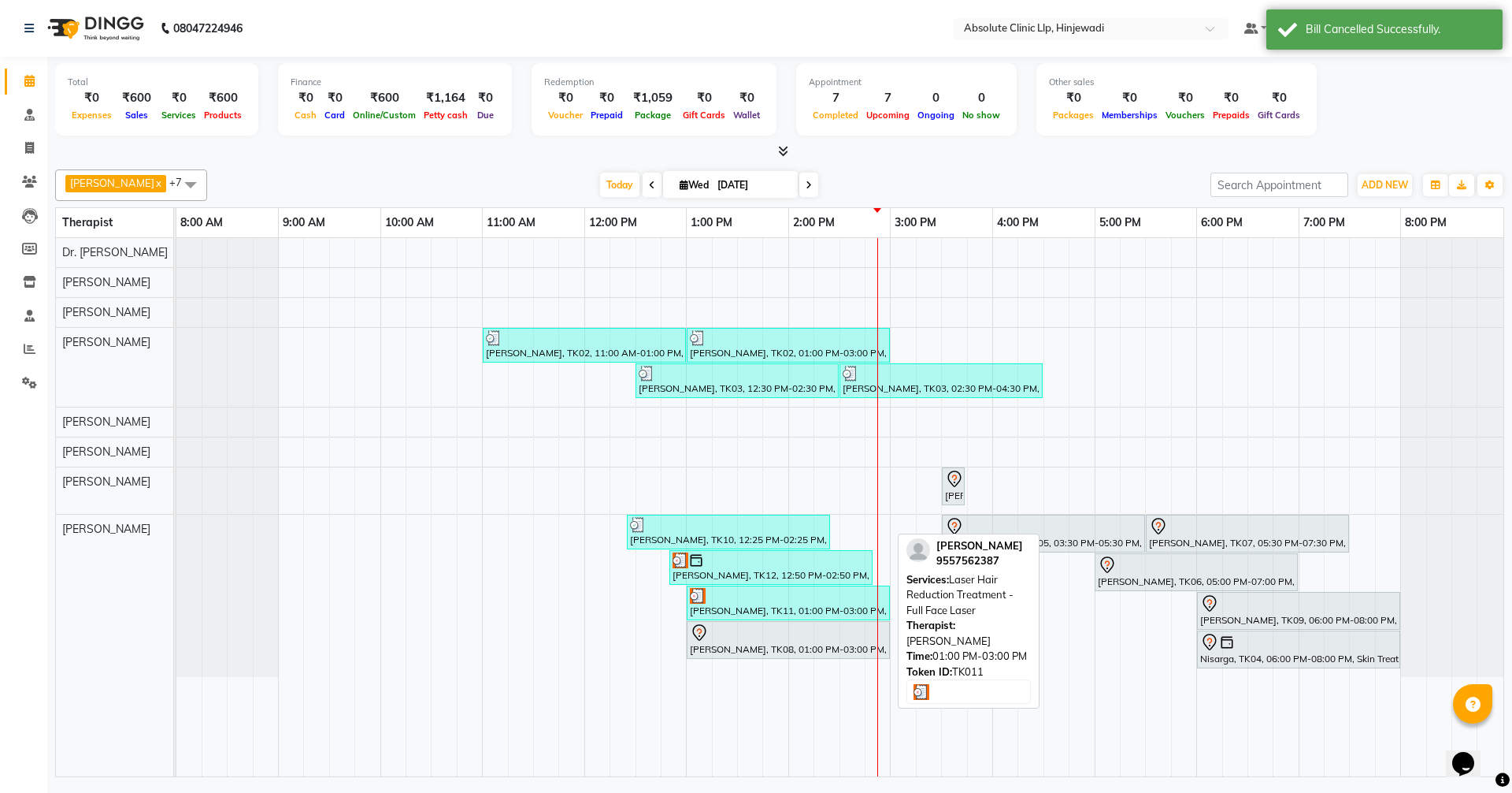
click at [745, 599] on div at bounding box center [788, 595] width 197 height 15
select select "3"
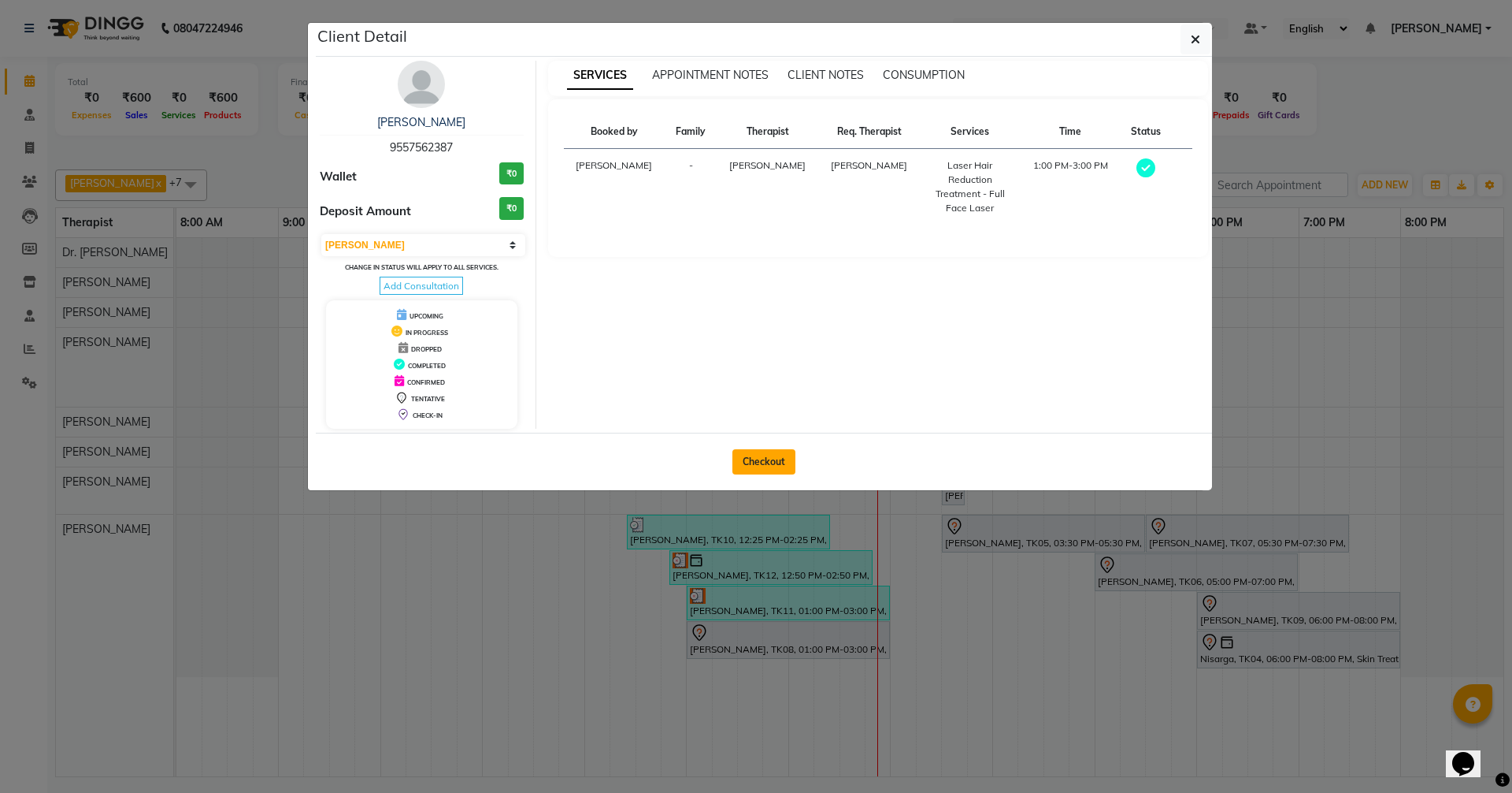
click at [768, 470] on button "Checkout" at bounding box center [764, 462] width 63 height 25
select select "5113"
select select "service"
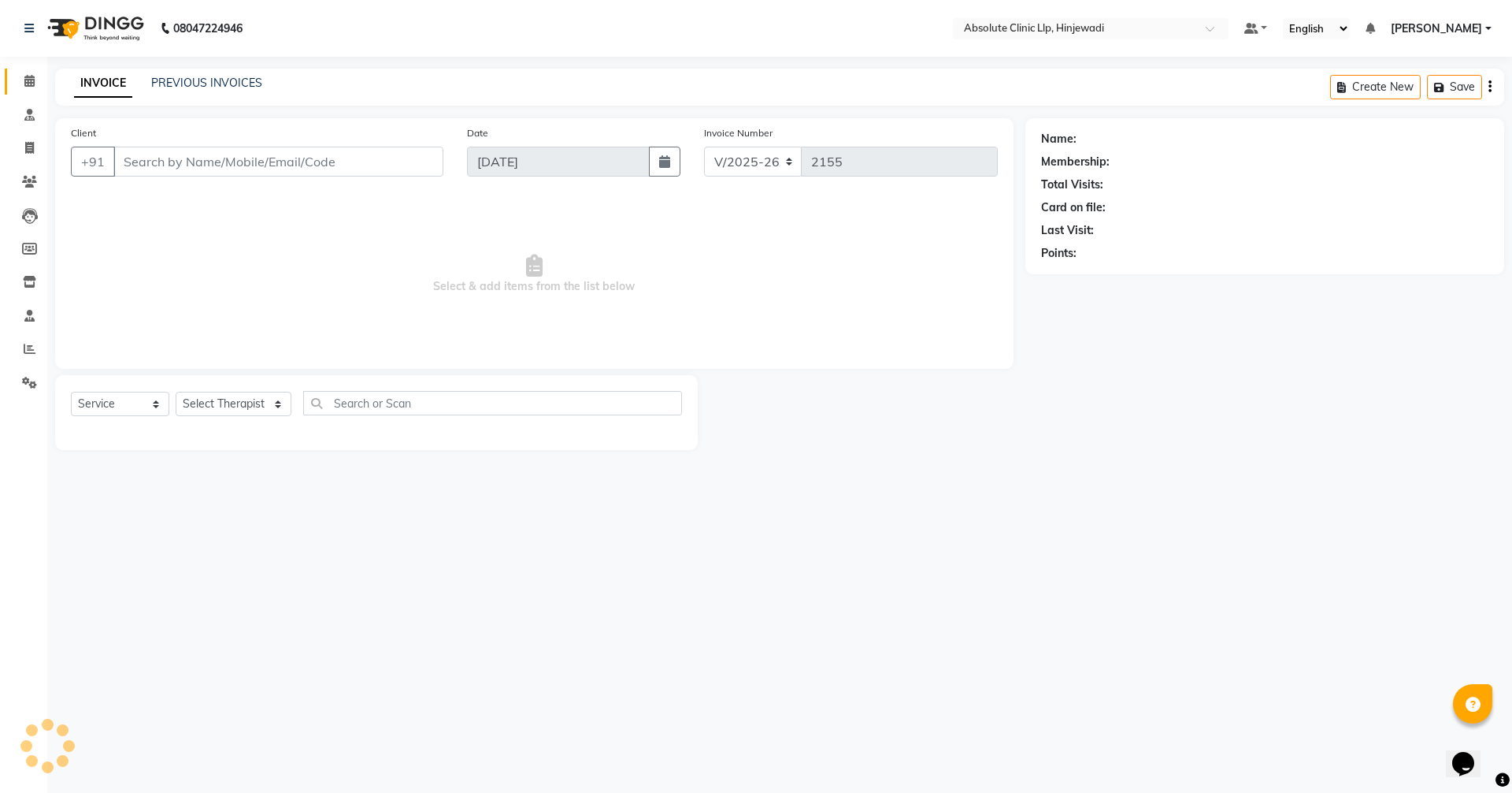
type input "9557562387"
select select "77023"
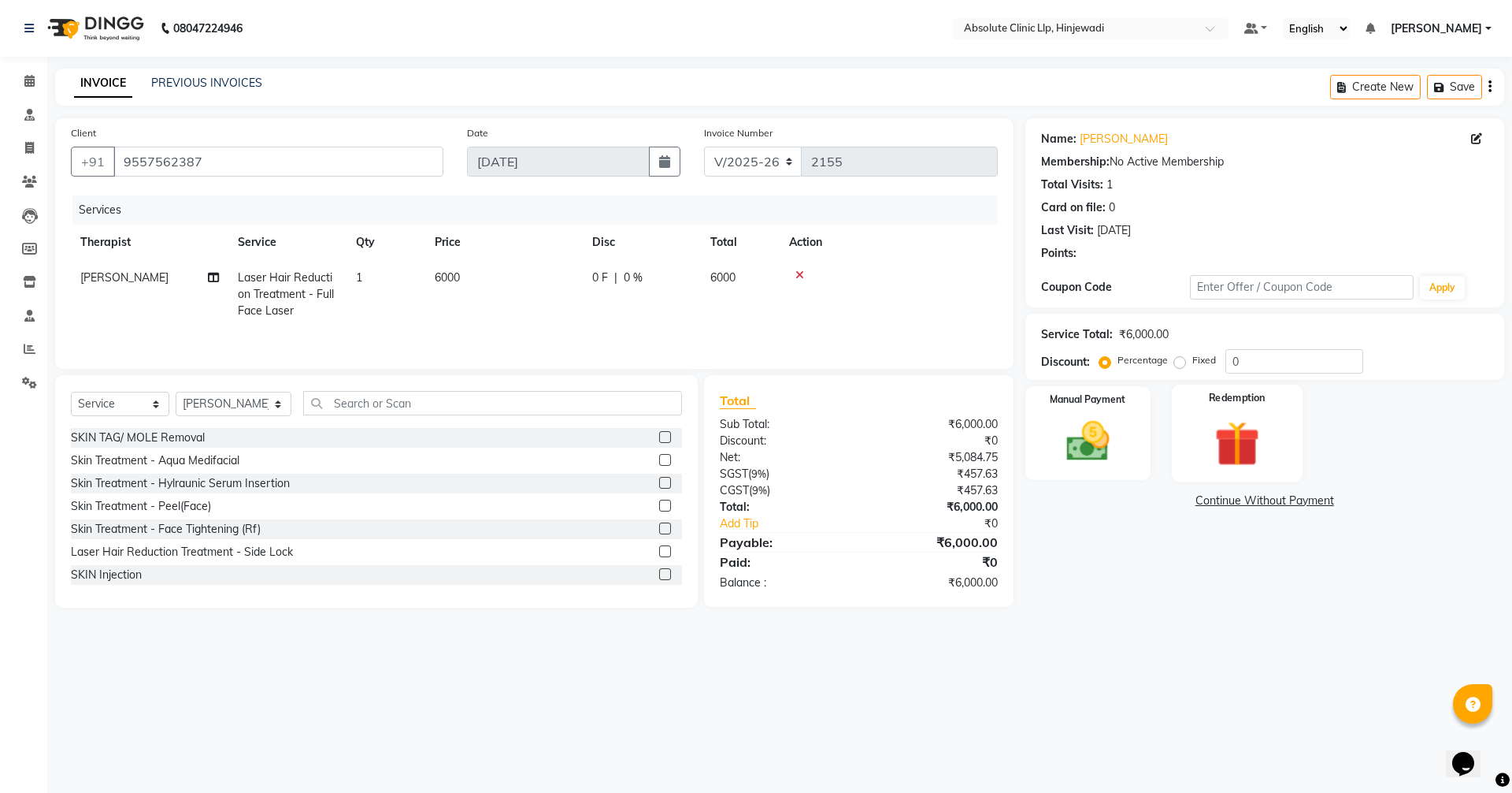
click at [1238, 434] on img at bounding box center [1236, 443] width 73 height 56
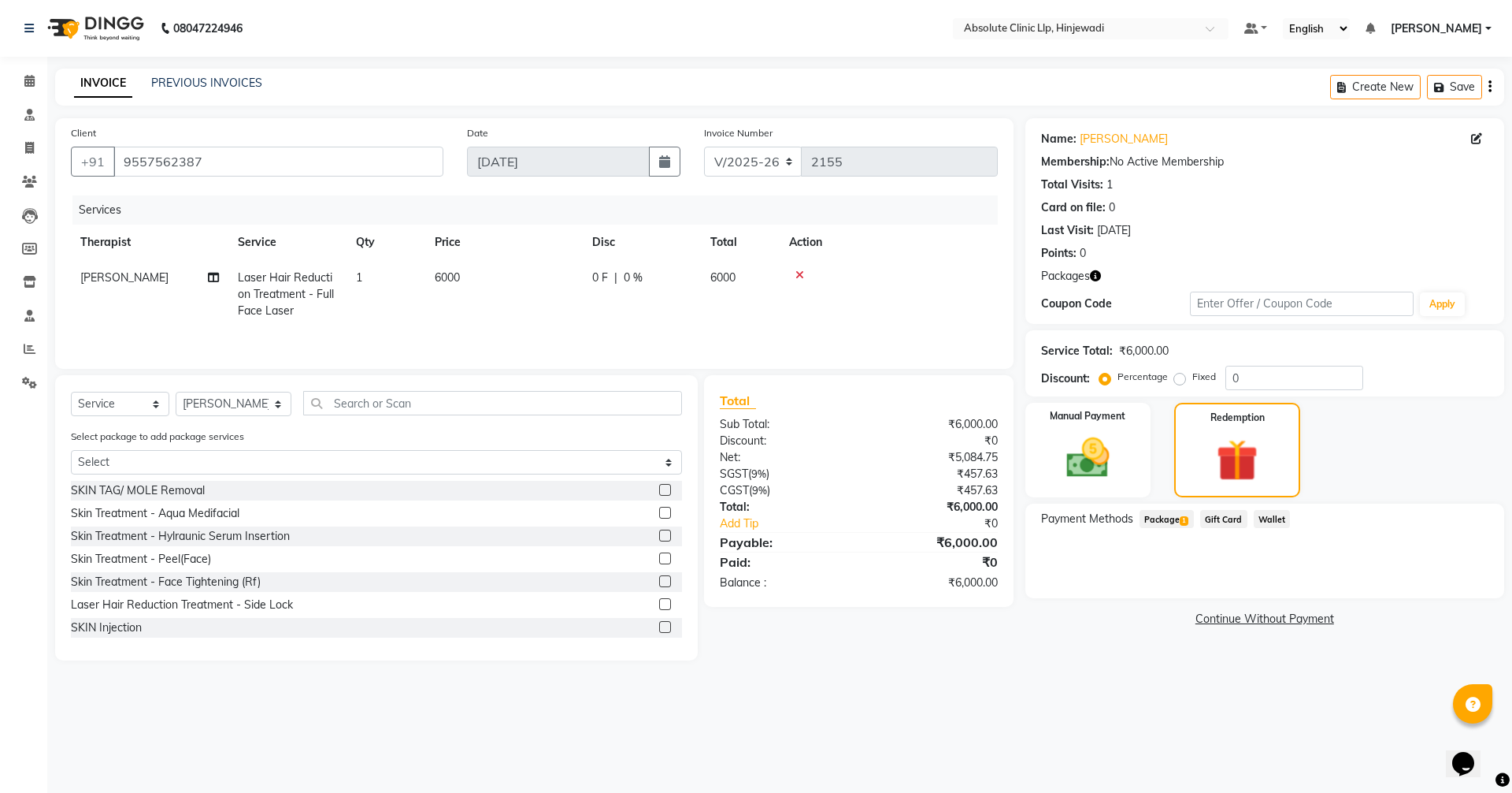
click at [1168, 516] on span "Package 1" at bounding box center [1167, 519] width 54 height 18
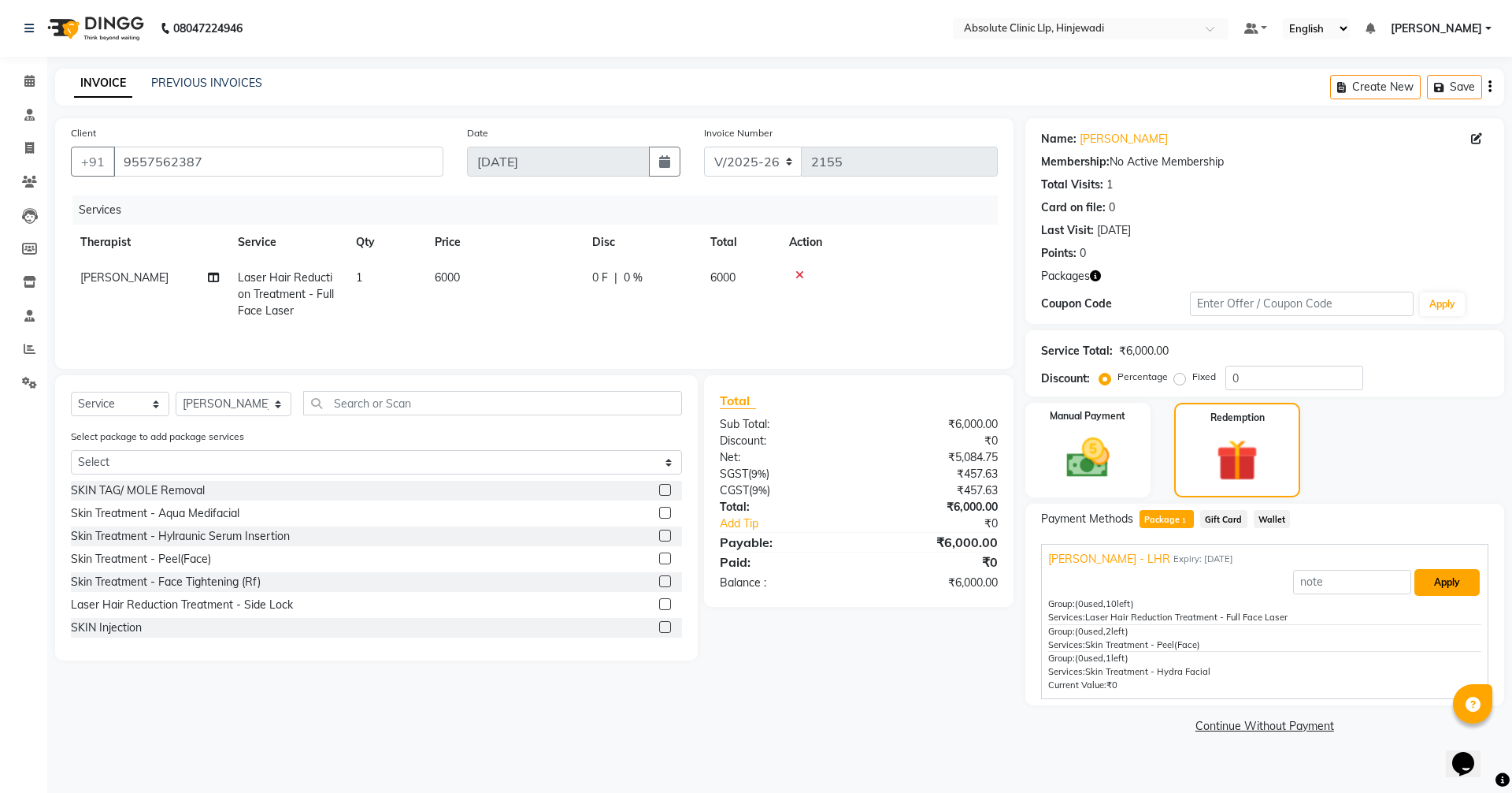
click at [1439, 585] on button "Apply" at bounding box center [1447, 583] width 66 height 27
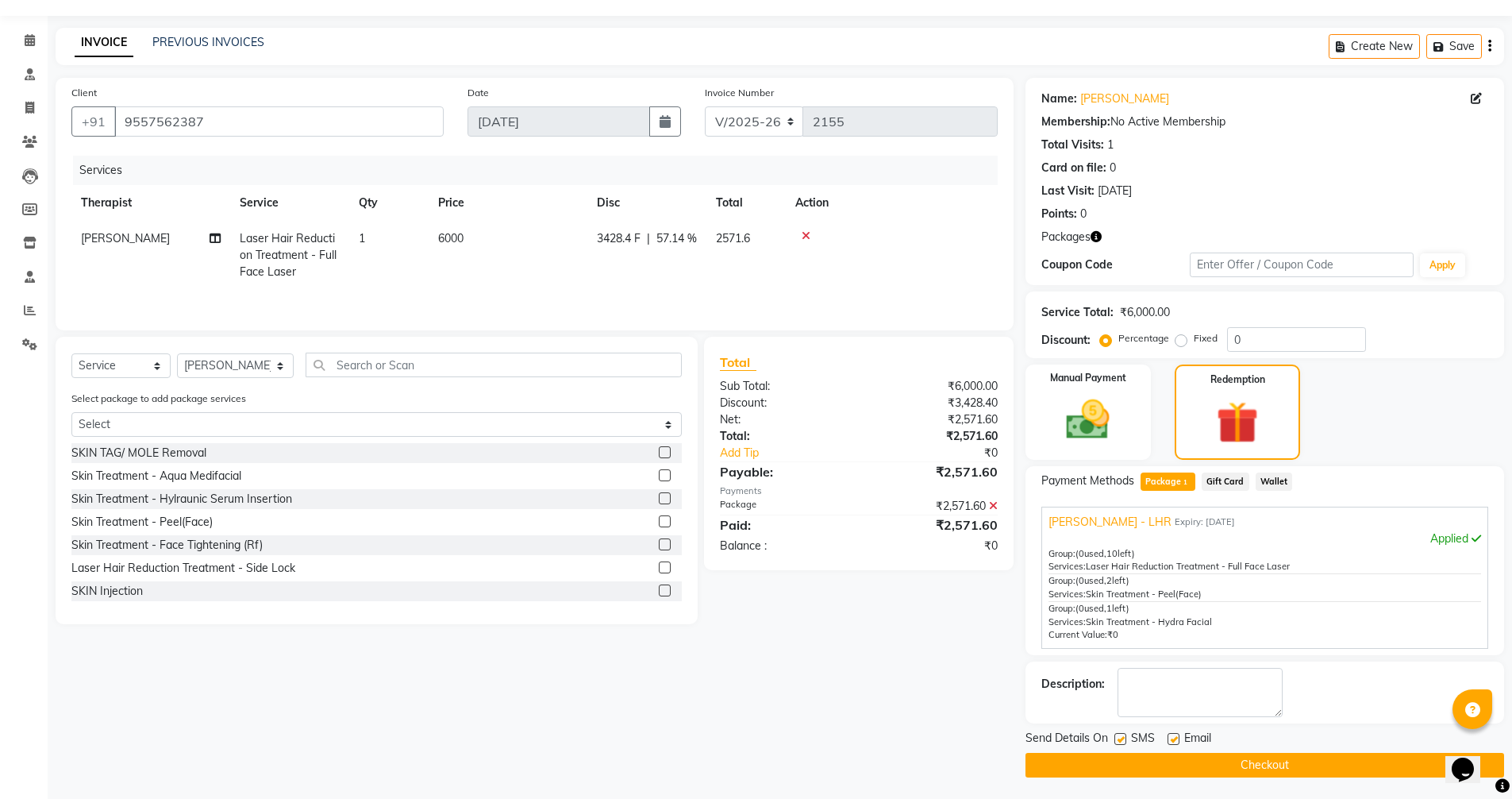
scroll to position [44, 0]
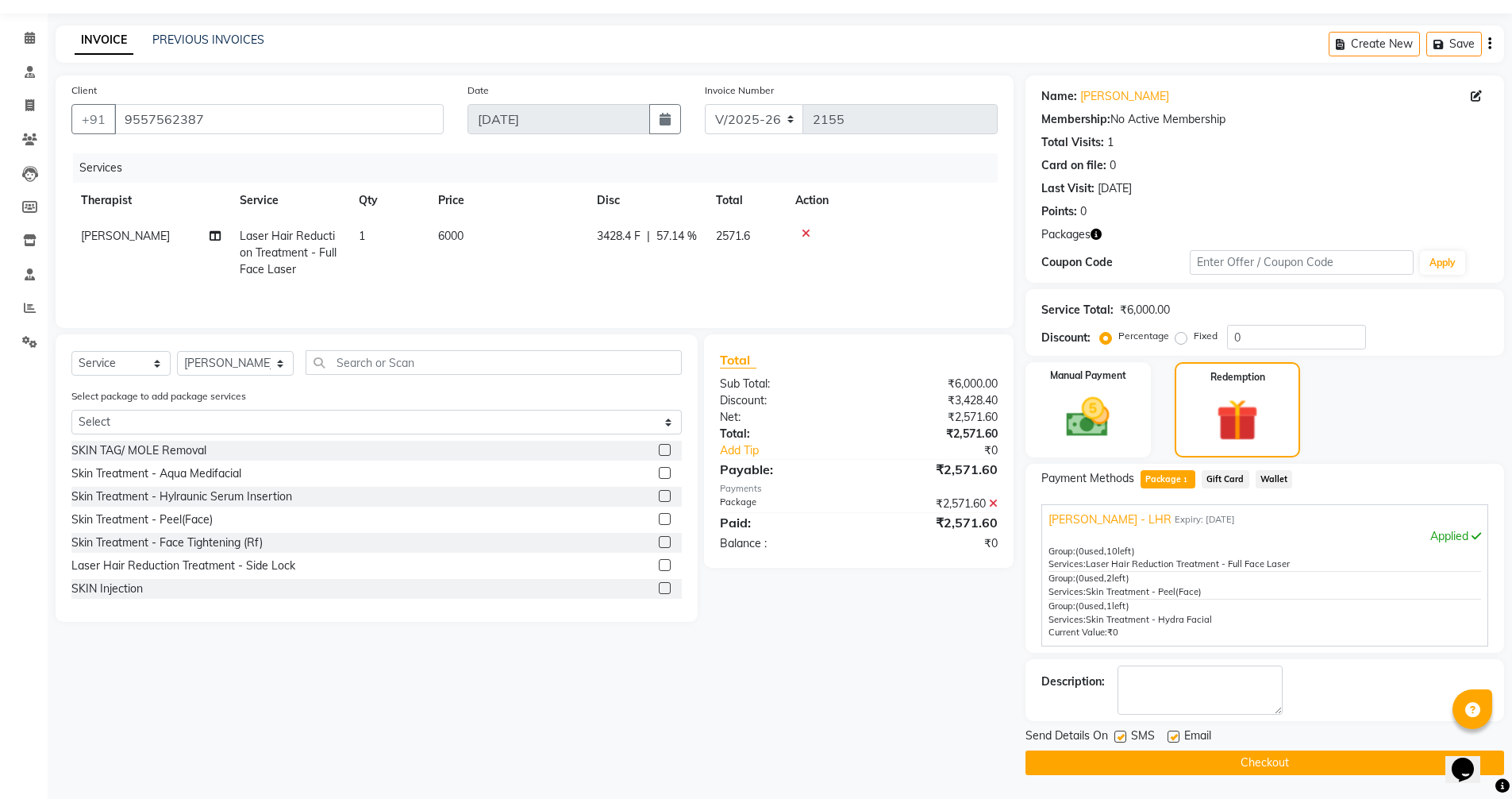
click at [1307, 765] on button "Checkout" at bounding box center [1265, 762] width 479 height 25
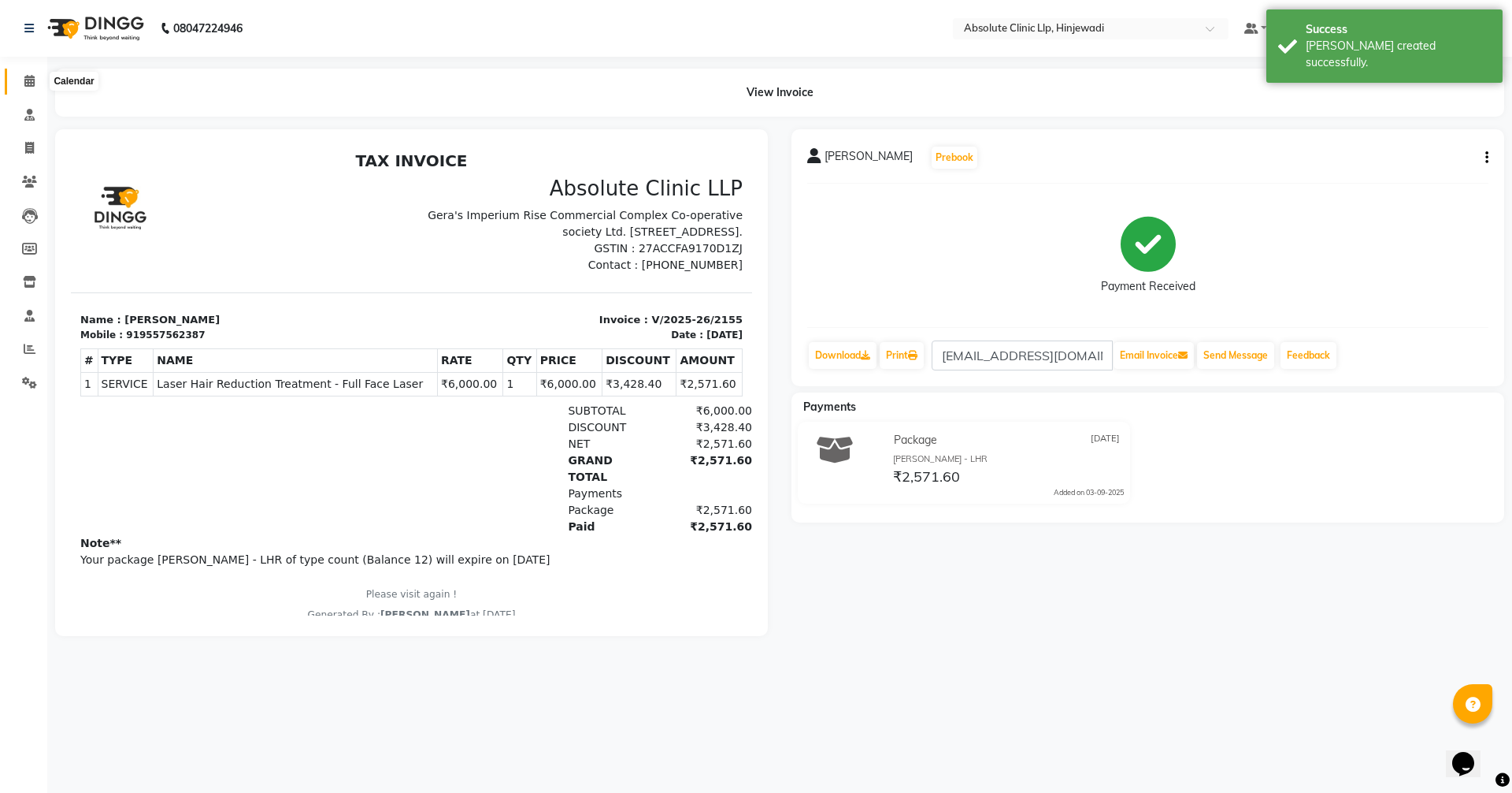
click at [26, 81] on icon at bounding box center [29, 80] width 10 height 12
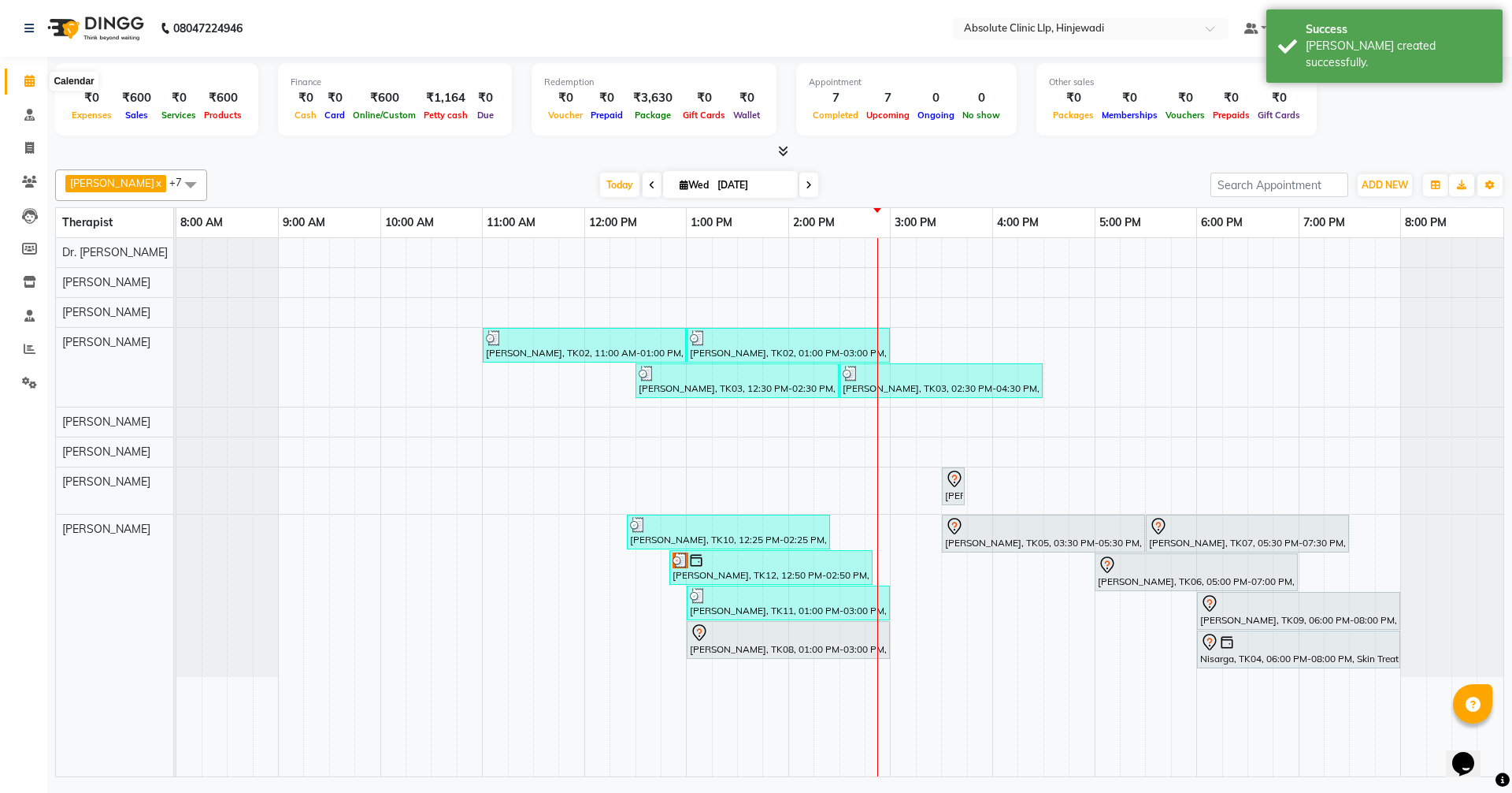
click at [31, 82] on icon at bounding box center [29, 80] width 10 height 12
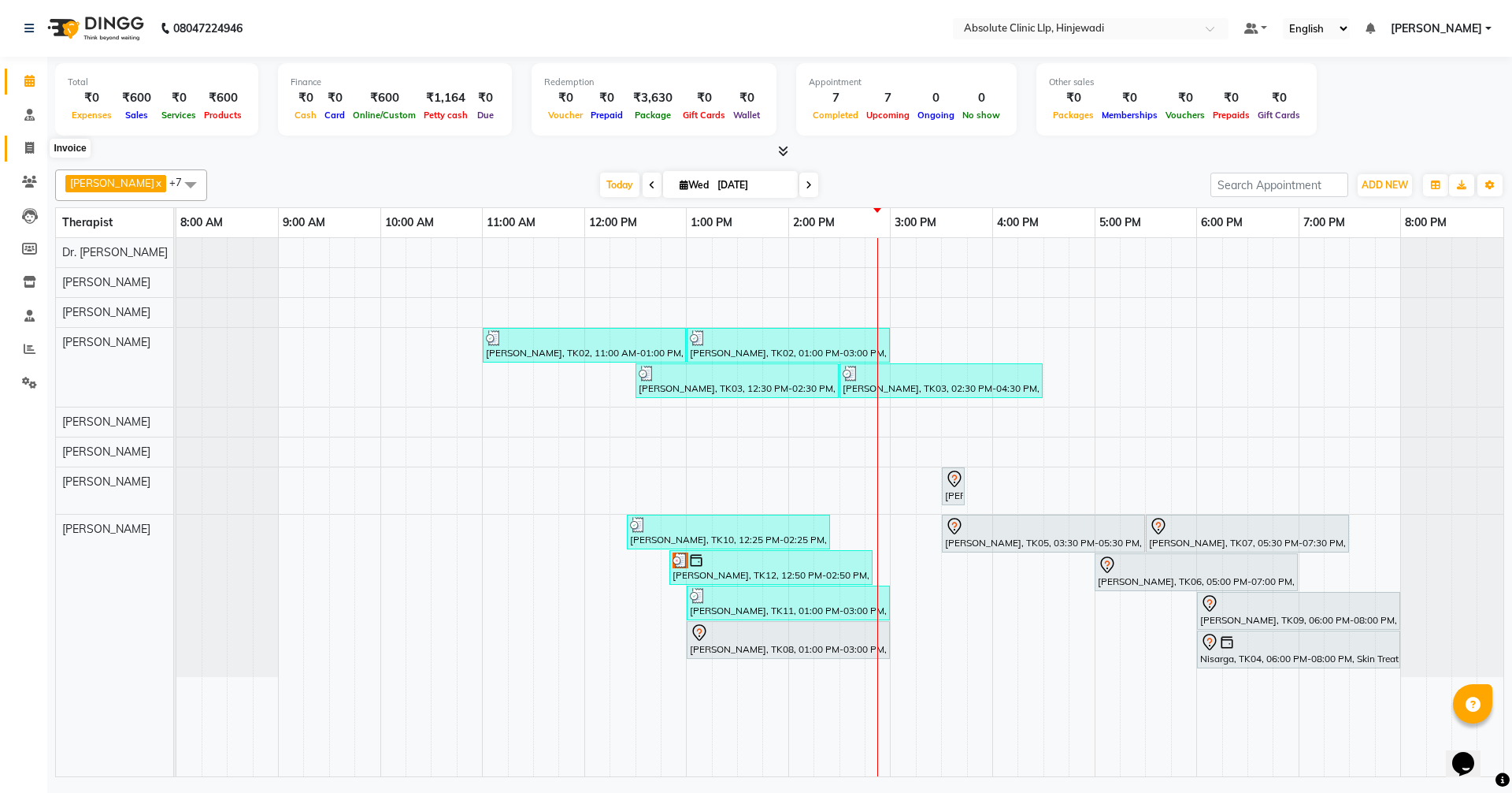
click at [27, 149] on icon at bounding box center [30, 147] width 9 height 12
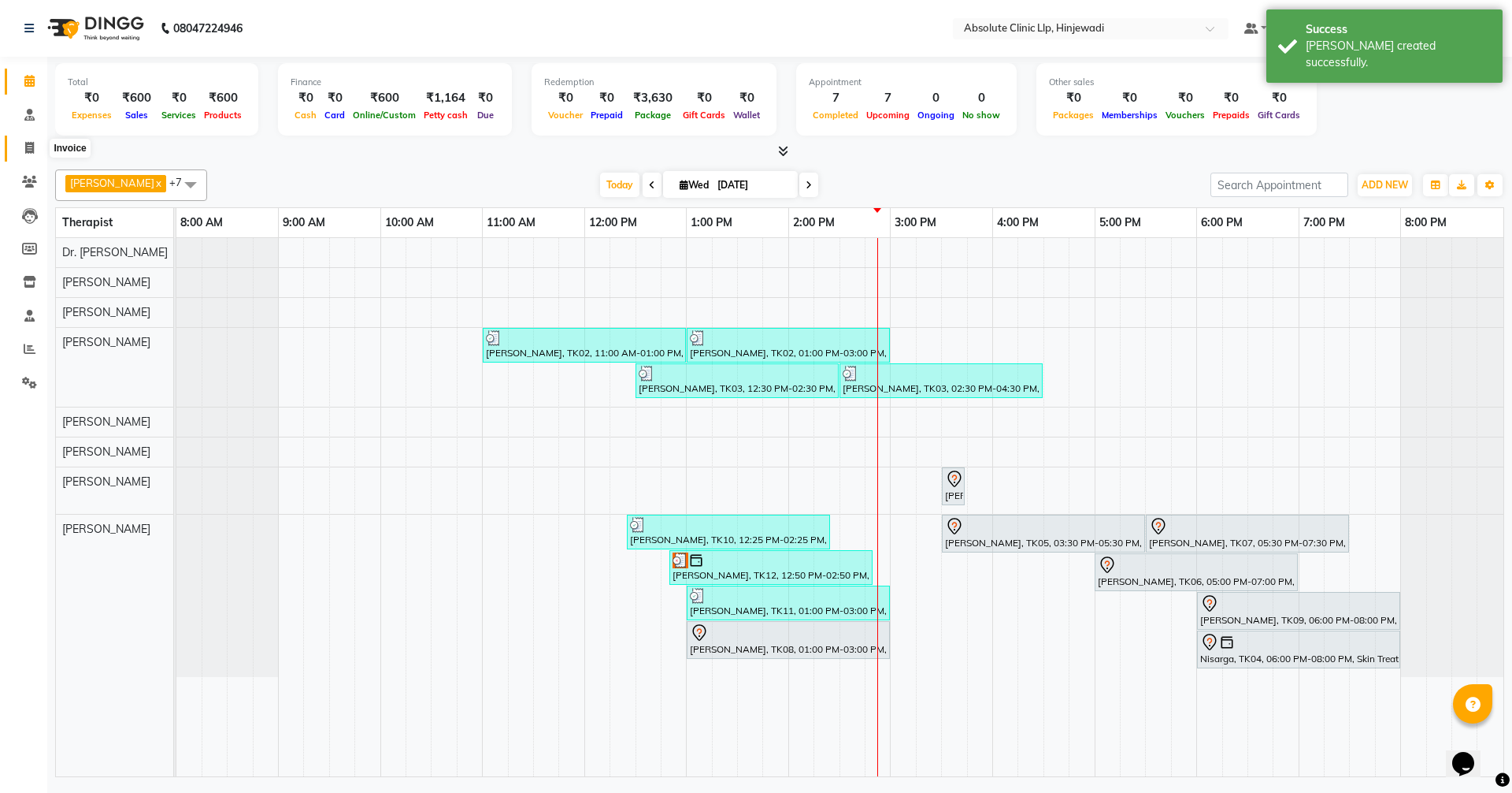
select select "service"
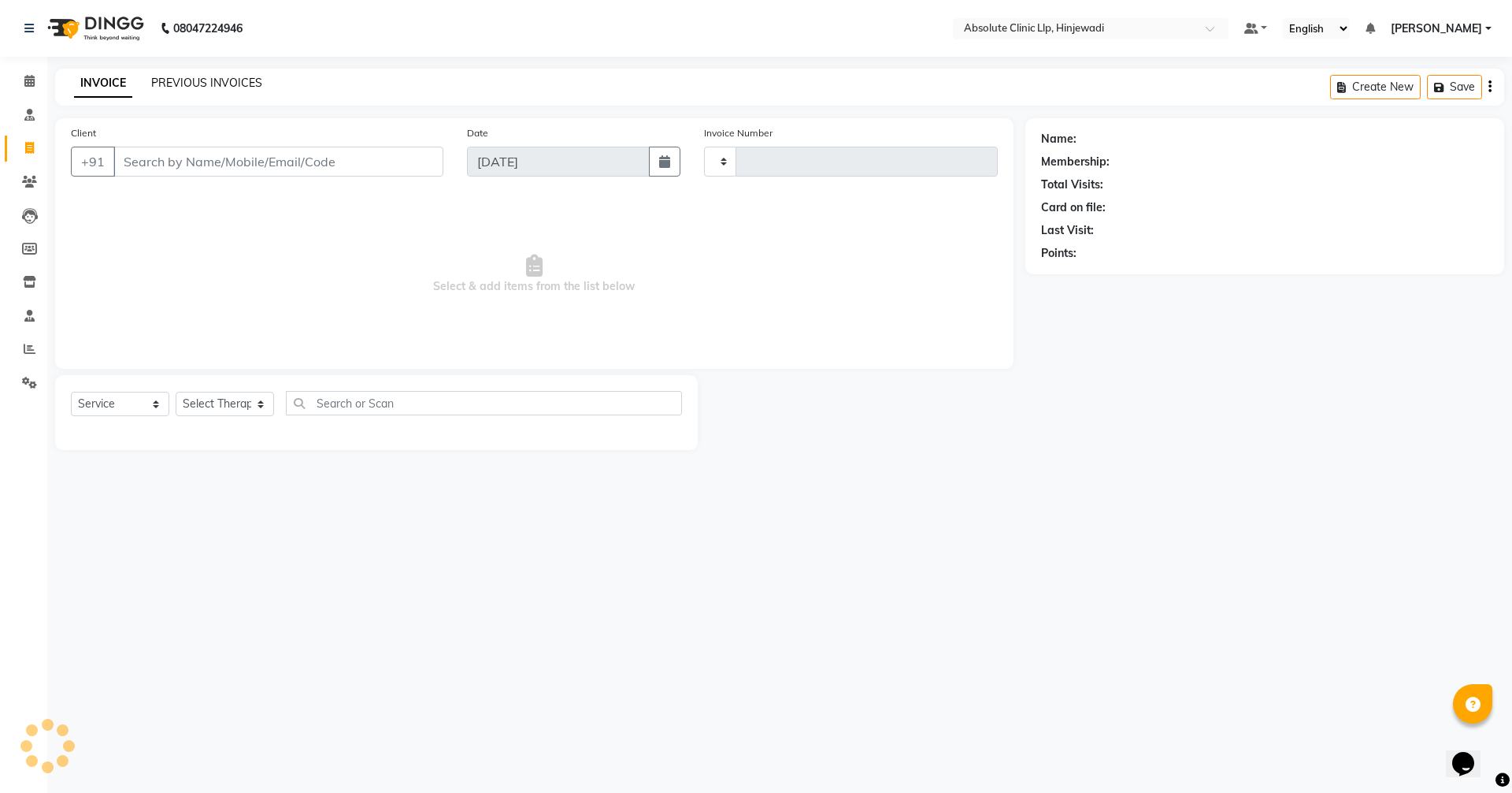
type input "2156"
select select "5113"
click at [230, 88] on link "PREVIOUS INVOICES" at bounding box center [206, 83] width 111 height 14
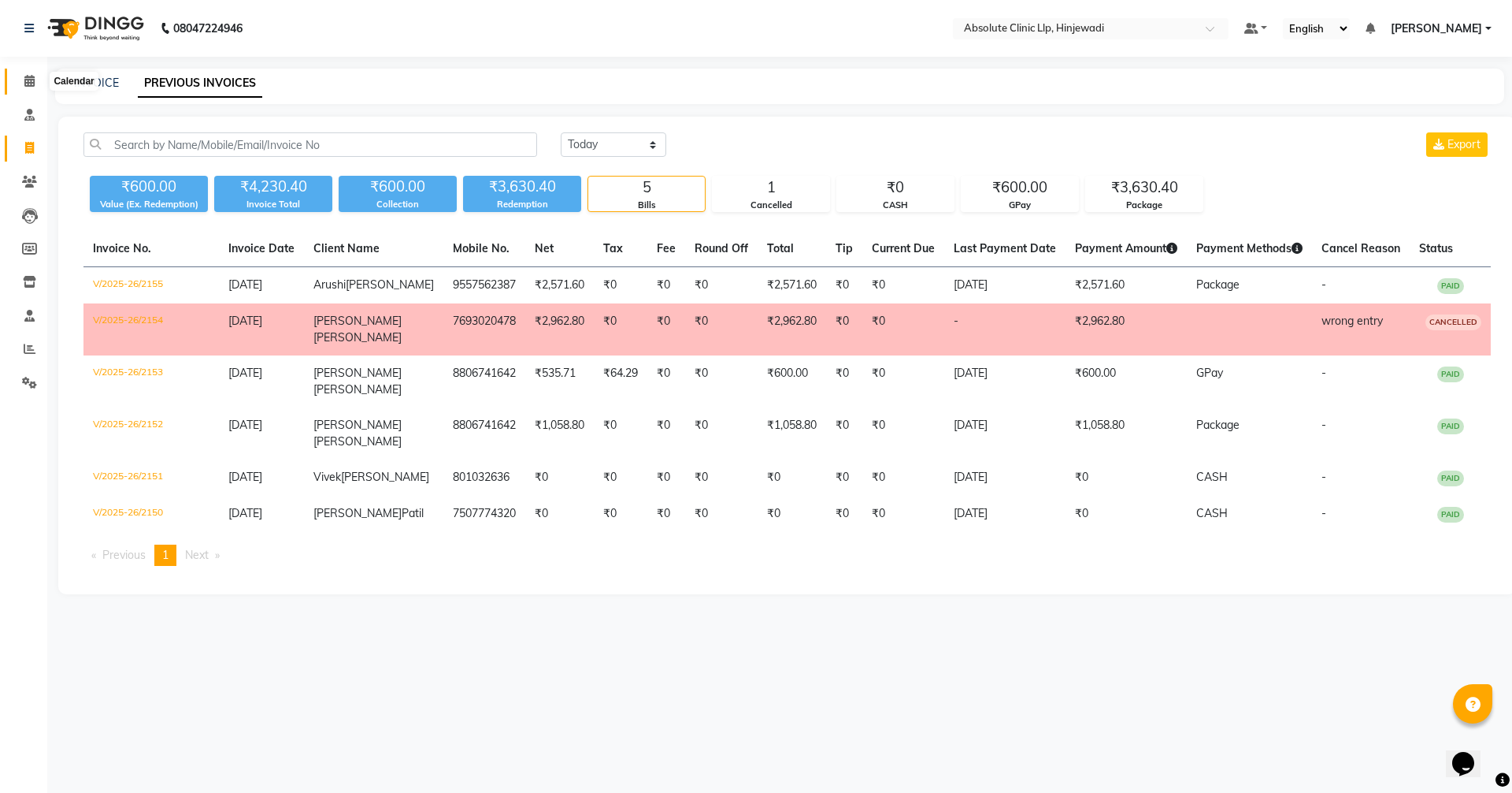
click at [28, 76] on icon at bounding box center [29, 80] width 10 height 12
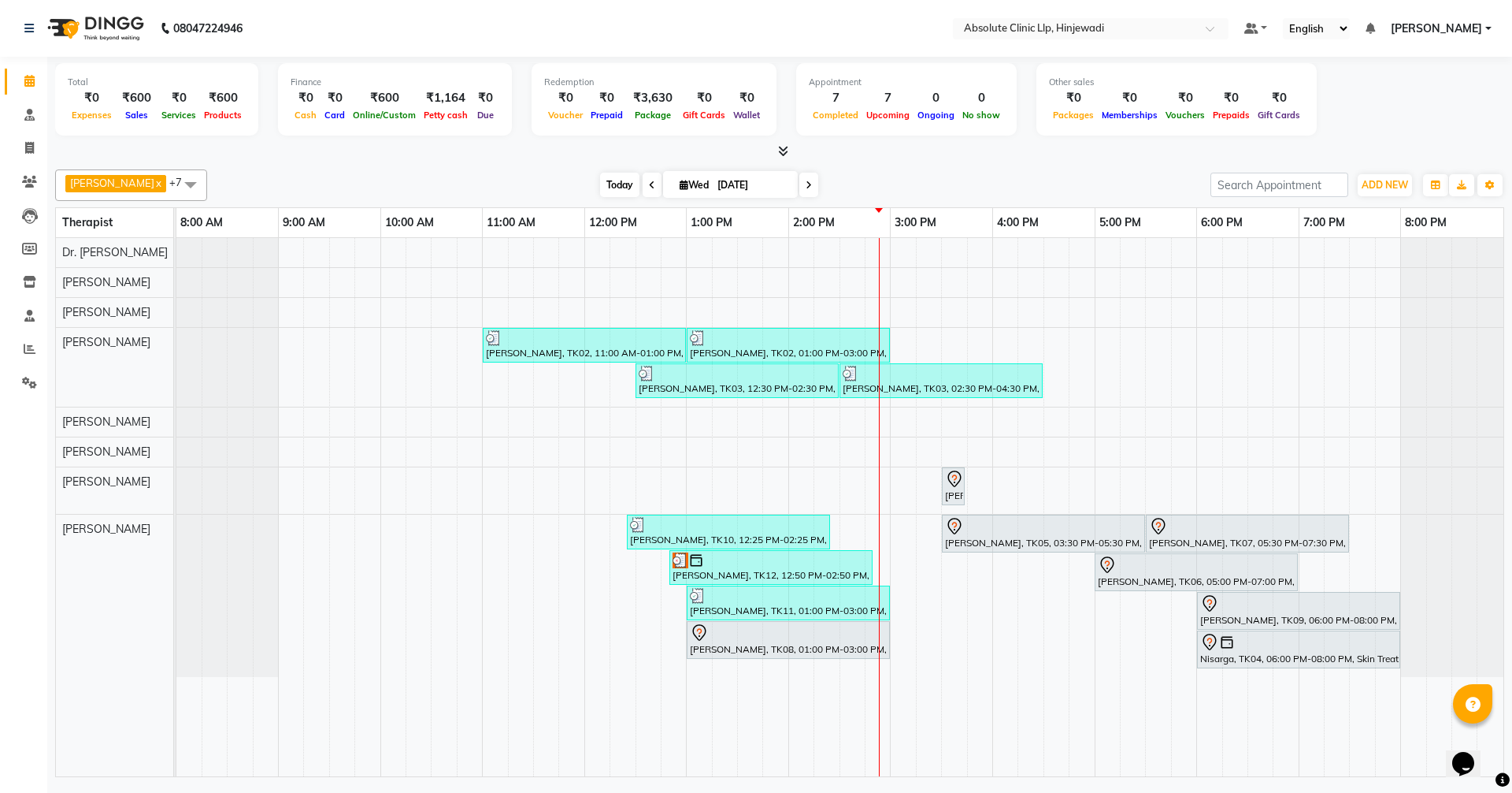
click at [639, 187] on span "Today" at bounding box center [620, 184] width 40 height 24
click at [31, 145] on icon at bounding box center [30, 147] width 9 height 12
select select "5113"
select select "service"
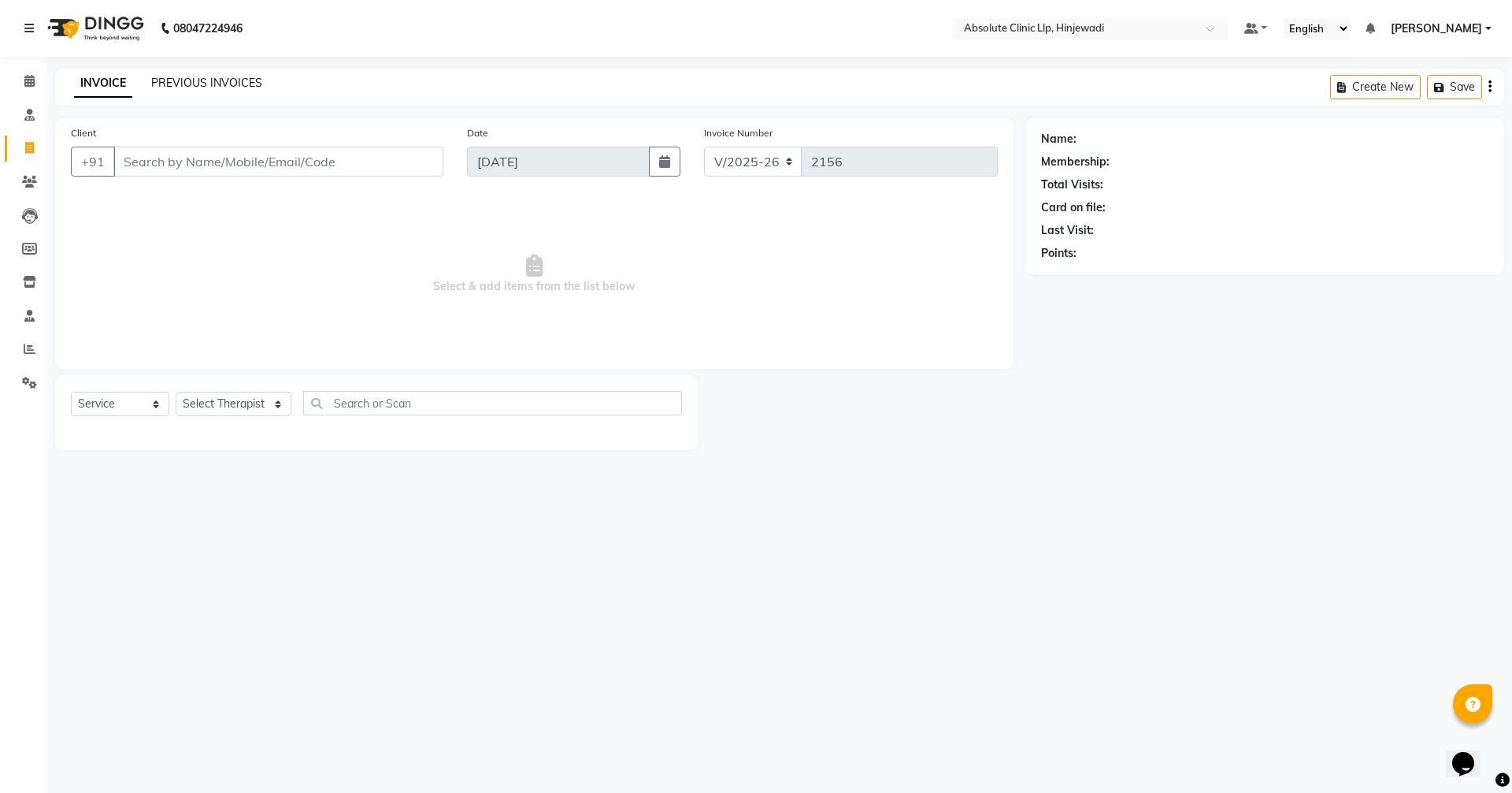
click at [231, 81] on link "PREVIOUS INVOICES" at bounding box center [206, 83] width 111 height 14
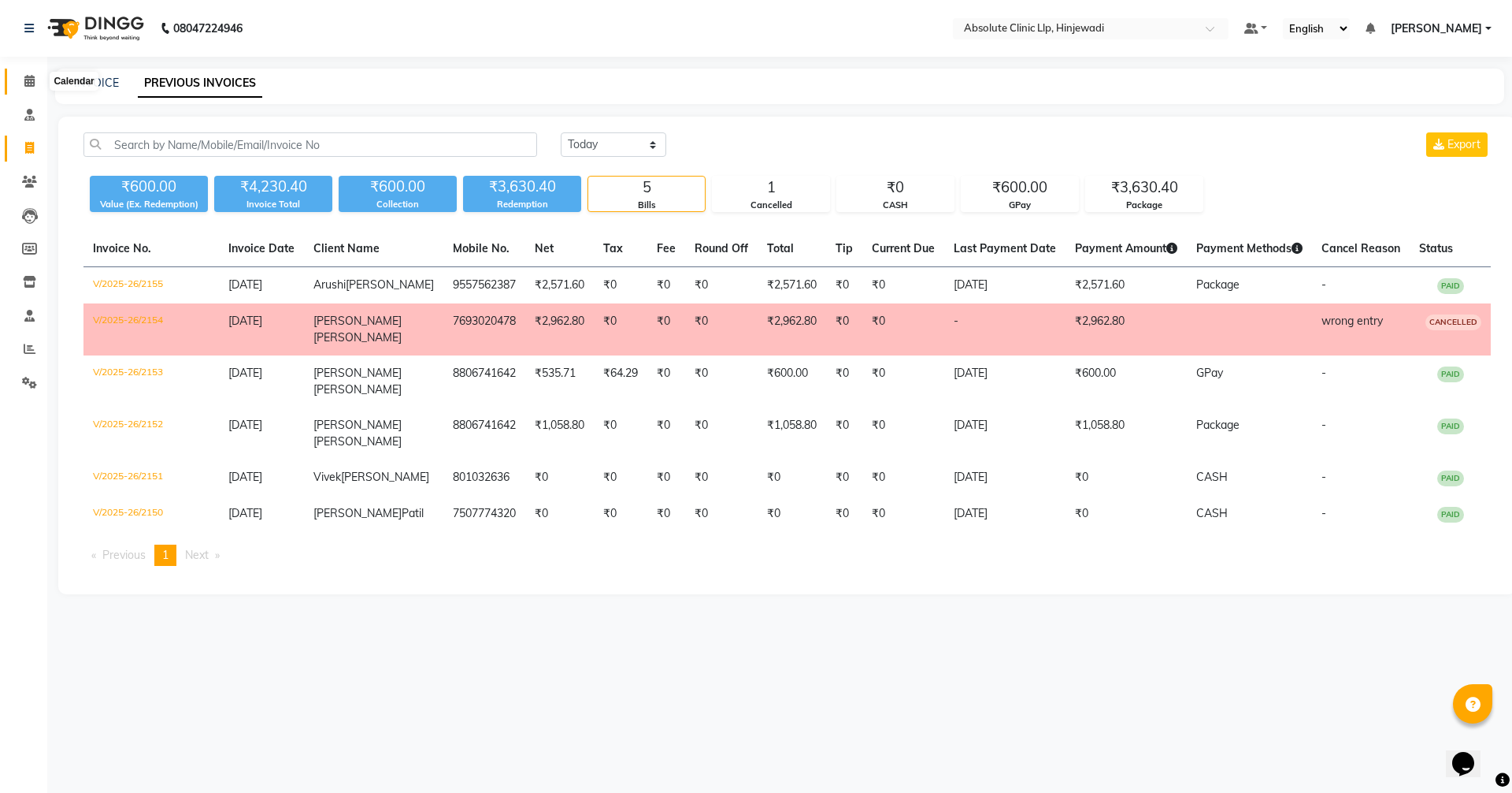
click at [36, 81] on span at bounding box center [29, 81] width 28 height 18
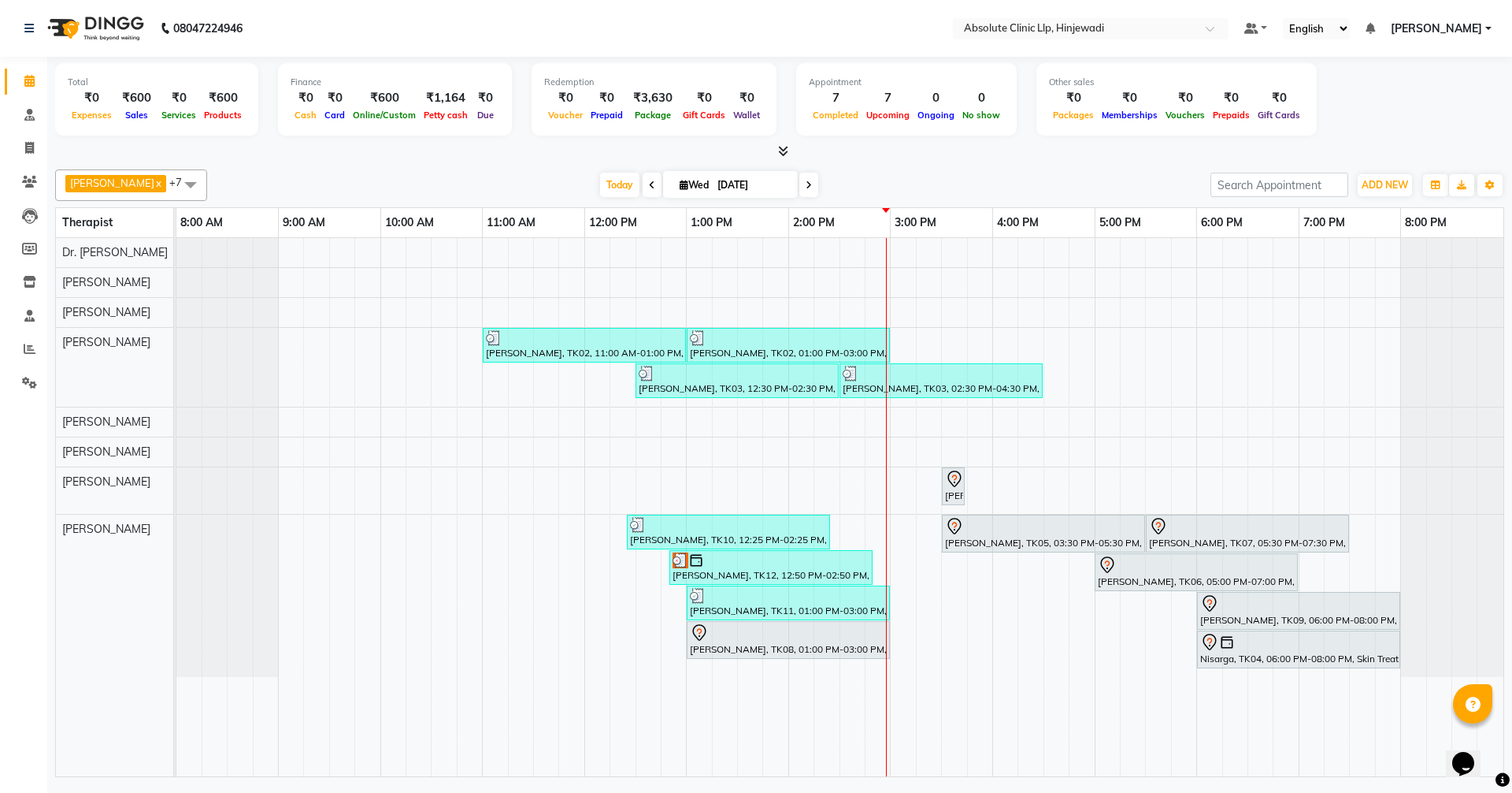
click at [691, 667] on div "[PERSON_NAME], TK02, 11:00 AM-01:00 PM, Slimmimng Treatment - Wt Loss Per 1 Kg …" at bounding box center [840, 507] width 1327 height 539
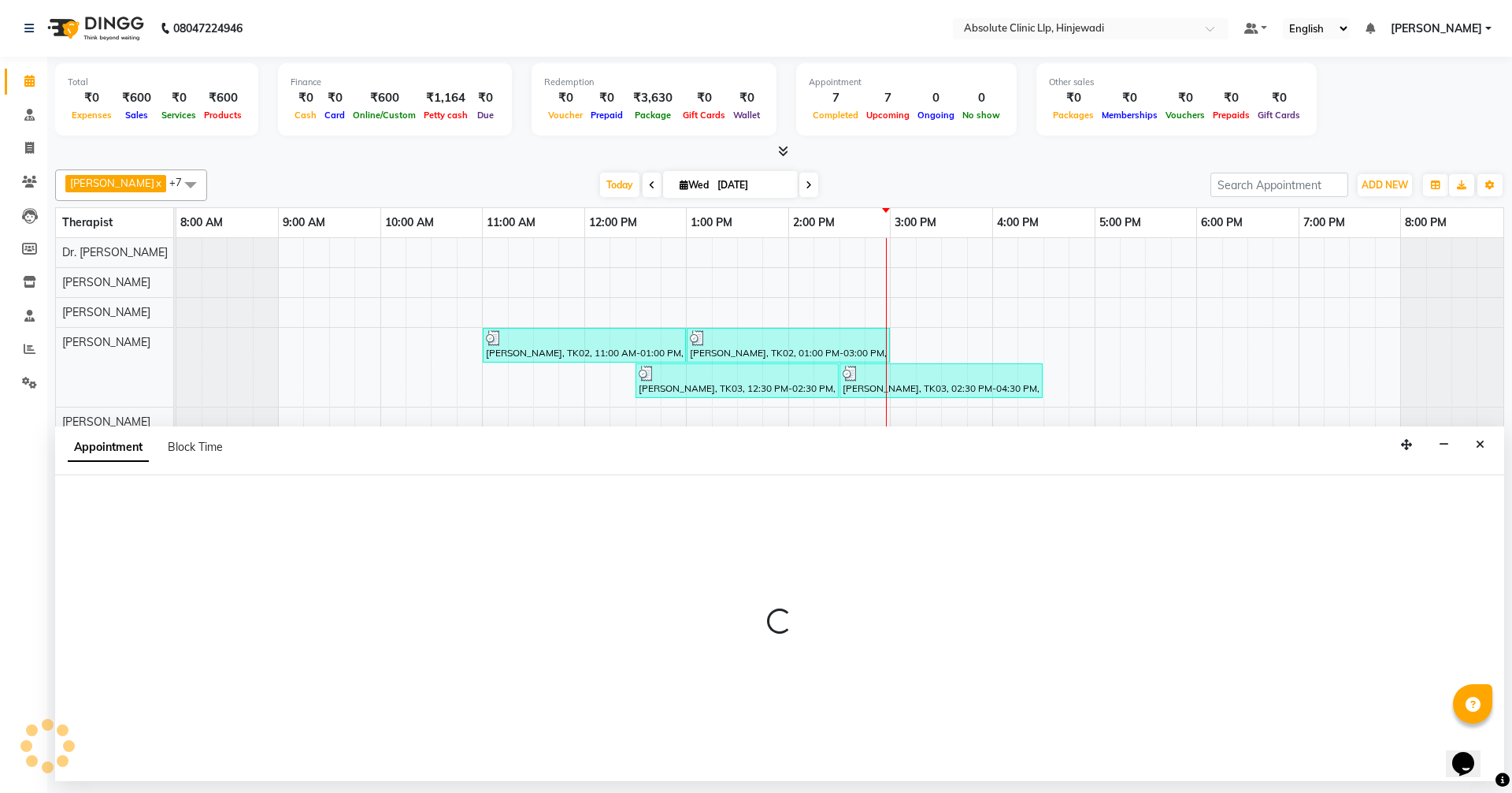
select select "77023"
select select "tentative"
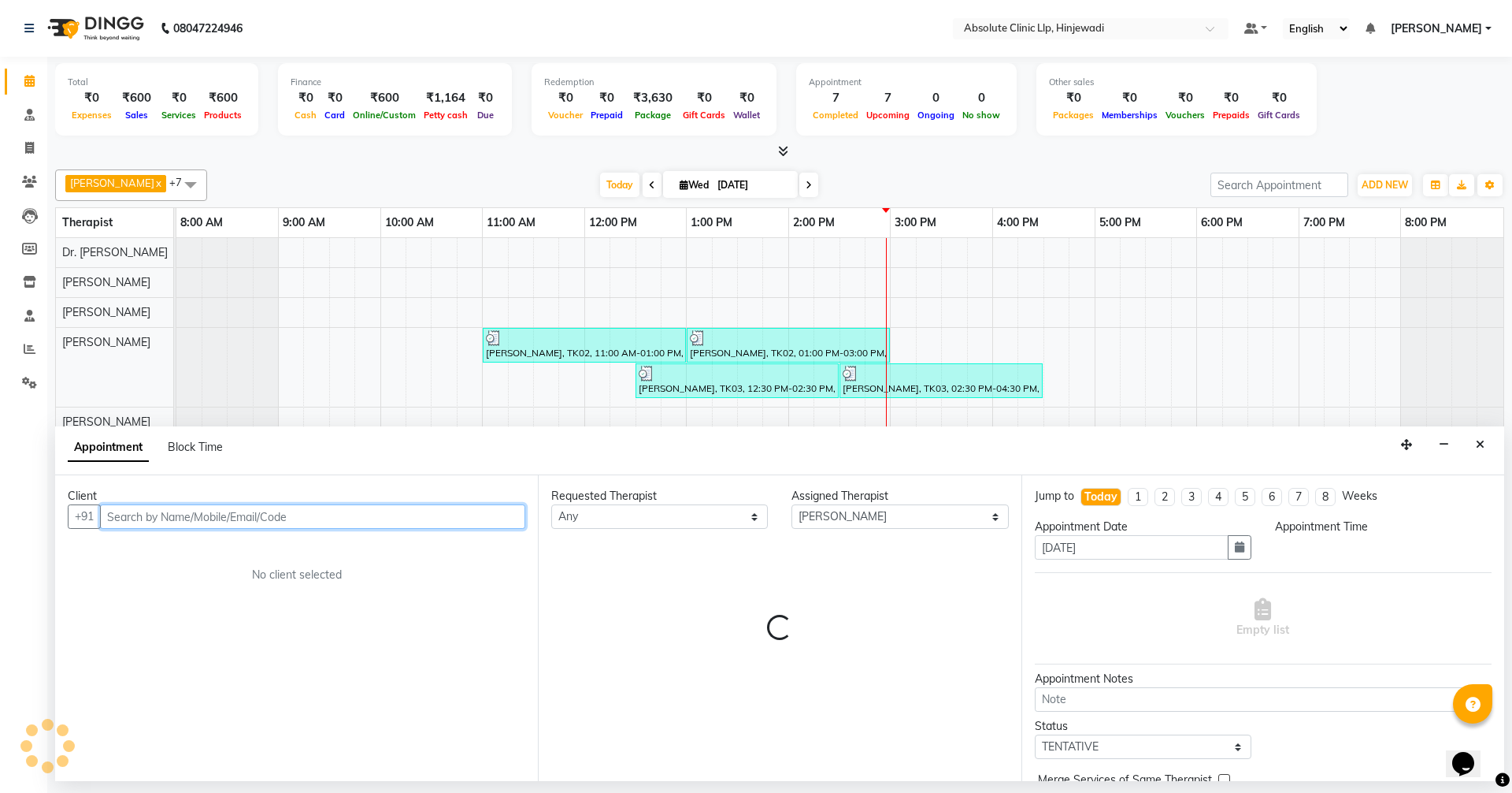
select select "780"
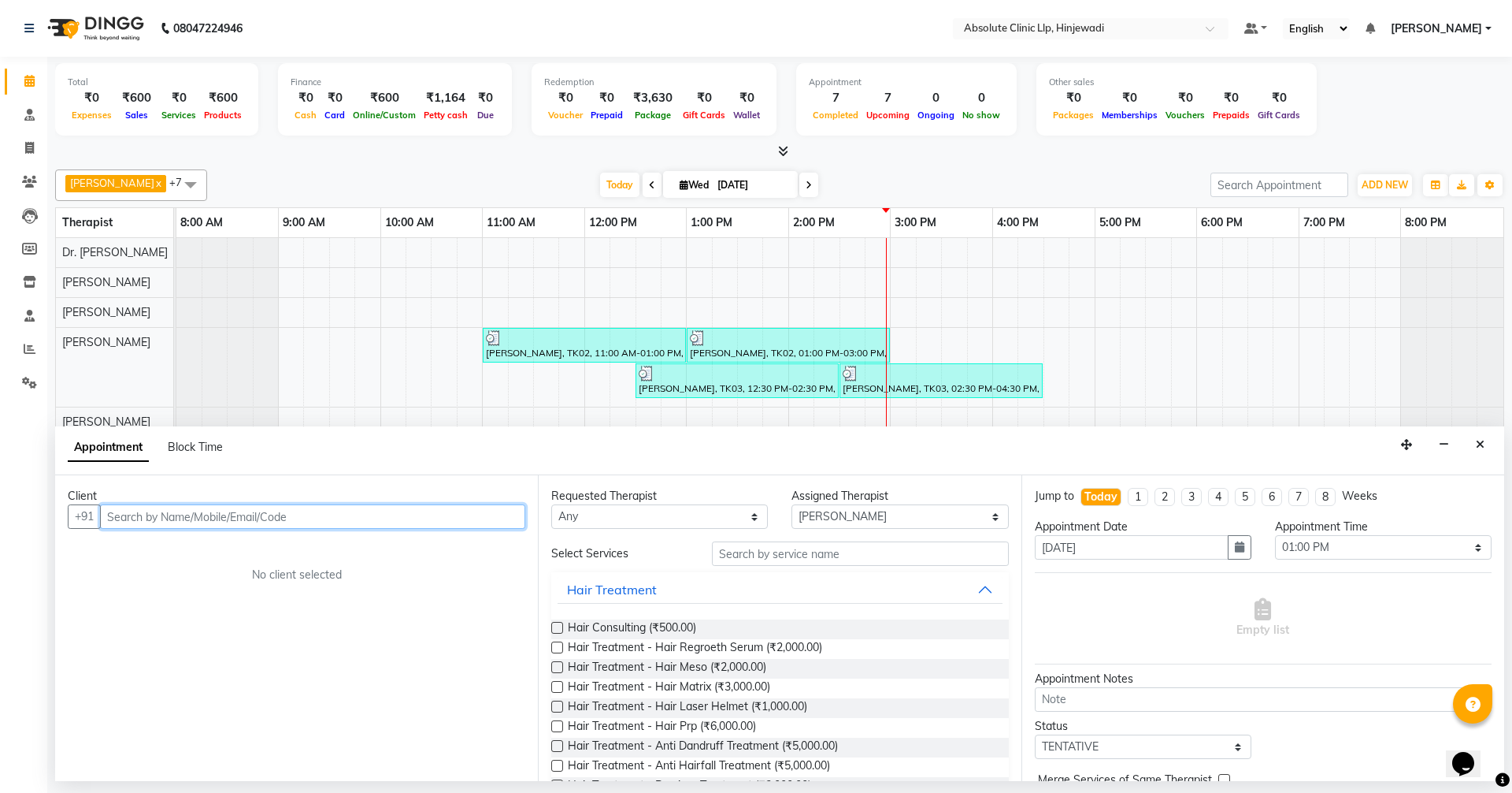
click at [478, 522] on input "text" at bounding box center [313, 516] width 426 height 24
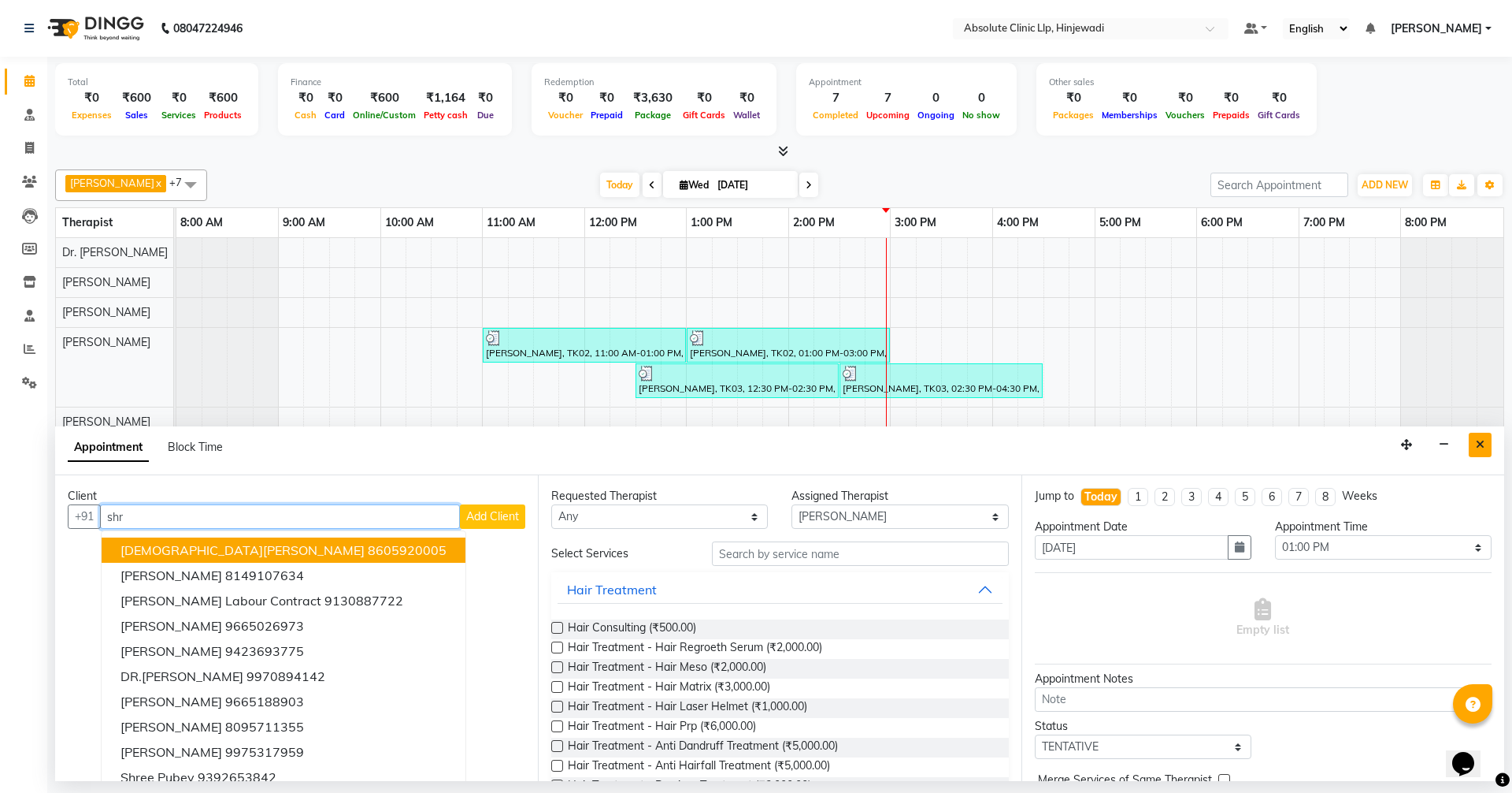
type input "shr"
click at [1489, 455] on button "Close" at bounding box center [1480, 445] width 23 height 24
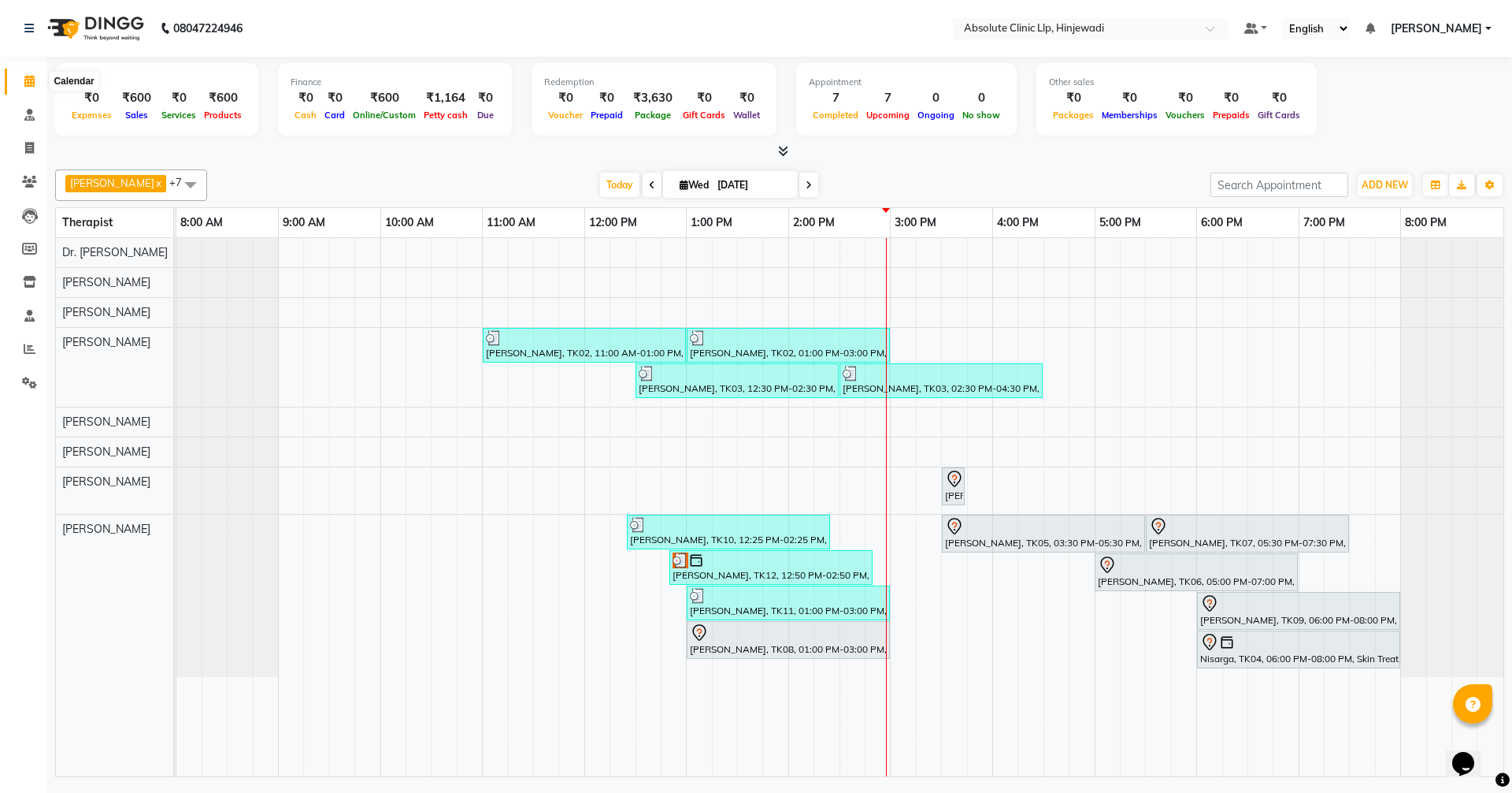
click at [24, 78] on icon at bounding box center [29, 80] width 10 height 12
